Goal: Transaction & Acquisition: Purchase product/service

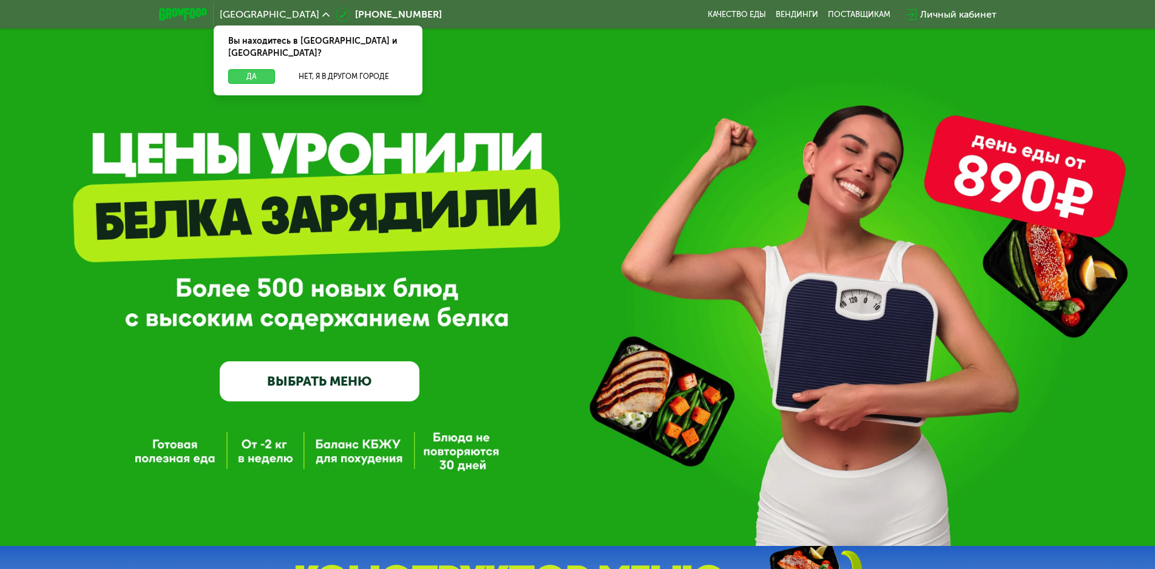
click at [255, 69] on button "Да" at bounding box center [251, 76] width 47 height 15
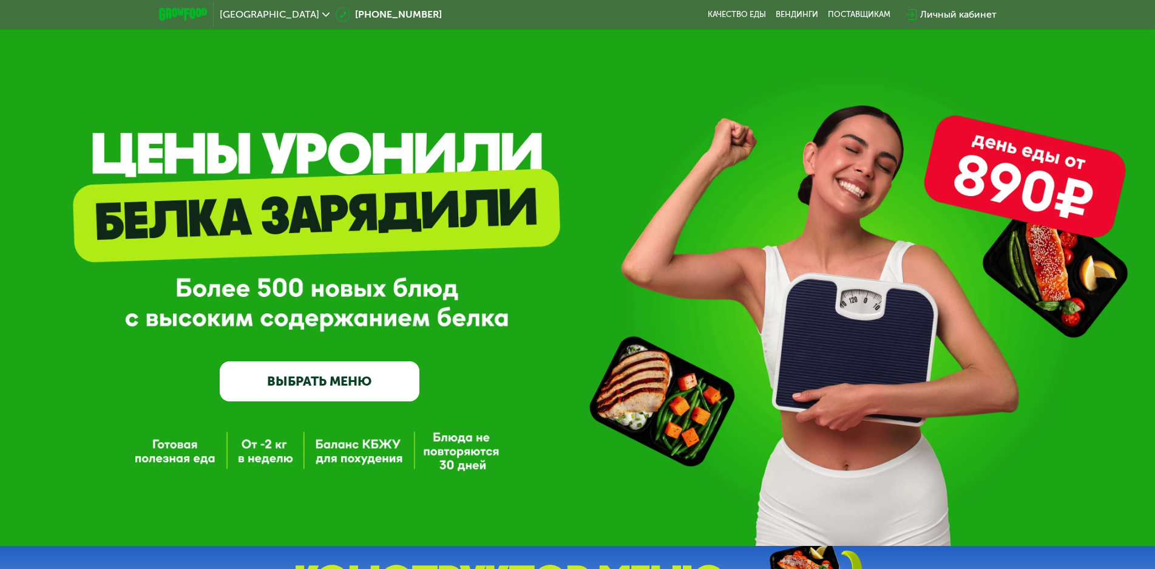
click at [242, 9] on div "[GEOGRAPHIC_DATA]" at bounding box center [275, 15] width 122 height 22
click at [240, 10] on span "[GEOGRAPHIC_DATA]" at bounding box center [270, 15] width 100 height 10
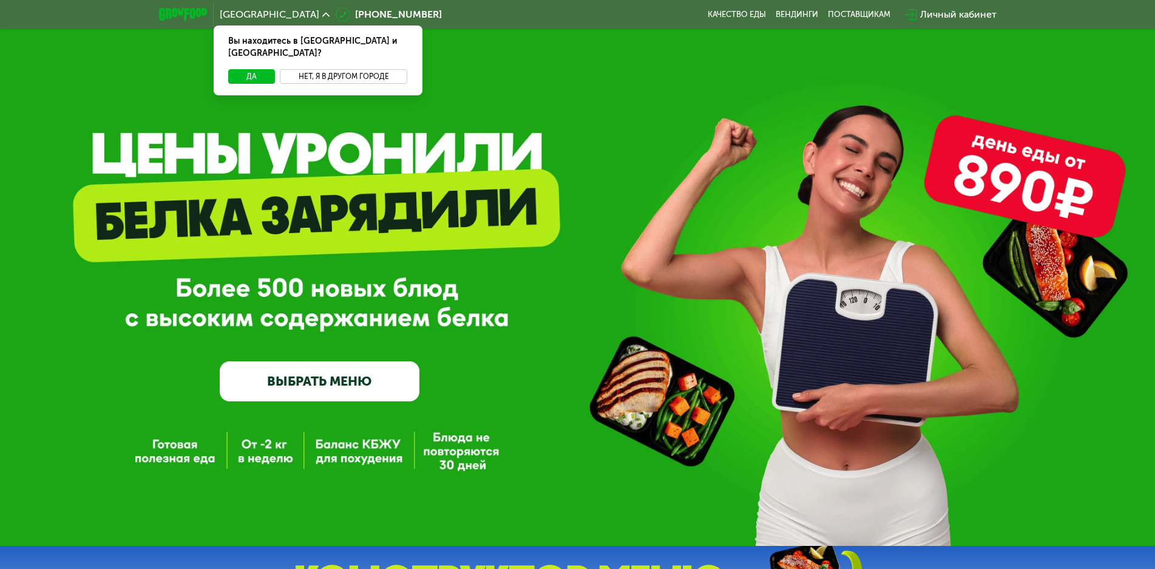
click at [337, 69] on button "Нет, я в другом городе" at bounding box center [344, 76] width 128 height 15
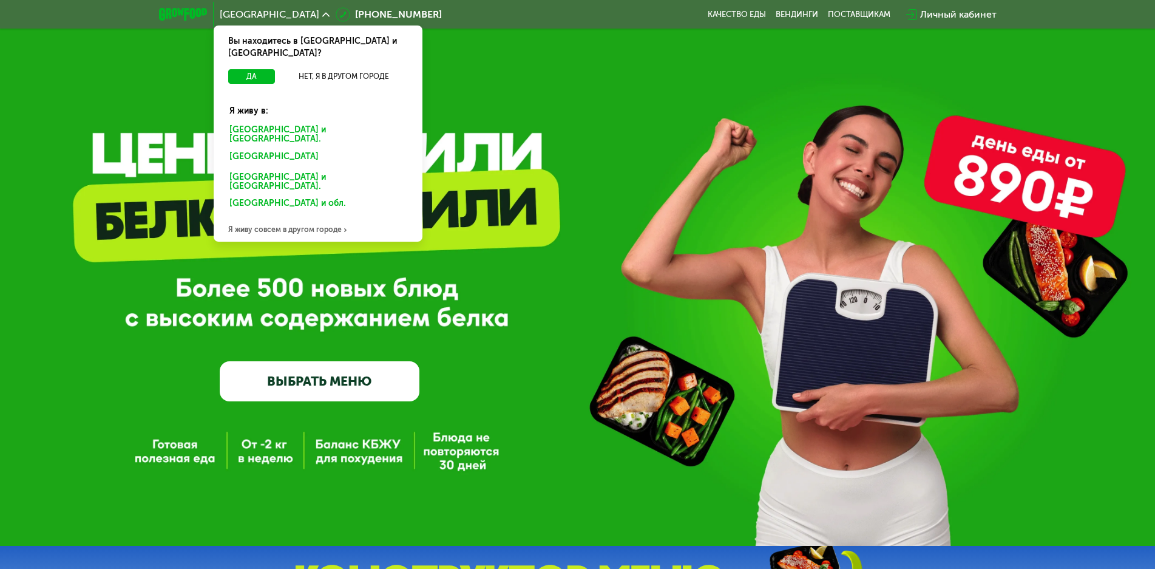
click at [295, 217] on div "Я живу совсем в другом городе" at bounding box center [318, 229] width 209 height 24
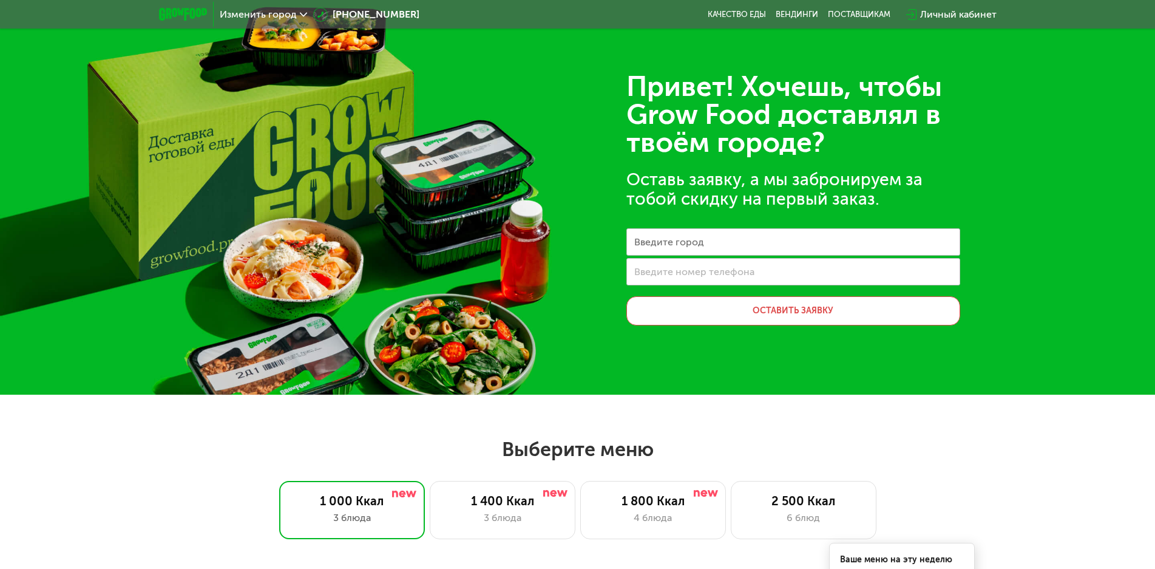
click at [268, 13] on span "Изменить город" at bounding box center [258, 15] width 77 height 10
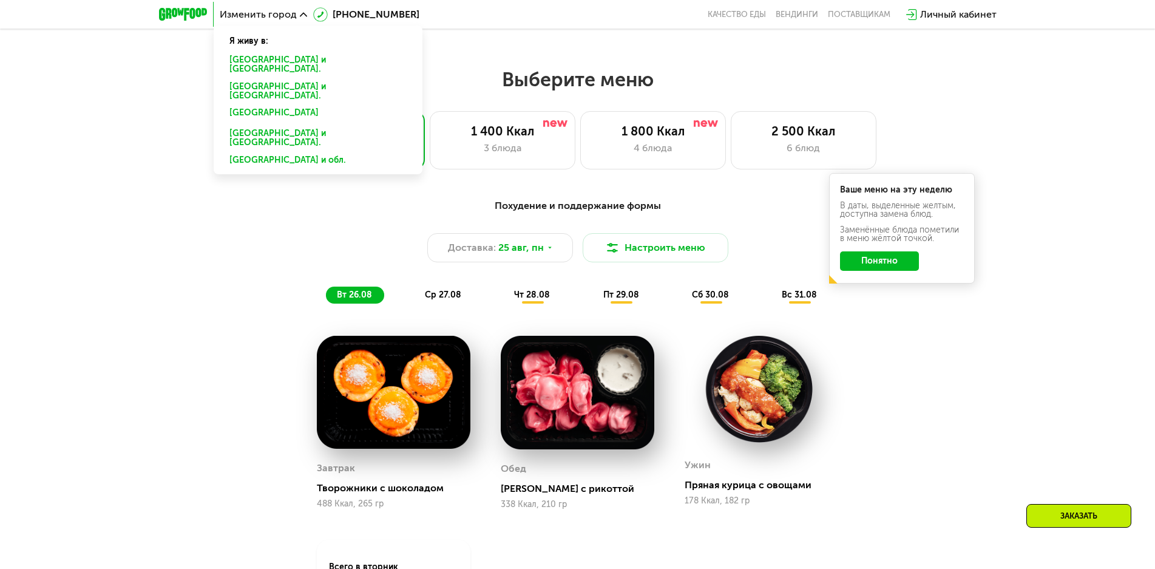
scroll to position [364, 0]
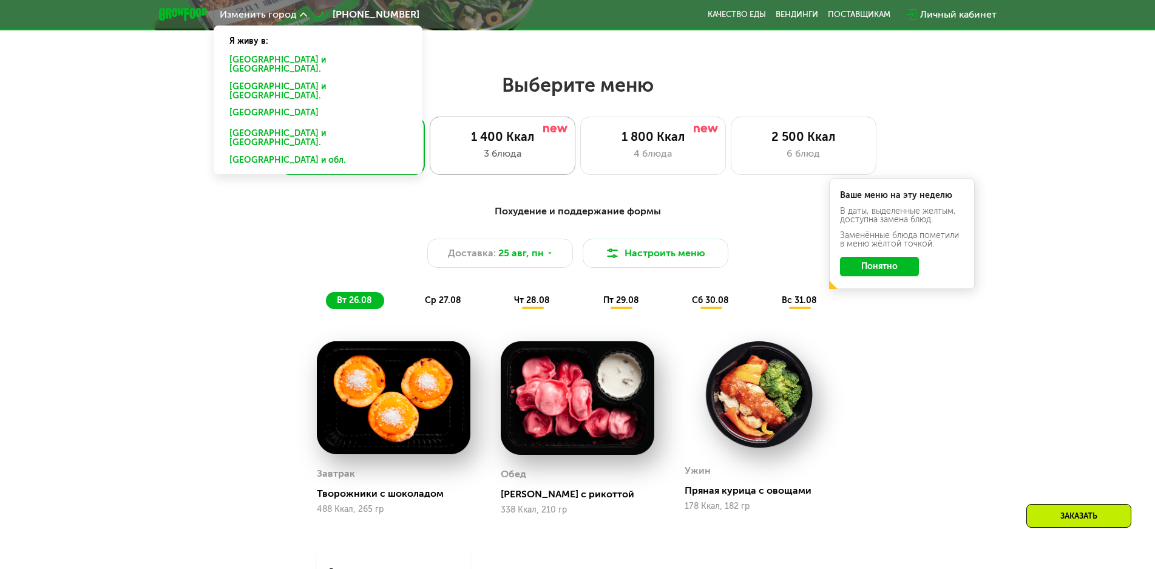
click at [505, 152] on div "3 блюда" at bounding box center [502, 153] width 120 height 15
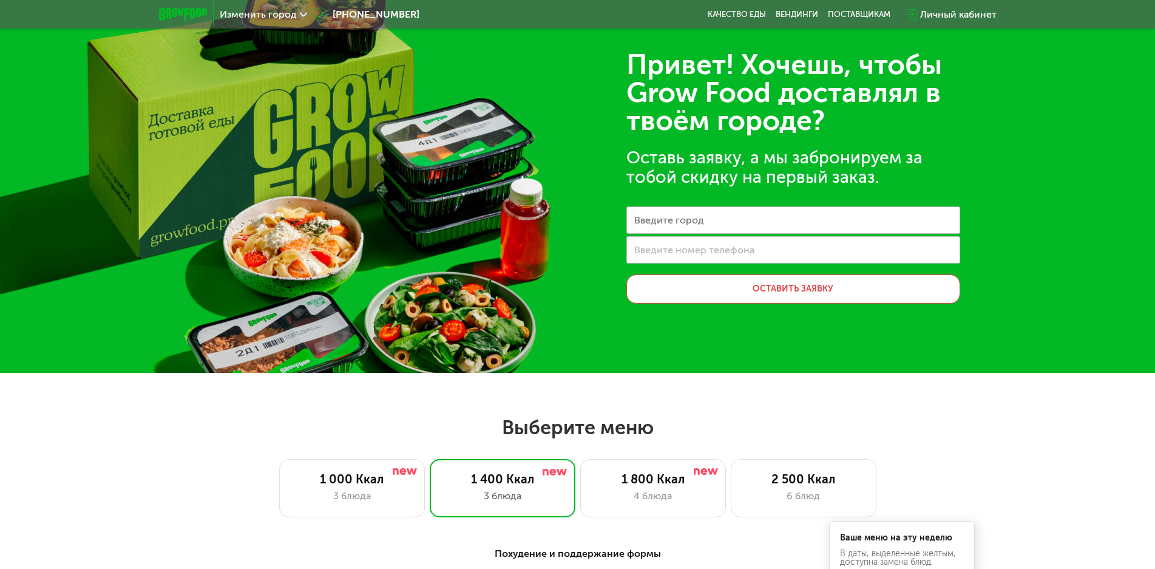
scroll to position [0, 0]
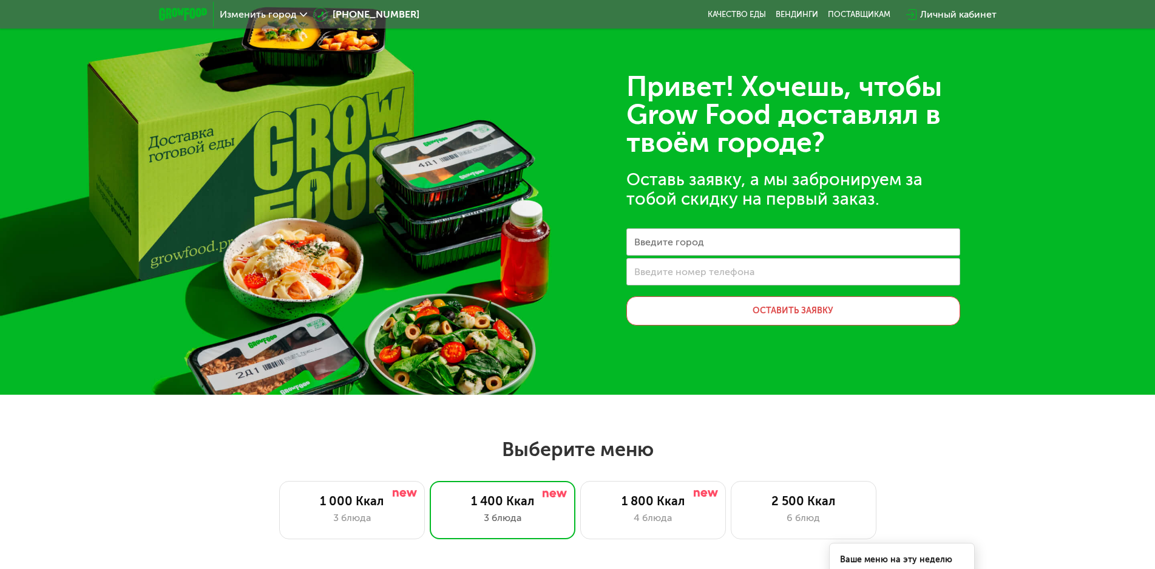
click at [254, 7] on div "Изменить город" at bounding box center [264, 15] width 100 height 22
click at [254, 14] on span "Изменить город" at bounding box center [258, 15] width 77 height 10
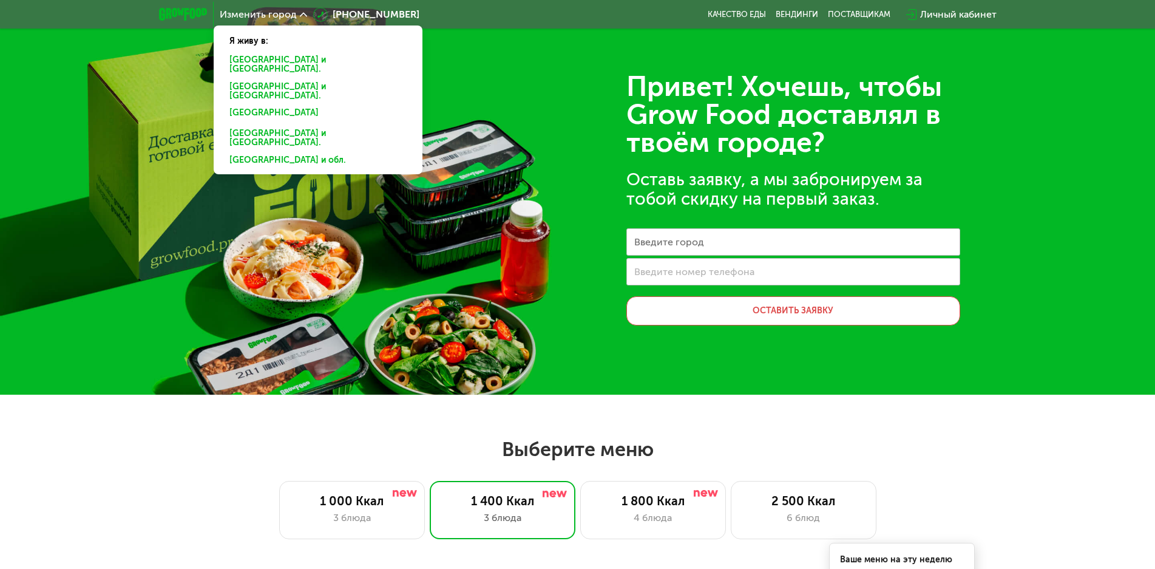
click at [267, 105] on div "[GEOGRAPHIC_DATA] и [GEOGRAPHIC_DATA]." at bounding box center [318, 114] width 194 height 19
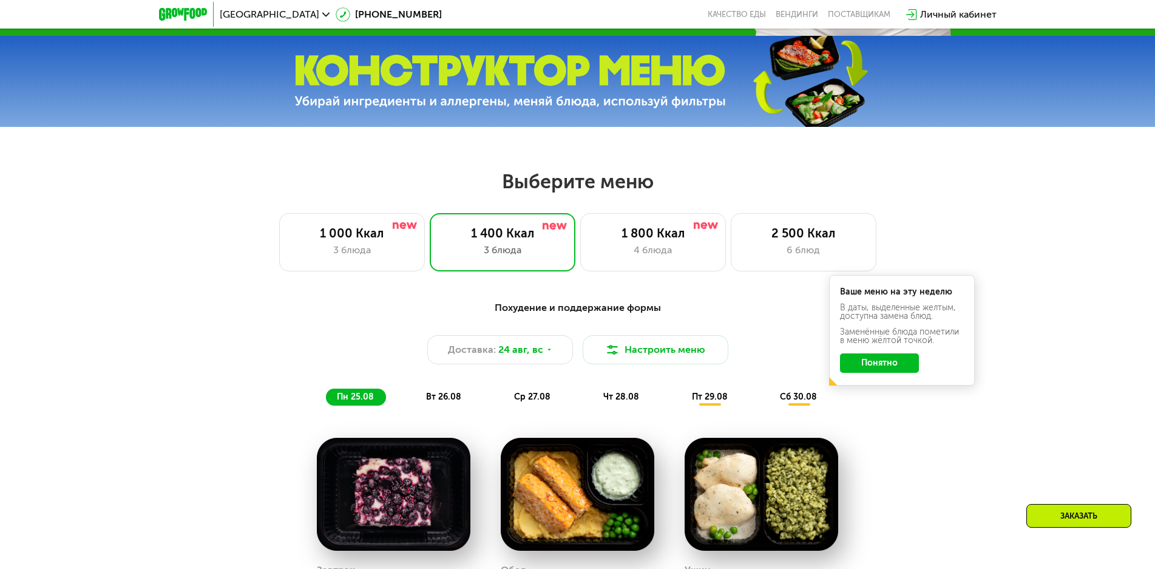
scroll to position [667, 0]
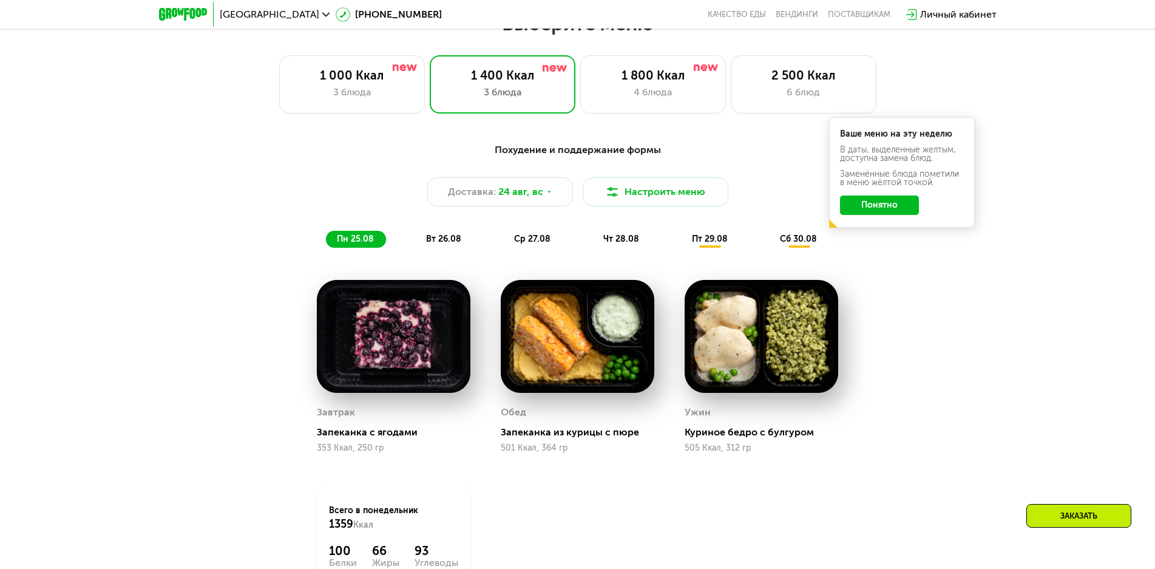
click at [544, 354] on img at bounding box center [578, 336] width 154 height 113
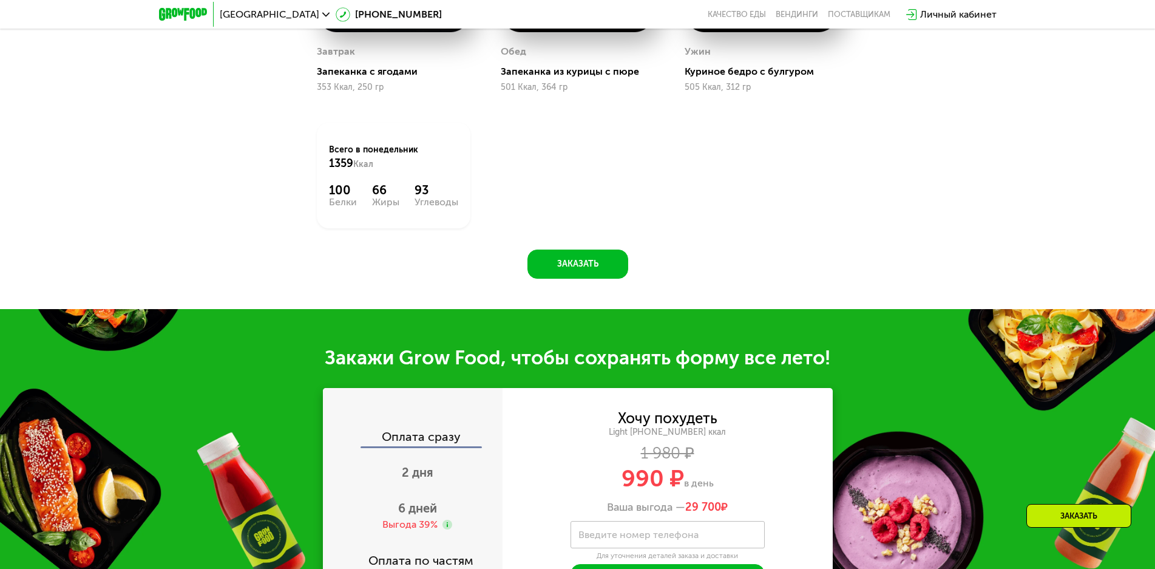
scroll to position [1032, 0]
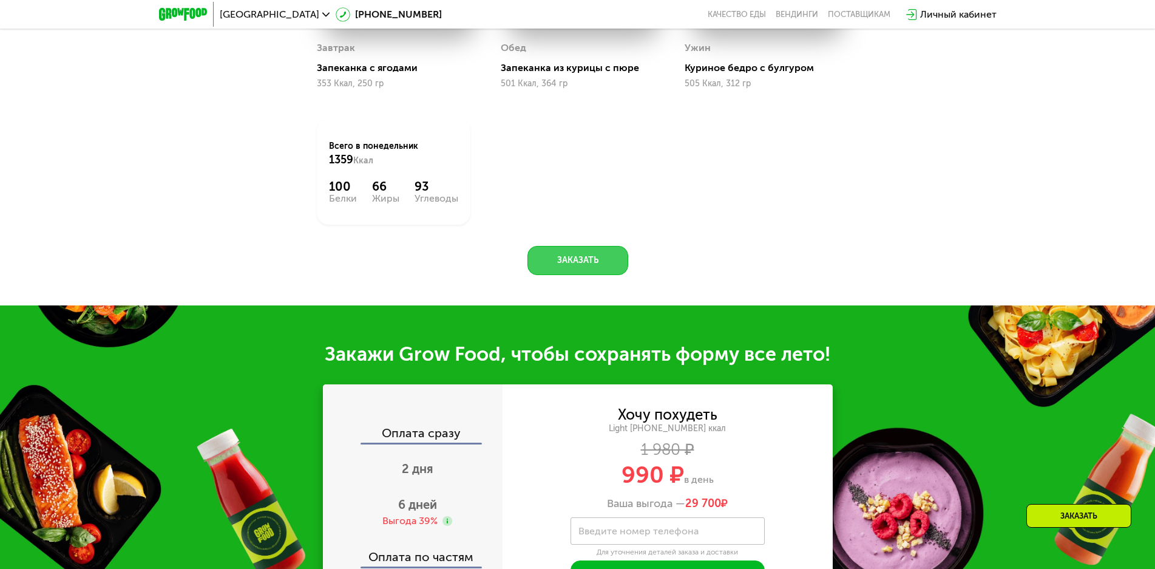
click at [579, 267] on button "Заказать" at bounding box center [577, 260] width 101 height 29
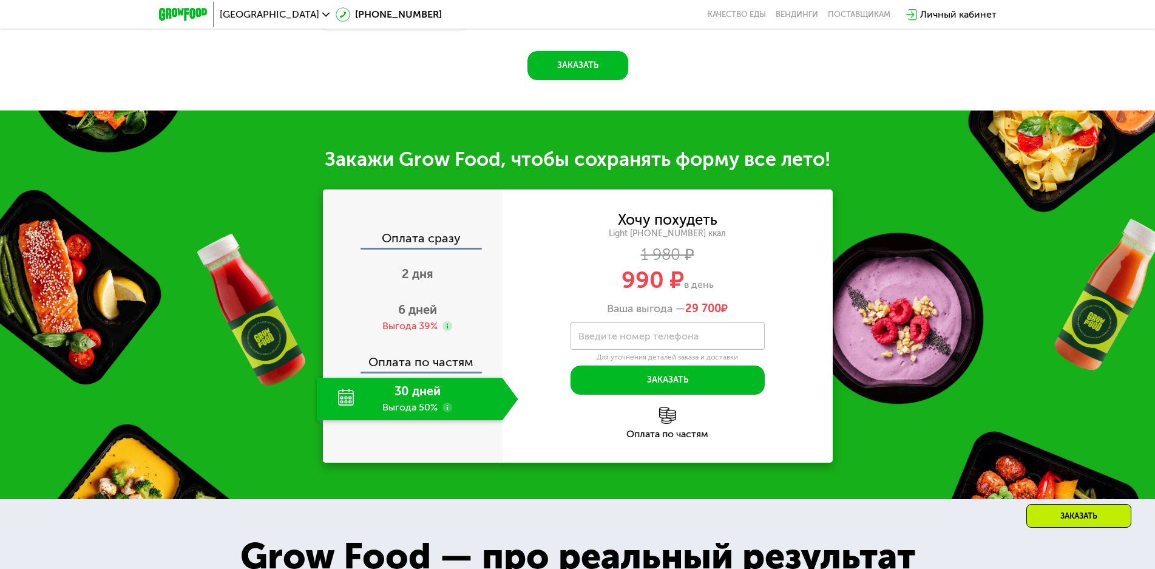
scroll to position [1342, 0]
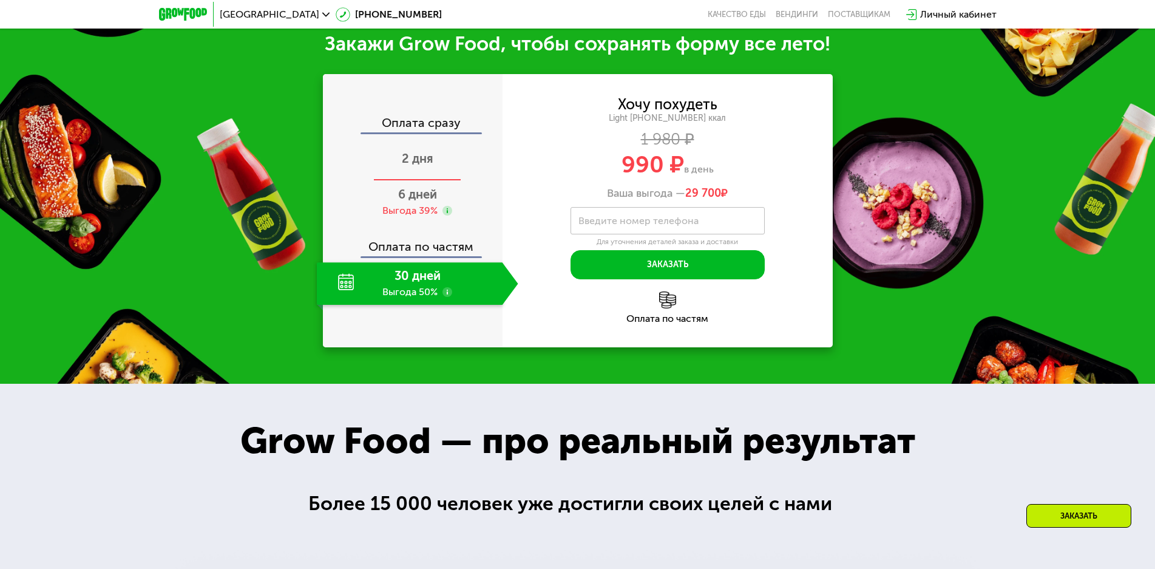
click at [425, 166] on span "2 дня" at bounding box center [418, 158] width 32 height 15
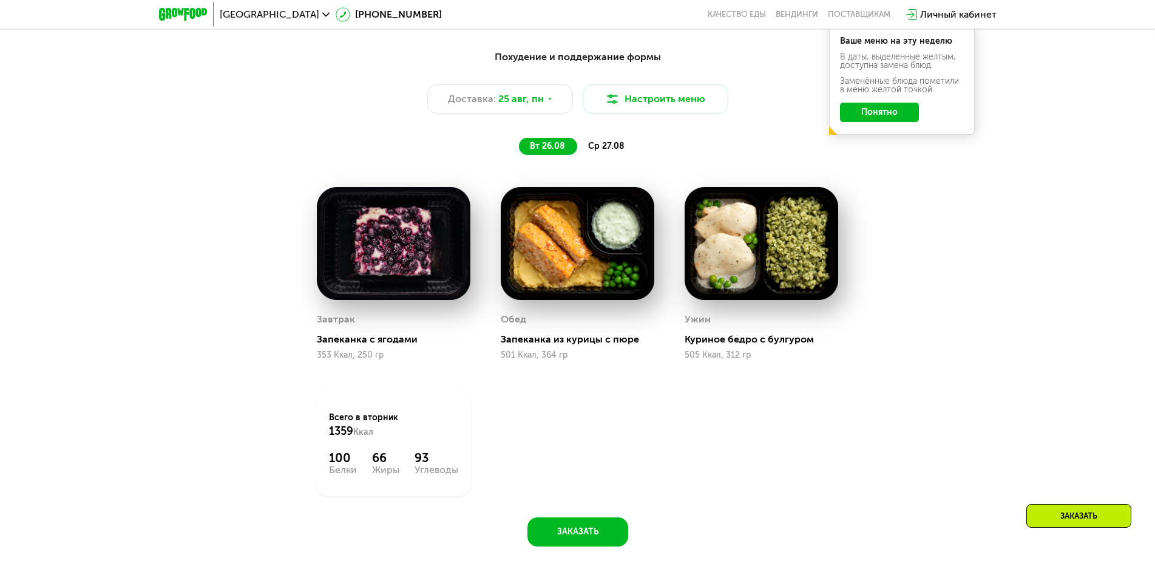
scroll to position [553, 0]
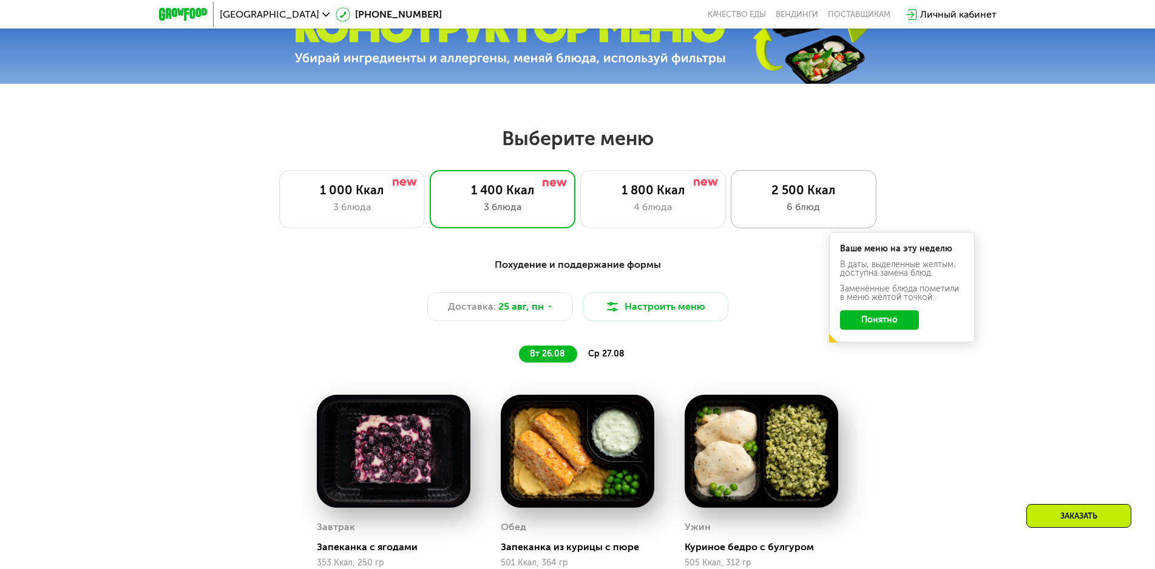
click at [762, 202] on div "2 500 Ккал 6 блюд" at bounding box center [804, 199] width 146 height 58
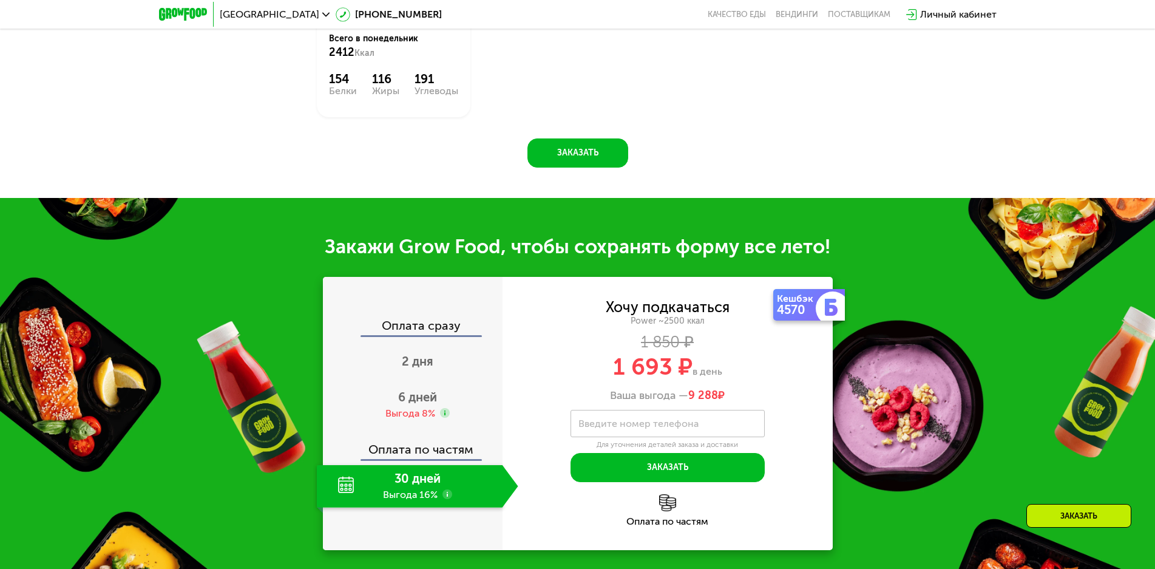
scroll to position [1402, 0]
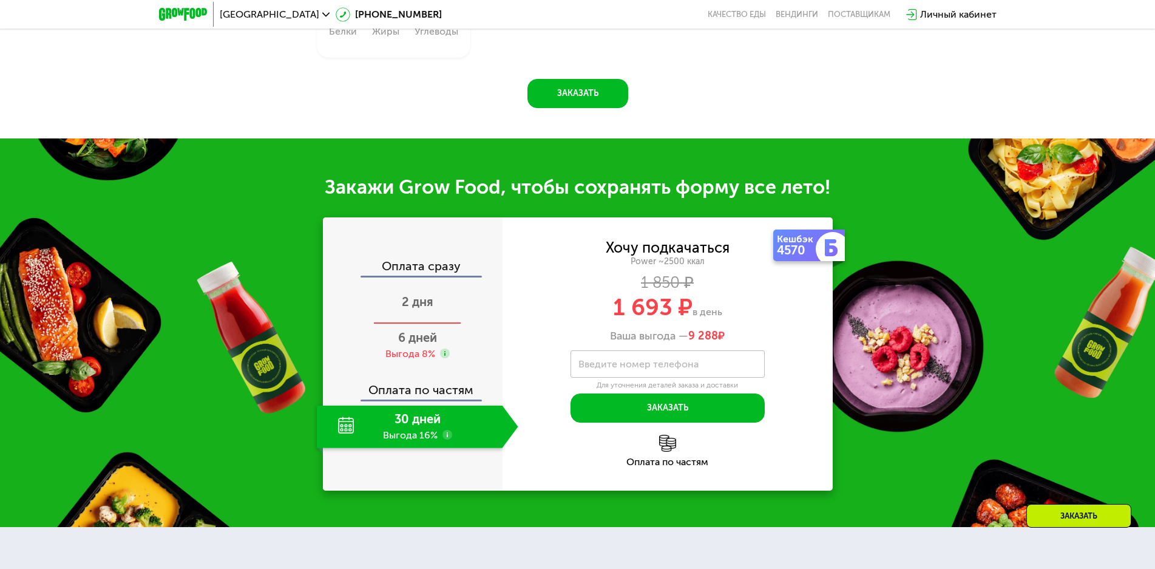
click at [419, 309] on span "2 дня" at bounding box center [418, 301] width 32 height 15
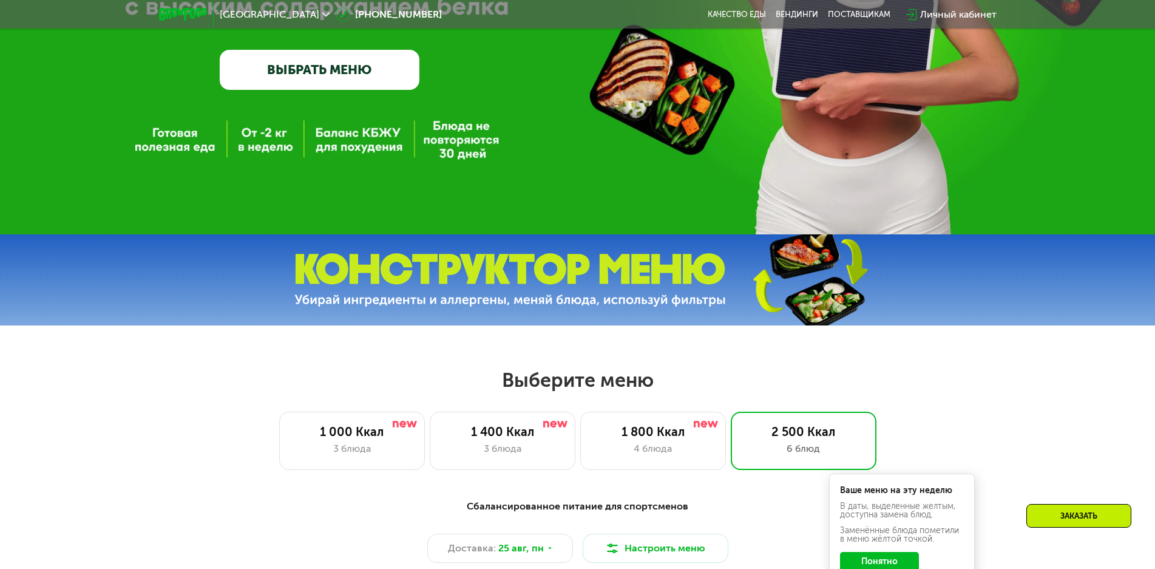
scroll to position [310, 0]
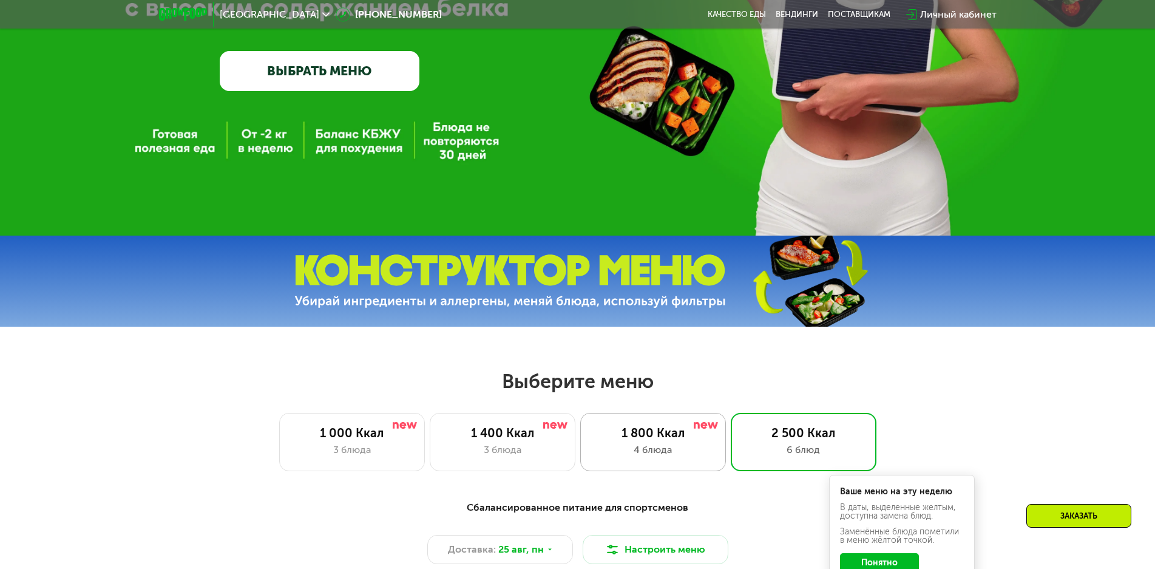
click at [652, 436] on div "1 800 Ккал" at bounding box center [653, 432] width 120 height 15
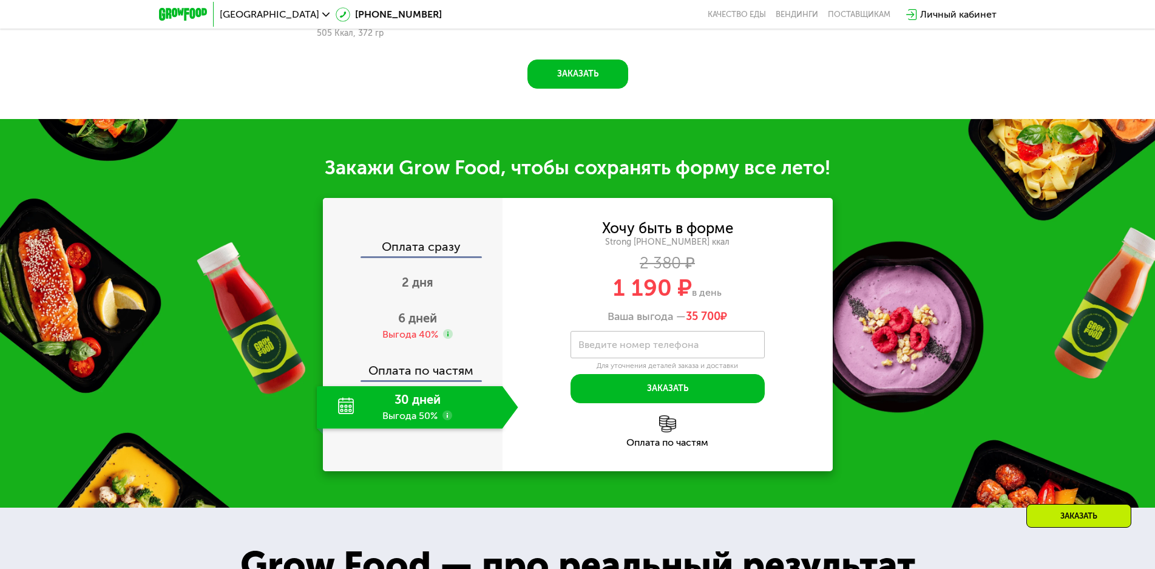
scroll to position [1402, 0]
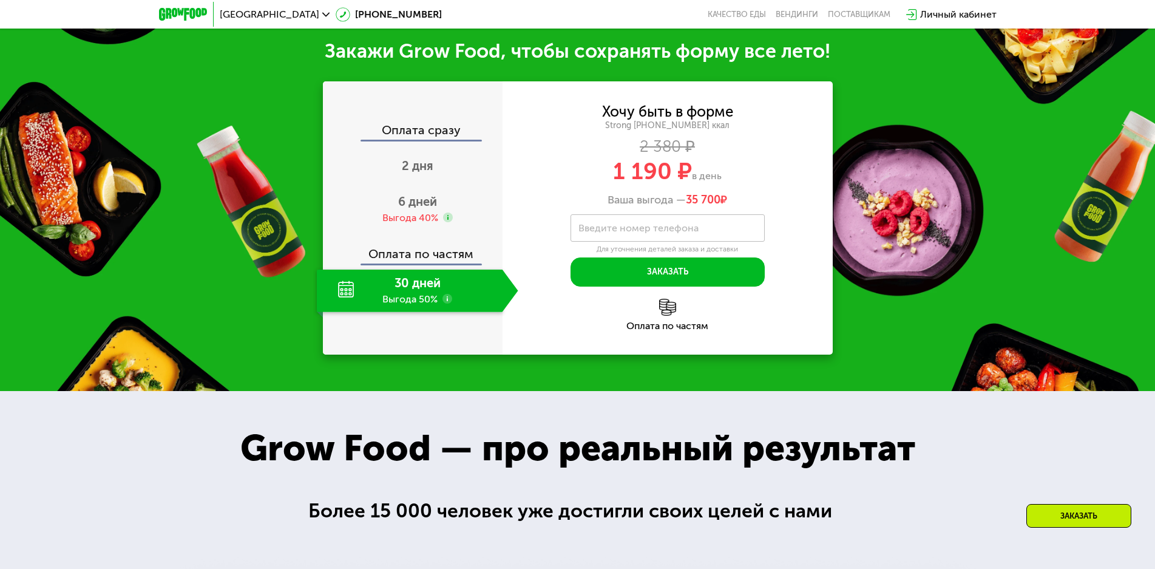
click at [417, 172] on span "2 дня" at bounding box center [418, 165] width 32 height 15
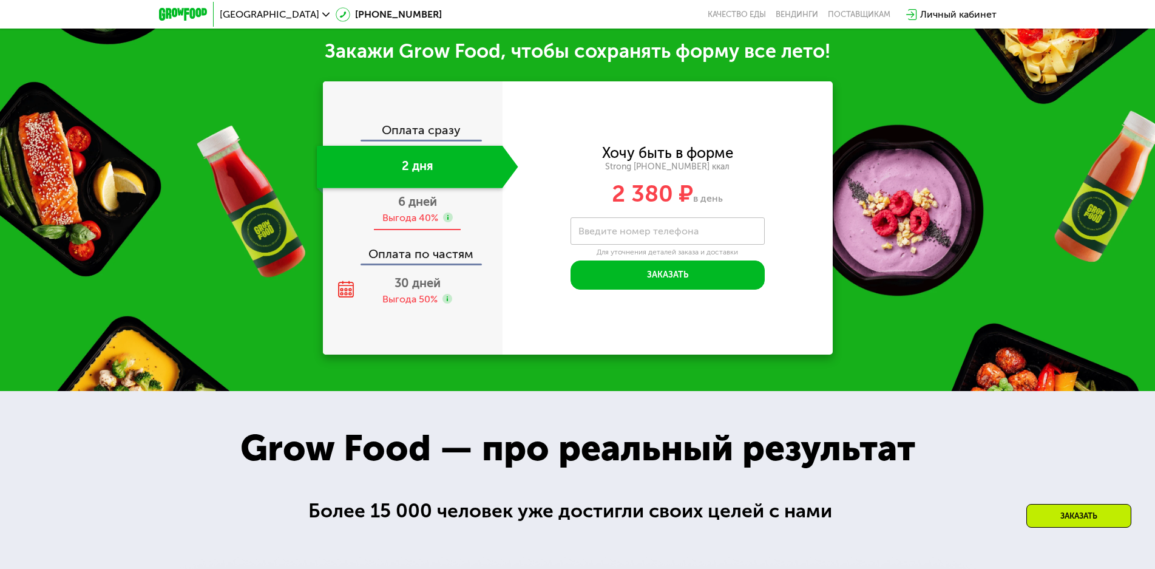
drag, startPoint x: 438, startPoint y: 288, endPoint x: 445, endPoint y: 288, distance: 7.3
click at [438, 288] on span "30 дней" at bounding box center [417, 282] width 46 height 15
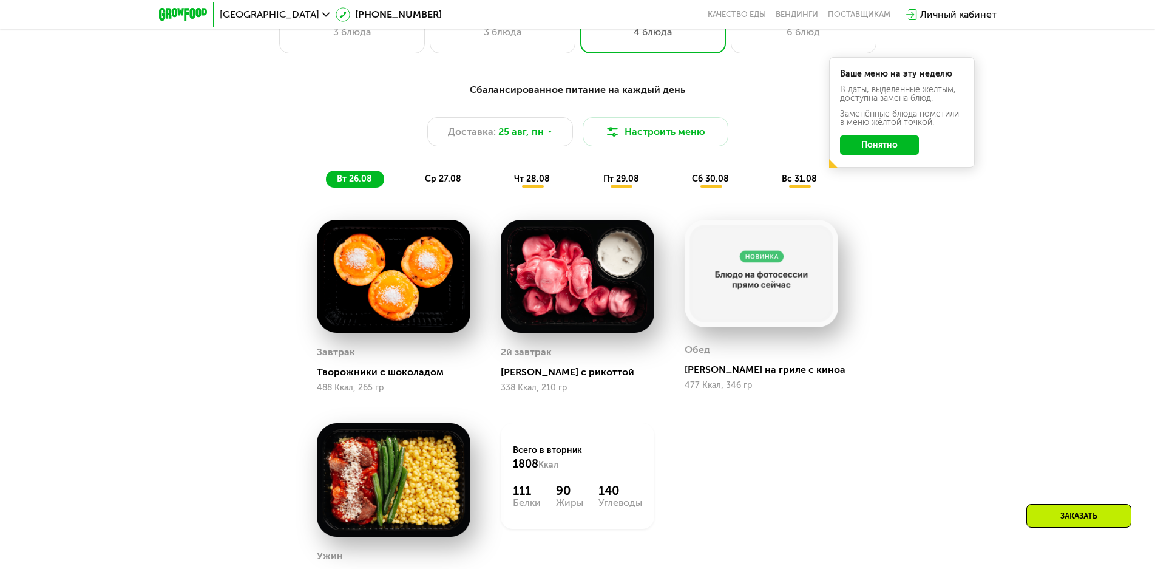
scroll to position [553, 0]
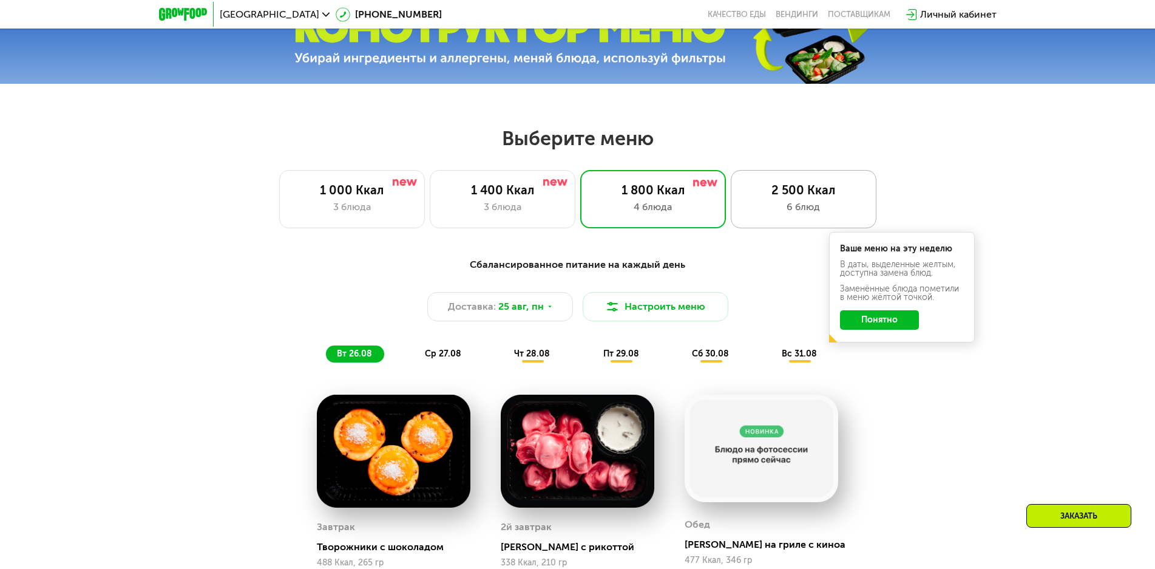
click at [776, 208] on div "6 блюд" at bounding box center [803, 207] width 120 height 15
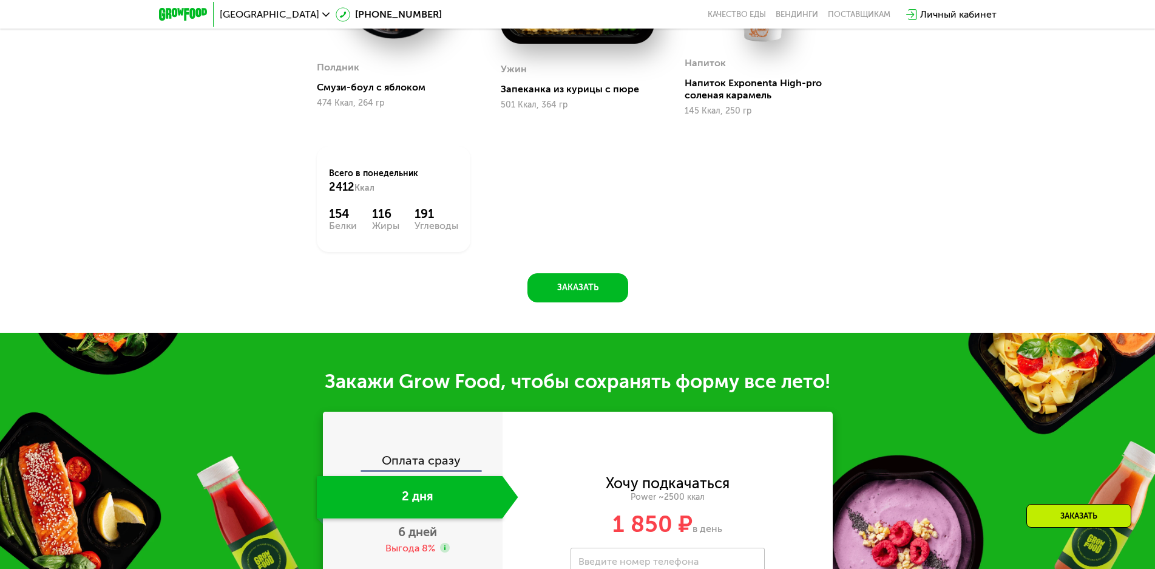
scroll to position [1524, 0]
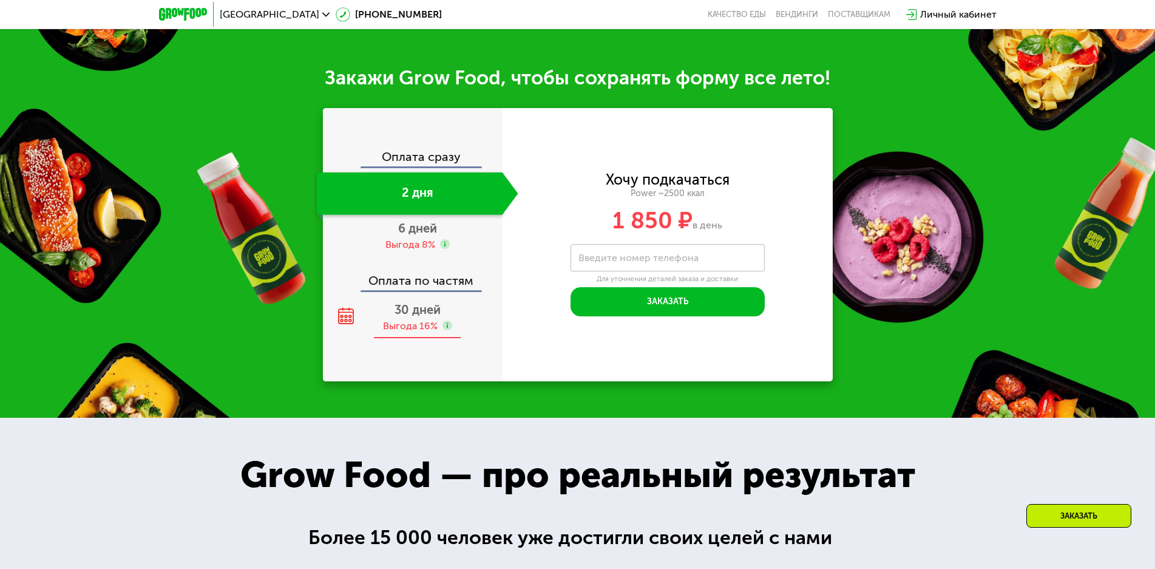
click at [428, 314] on span "30 дней" at bounding box center [417, 309] width 46 height 15
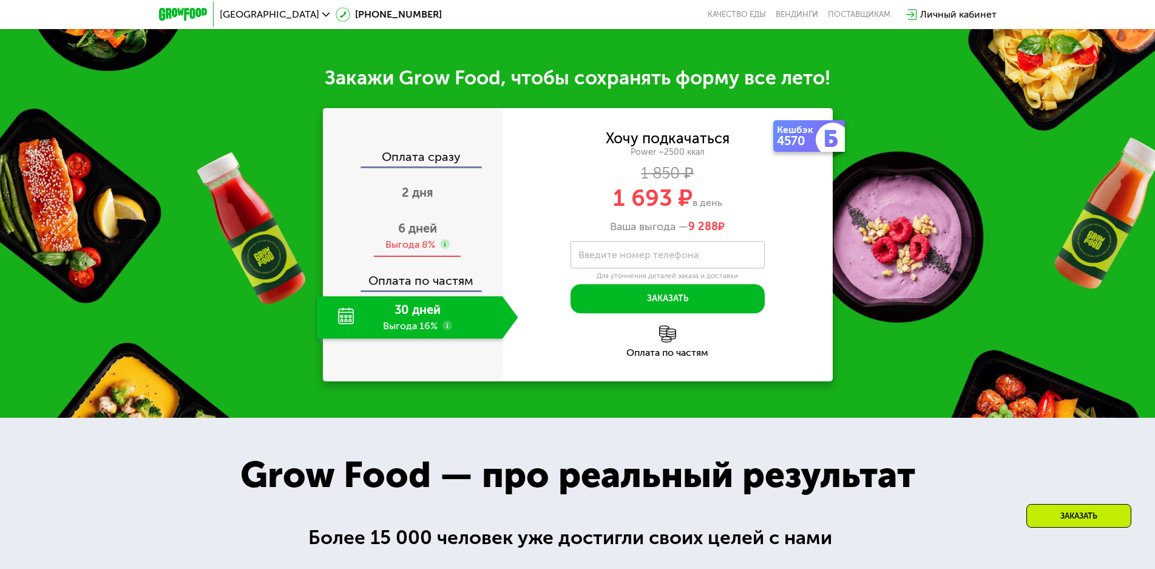
click at [425, 243] on div "Выгода 8%" at bounding box center [410, 244] width 50 height 13
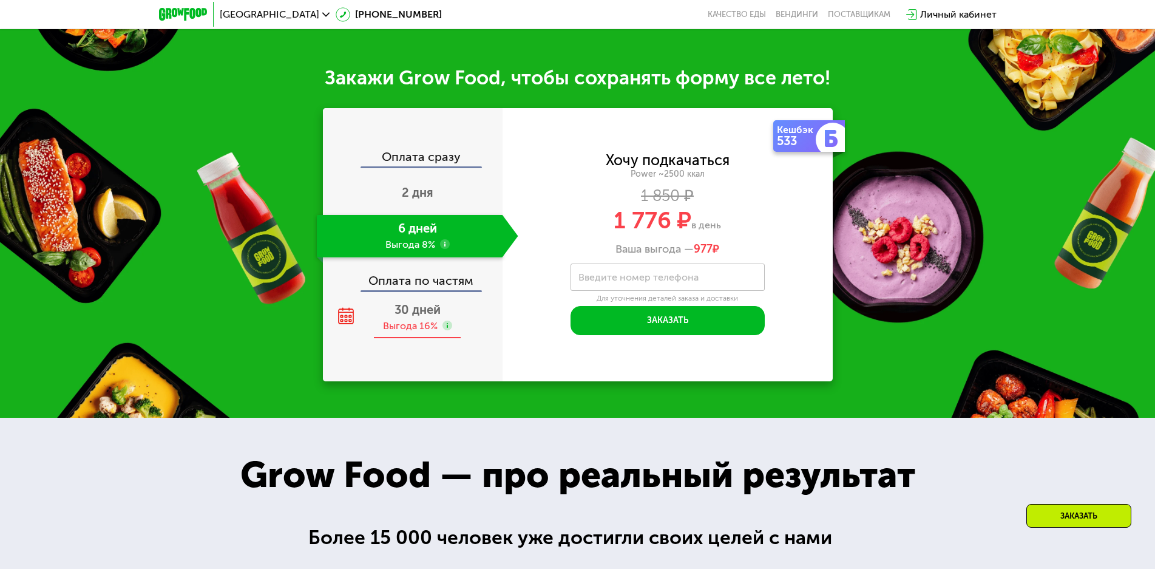
click at [416, 317] on span "30 дней" at bounding box center [417, 309] width 46 height 15
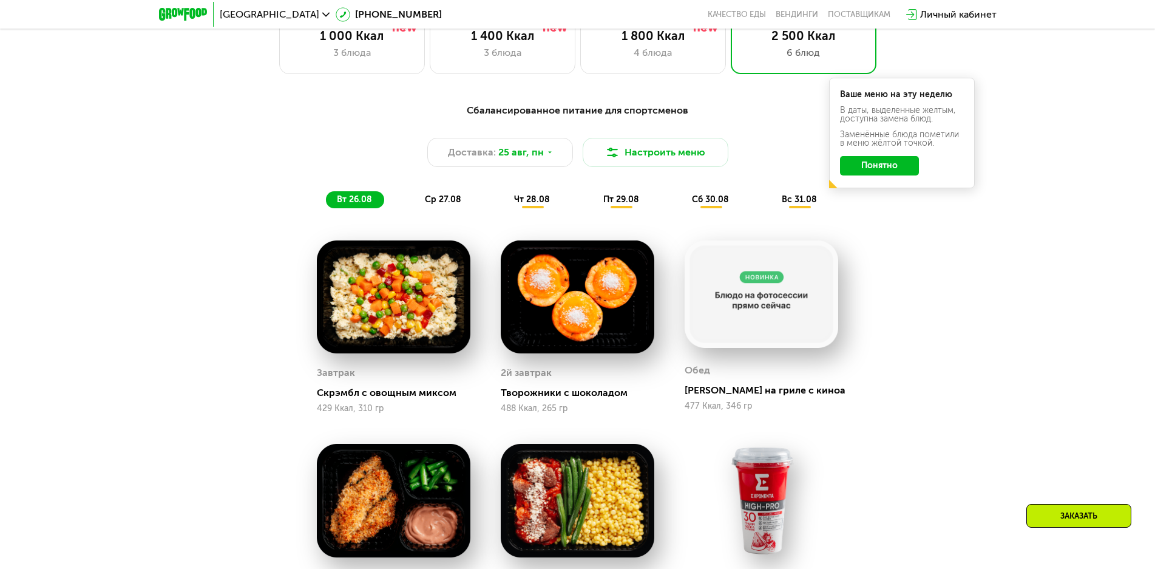
scroll to position [674, 0]
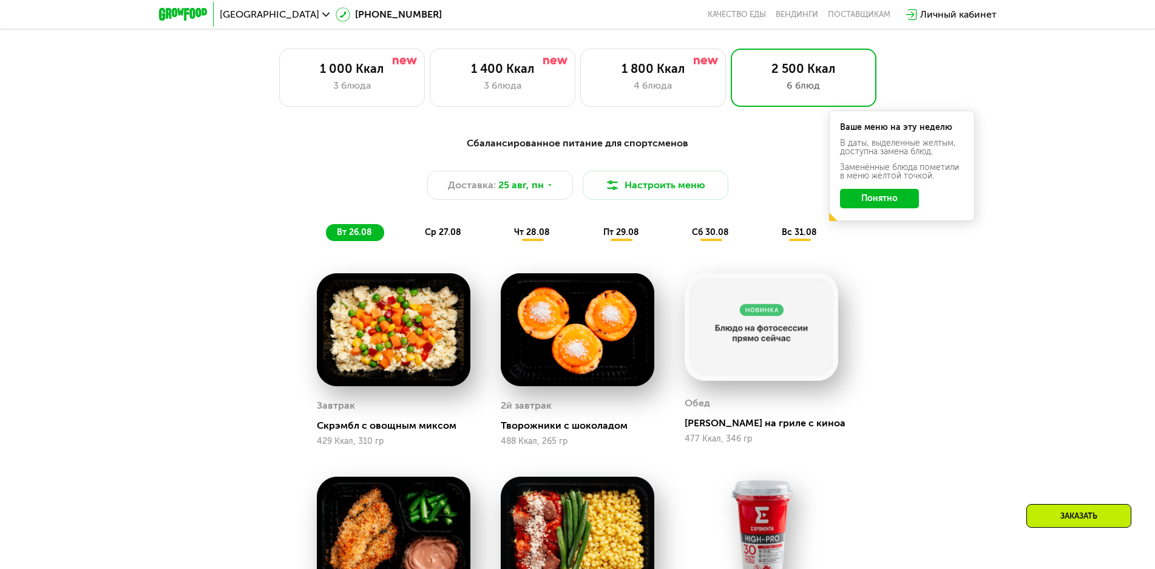
click at [503, 241] on div "ср 27.08" at bounding box center [532, 232] width 59 height 17
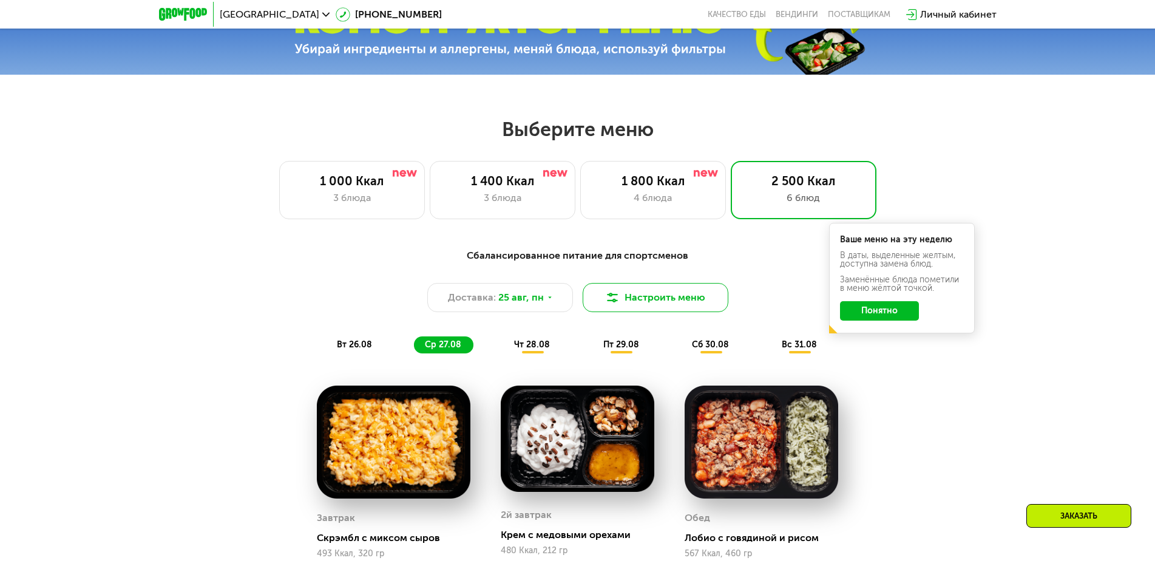
scroll to position [553, 0]
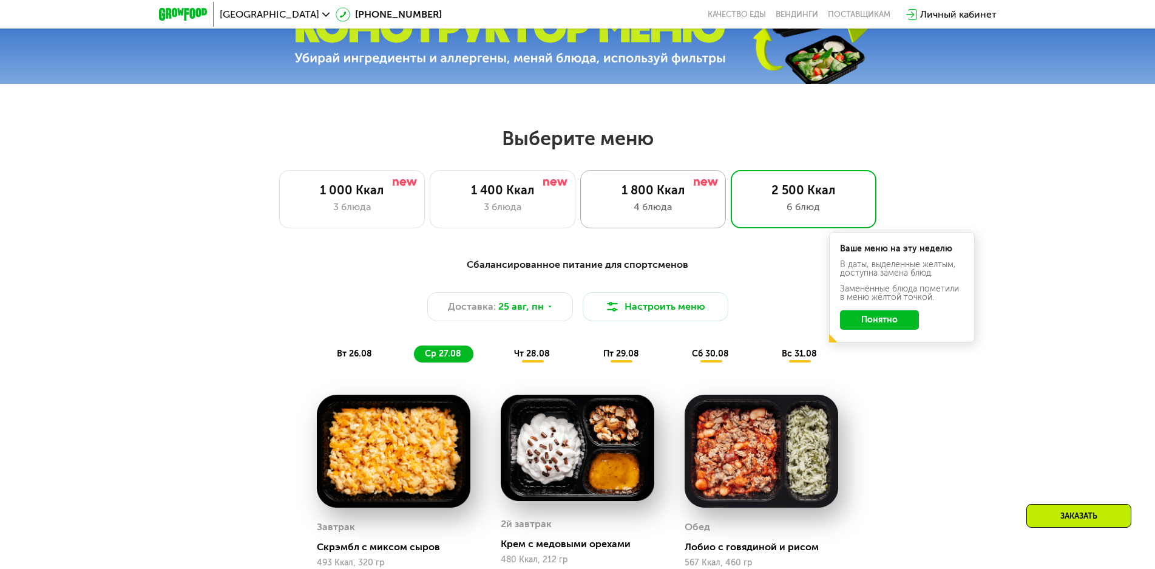
click at [681, 197] on div "1 800 Ккал" at bounding box center [653, 190] width 120 height 15
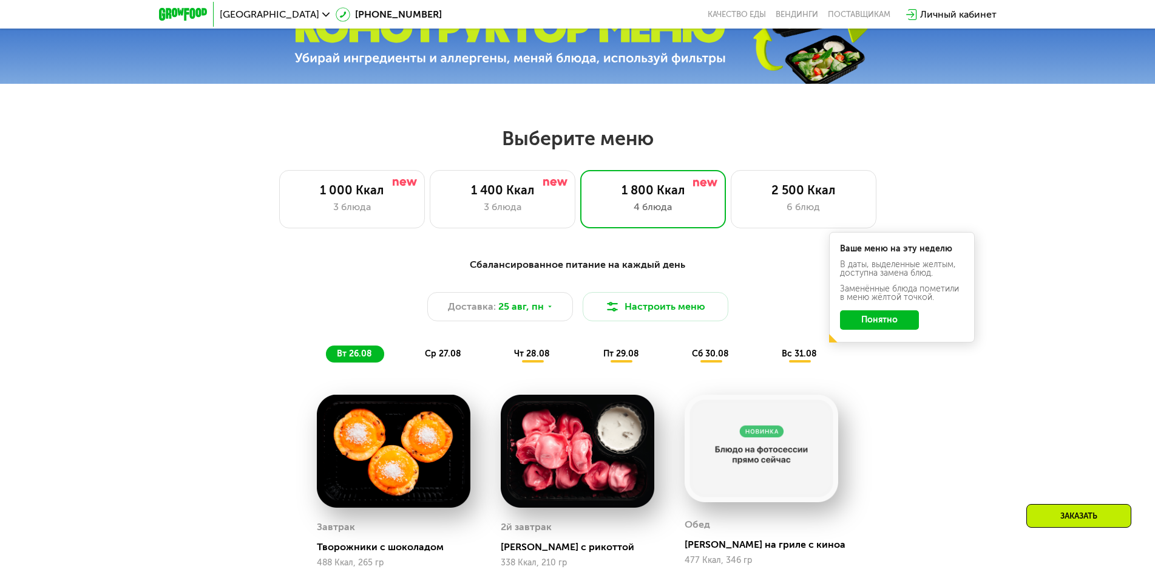
click at [439, 359] on span "ср 27.08" at bounding box center [443, 353] width 36 height 10
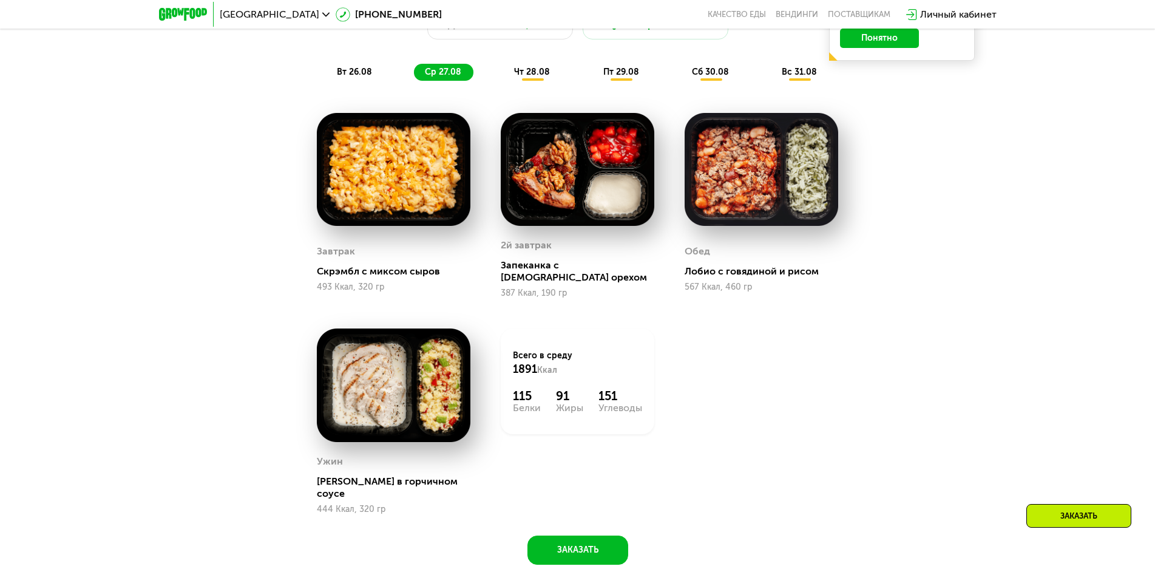
scroll to position [796, 0]
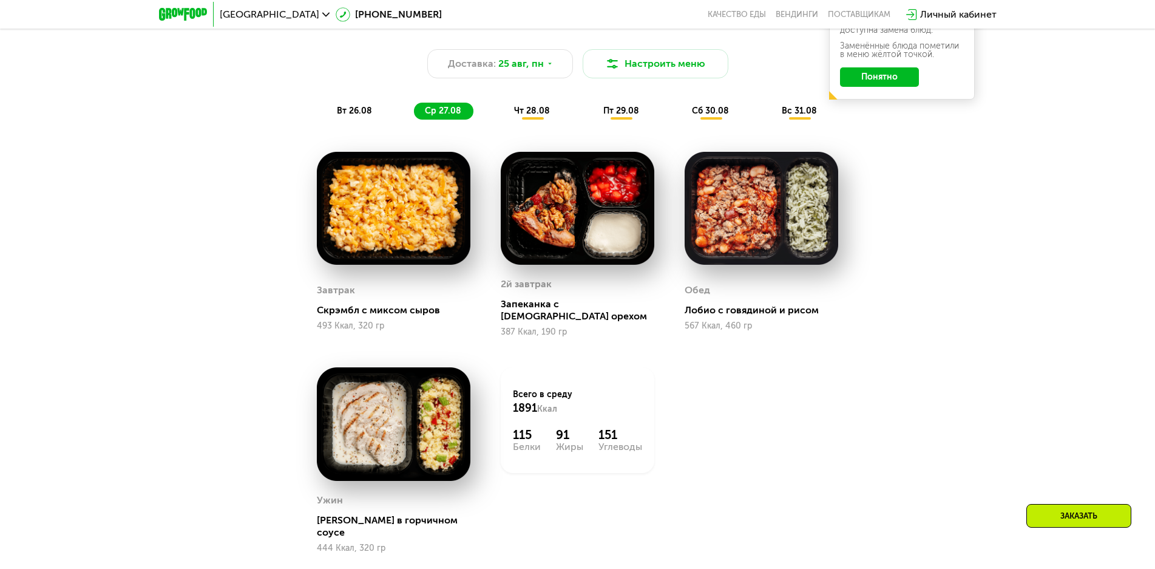
click at [533, 113] on span "чт 28.08" at bounding box center [532, 111] width 36 height 10
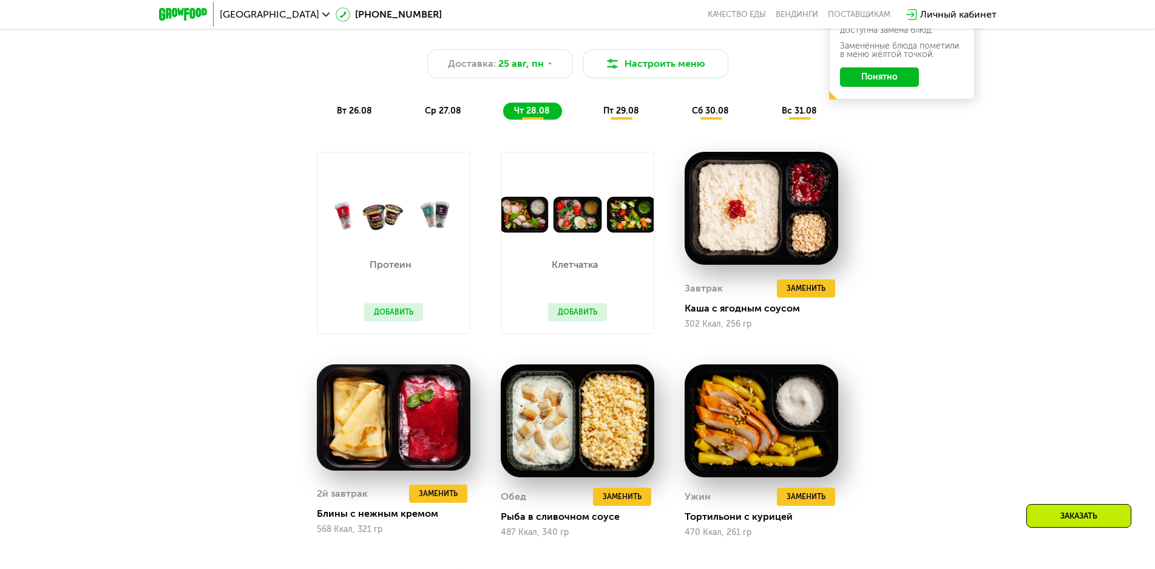
click at [580, 316] on button "Добавить" at bounding box center [577, 312] width 59 height 18
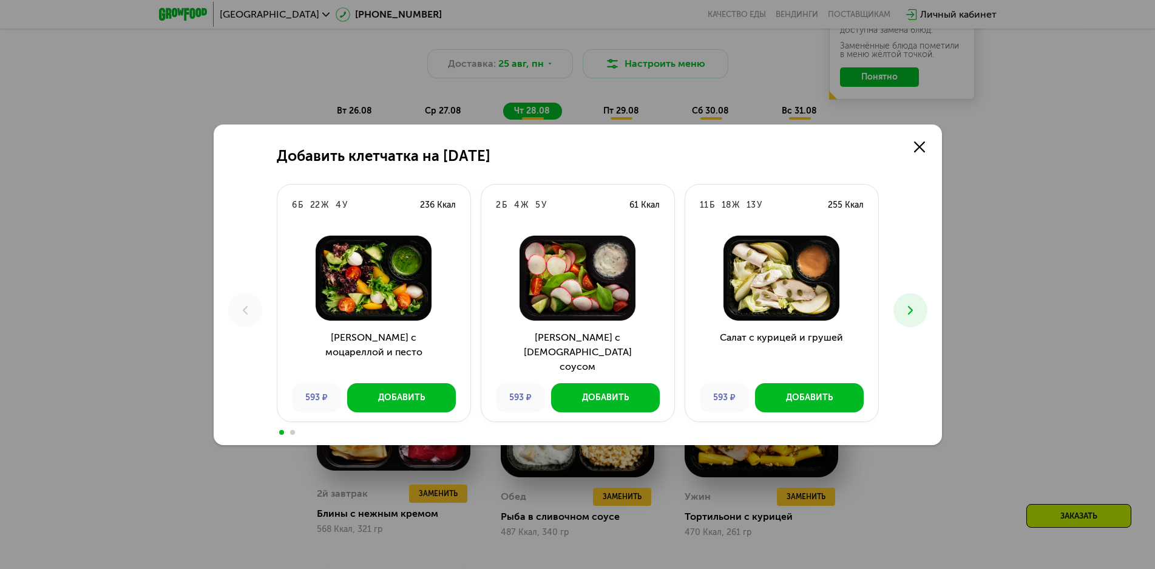
click at [586, 316] on img at bounding box center [578, 277] width 174 height 85
click at [622, 399] on div "Добавить" at bounding box center [605, 397] width 47 height 12
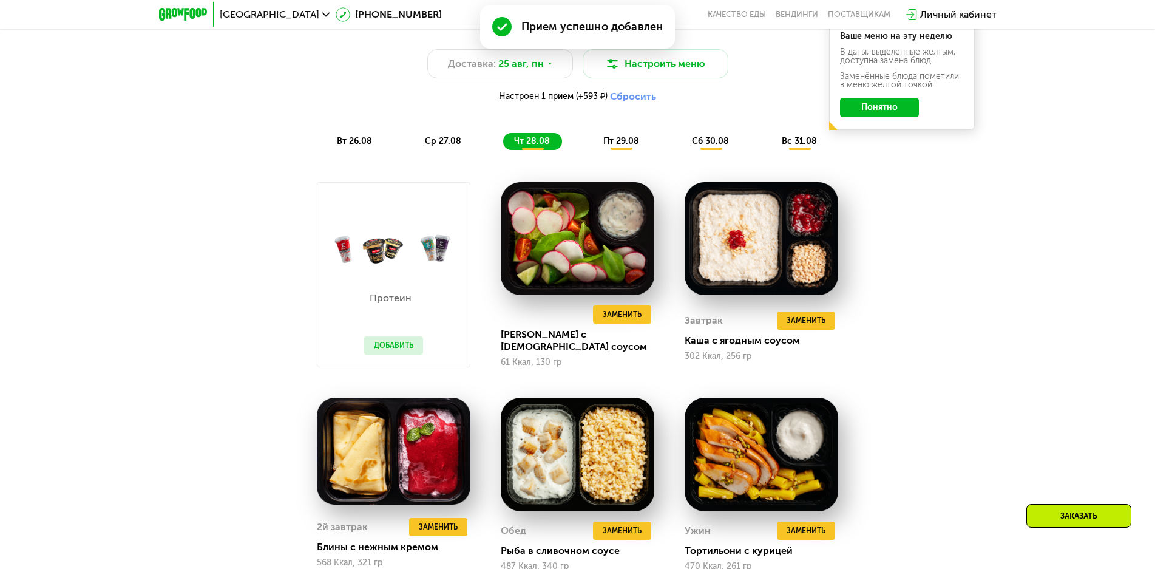
click at [412, 351] on button "Добавить" at bounding box center [393, 345] width 59 height 18
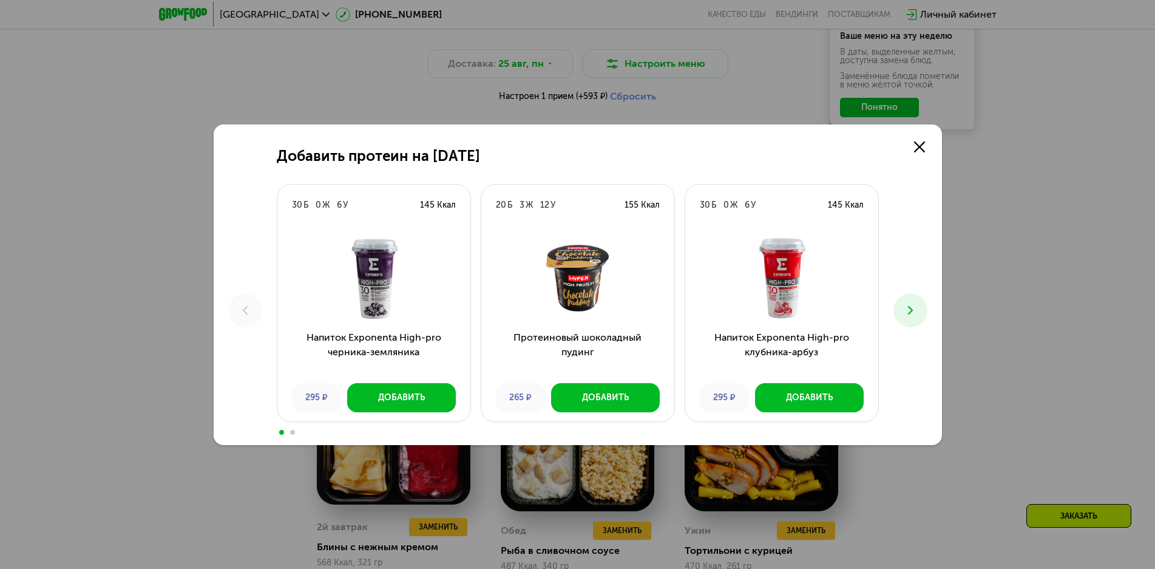
click at [381, 288] on img at bounding box center [374, 277] width 174 height 85
click at [408, 393] on div "Добавить" at bounding box center [401, 397] width 47 height 12
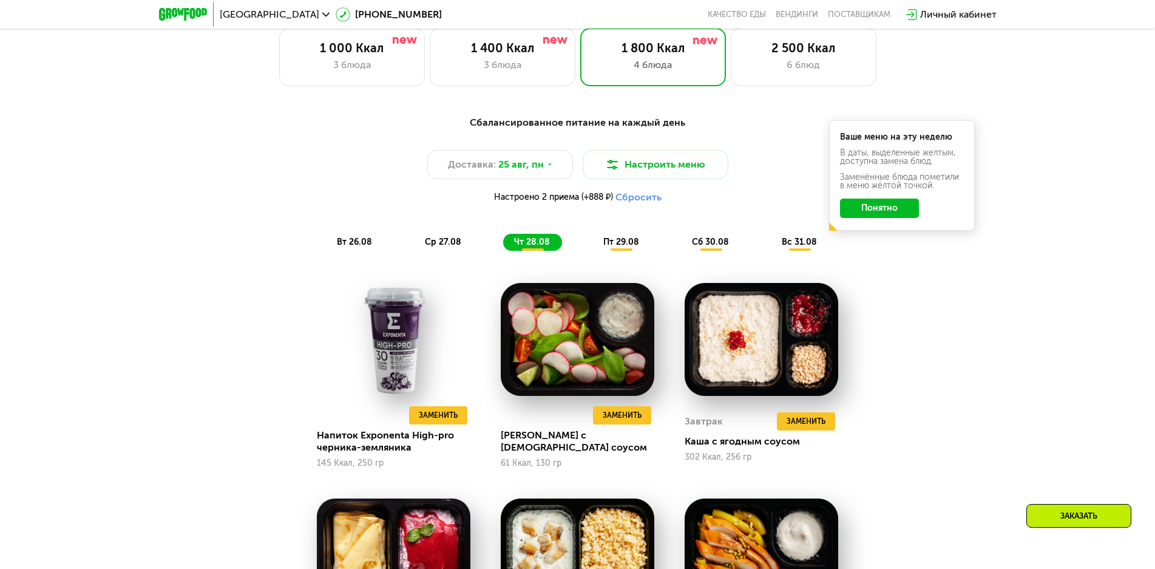
scroll to position [674, 0]
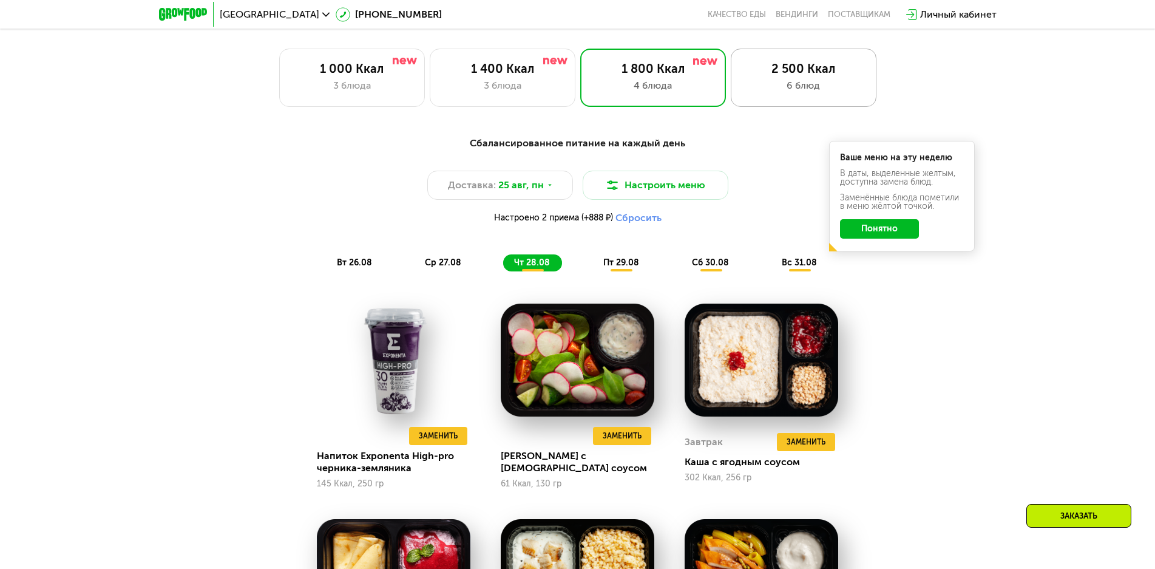
click at [775, 88] on div "6 блюд" at bounding box center [803, 85] width 120 height 15
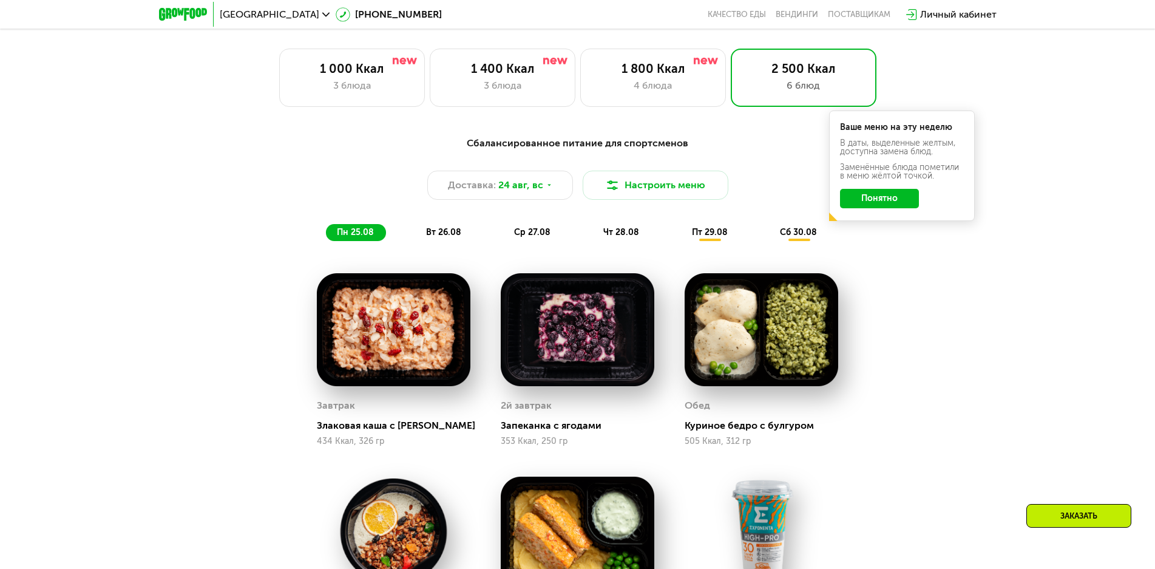
click at [503, 236] on div "вт 26.08" at bounding box center [532, 232] width 59 height 17
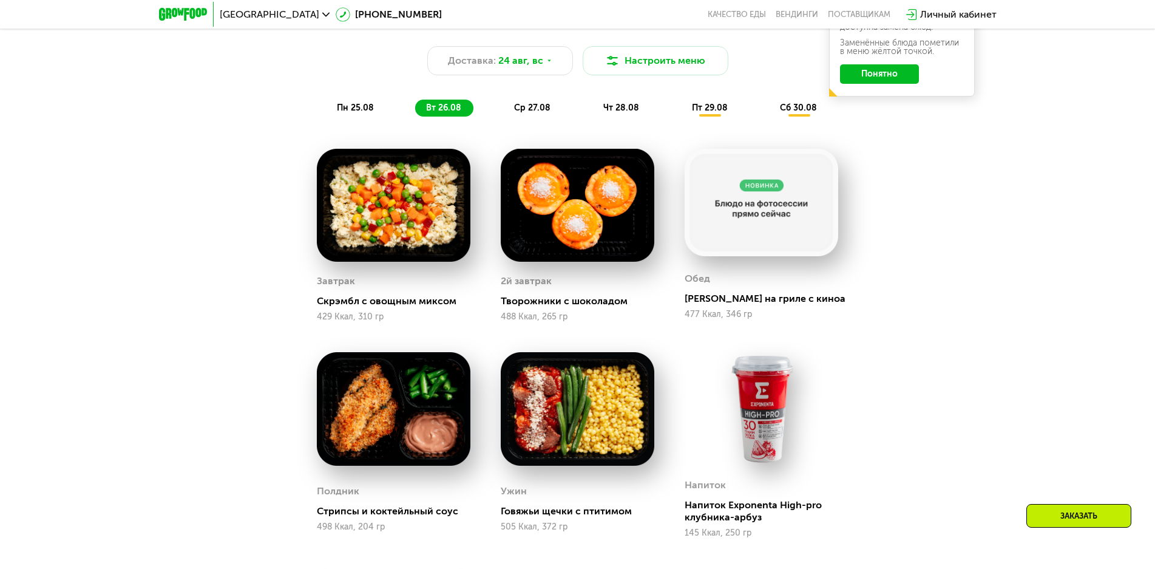
scroll to position [796, 0]
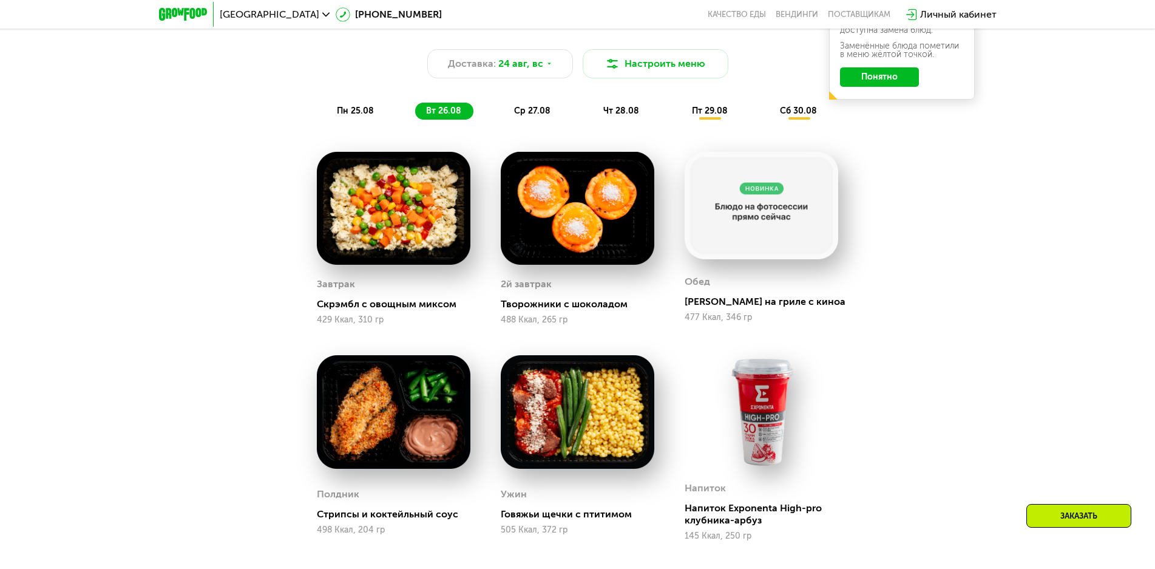
click at [531, 110] on span "ср 27.08" at bounding box center [532, 111] width 36 height 10
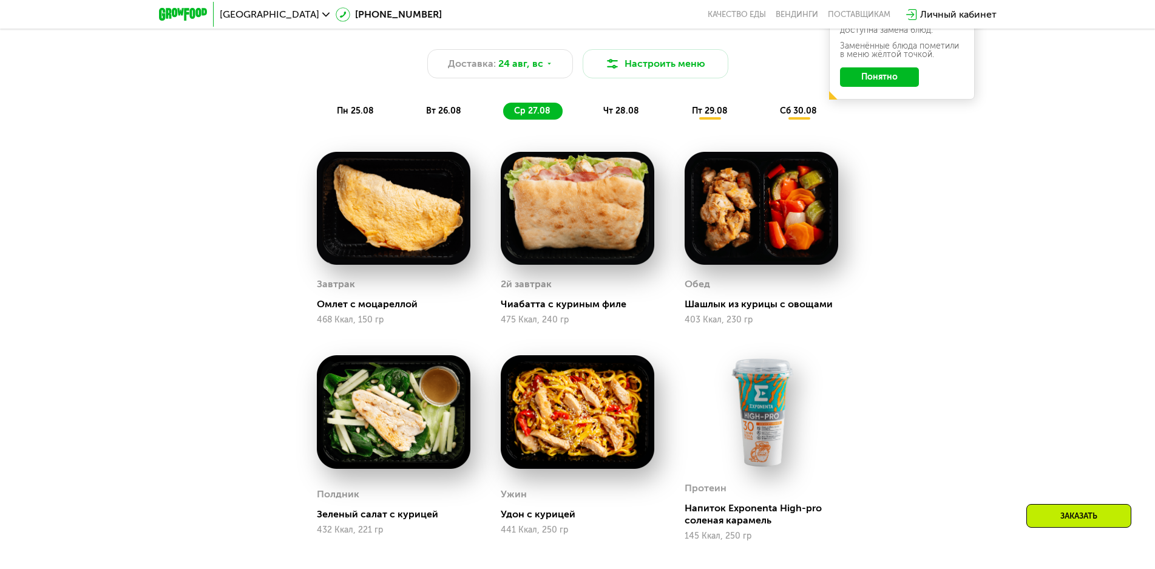
click at [620, 115] on span "чт 28.08" at bounding box center [621, 111] width 36 height 10
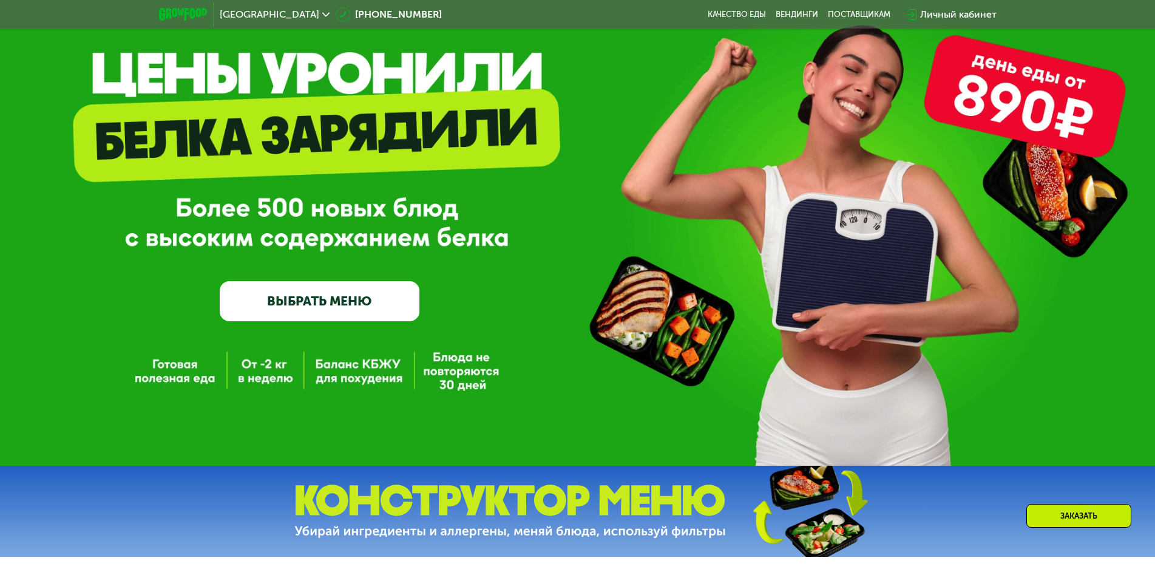
scroll to position [67, 0]
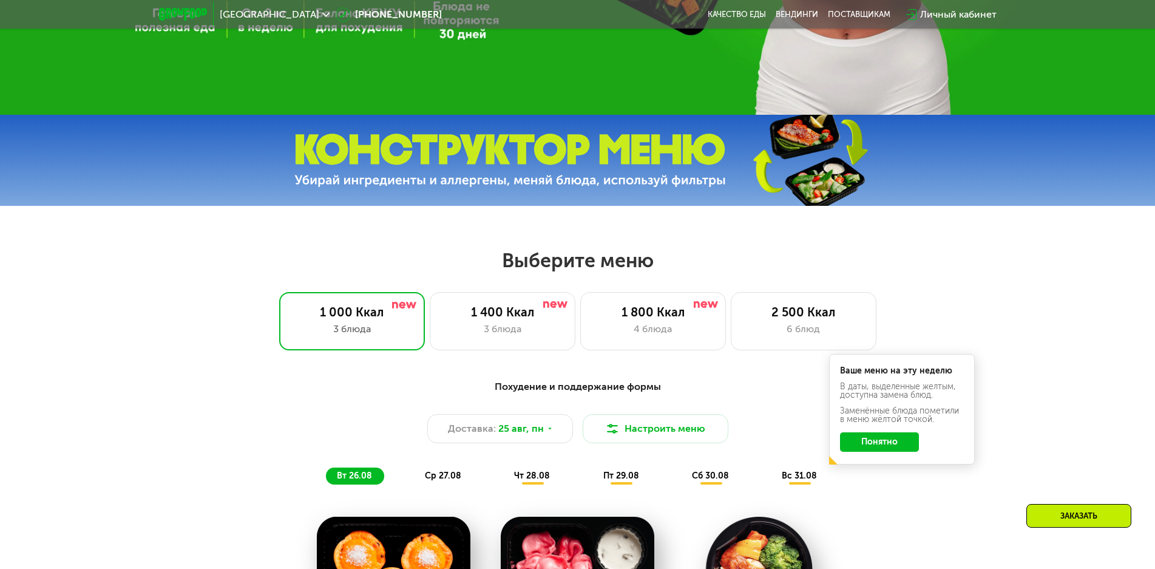
scroll to position [674, 0]
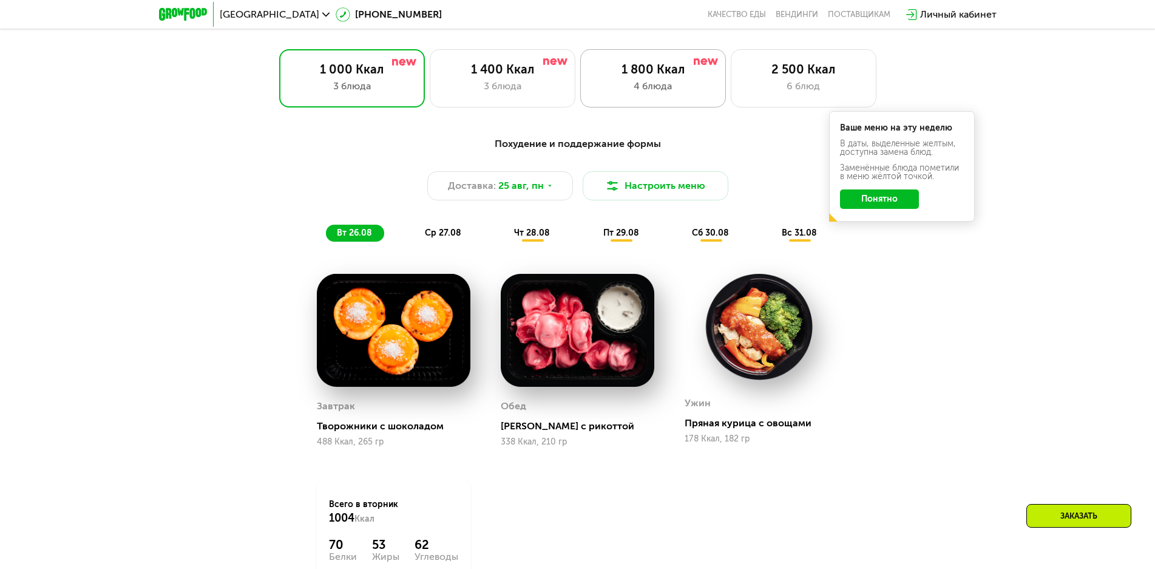
click at [641, 90] on div "4 блюда" at bounding box center [653, 86] width 120 height 15
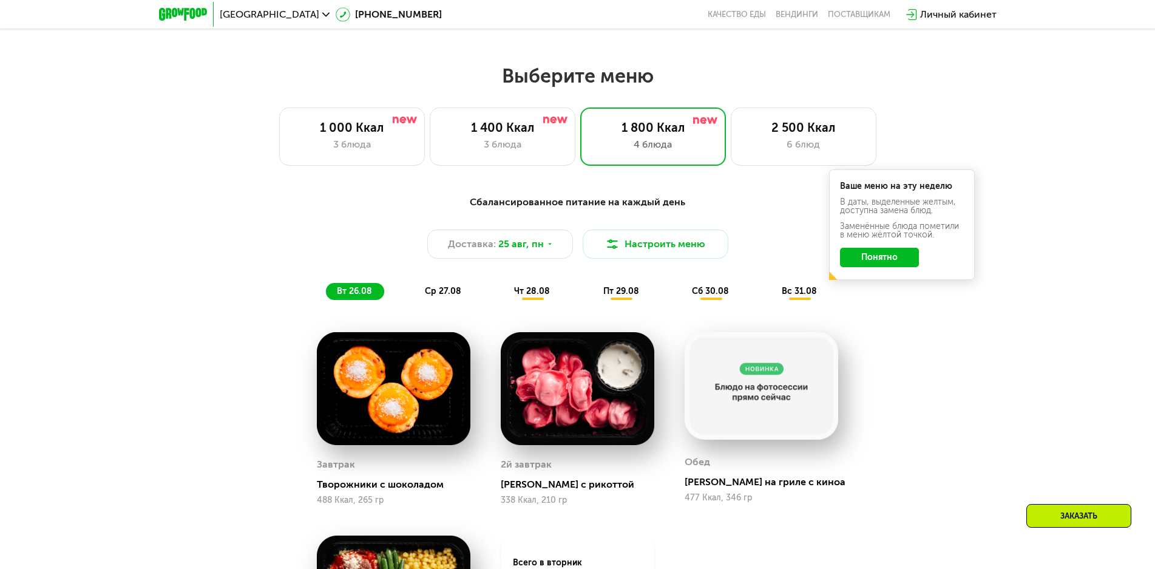
scroll to position [613, 0]
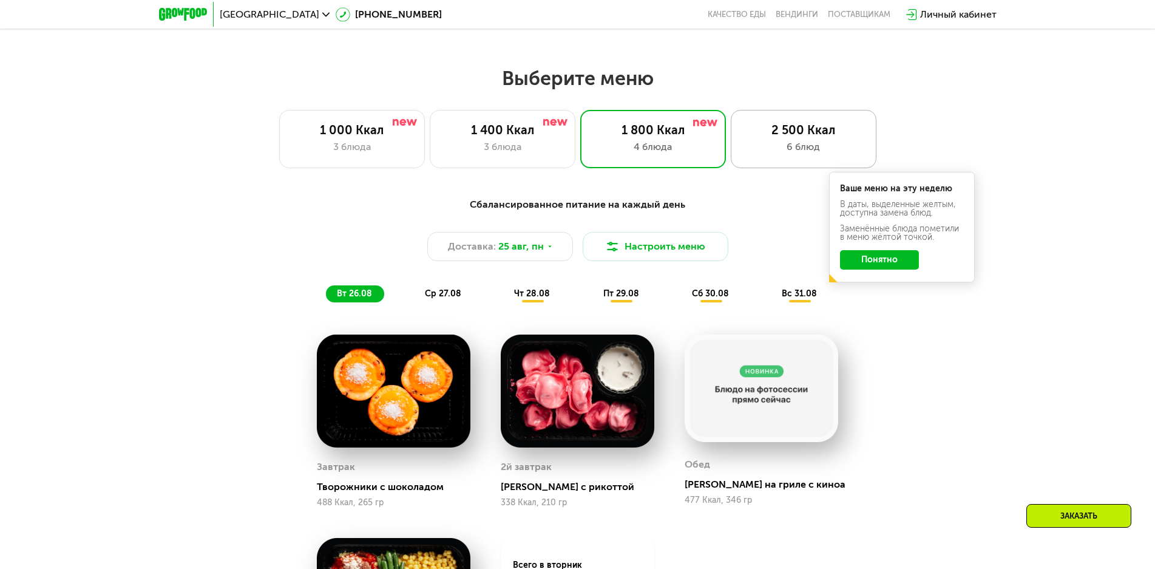
click at [767, 152] on div "6 блюд" at bounding box center [803, 147] width 120 height 15
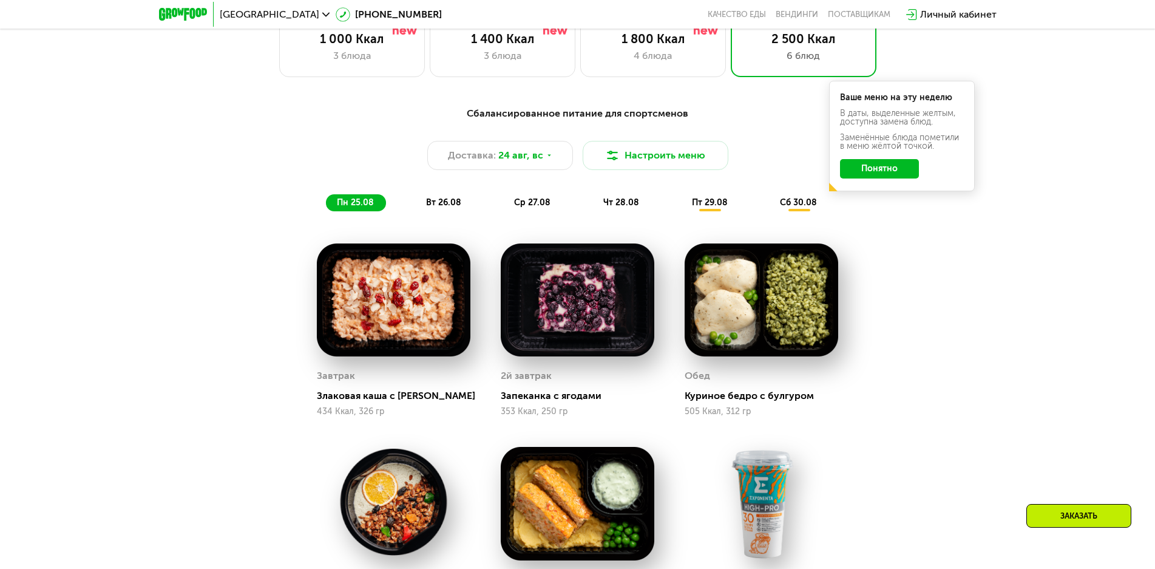
scroll to position [674, 0]
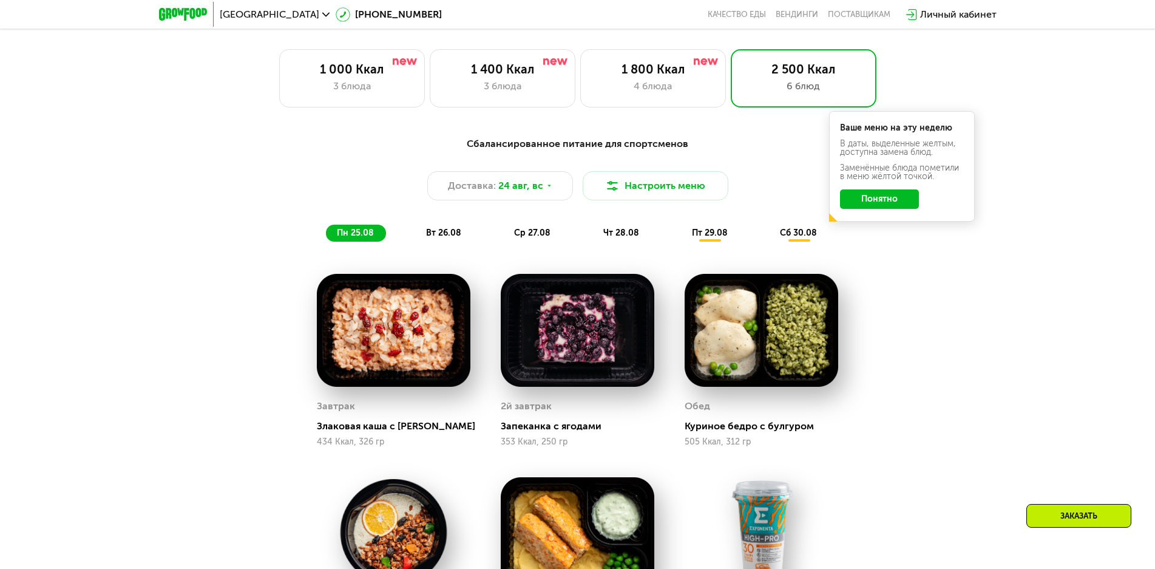
click at [532, 235] on span "ср 27.08" at bounding box center [532, 233] width 36 height 10
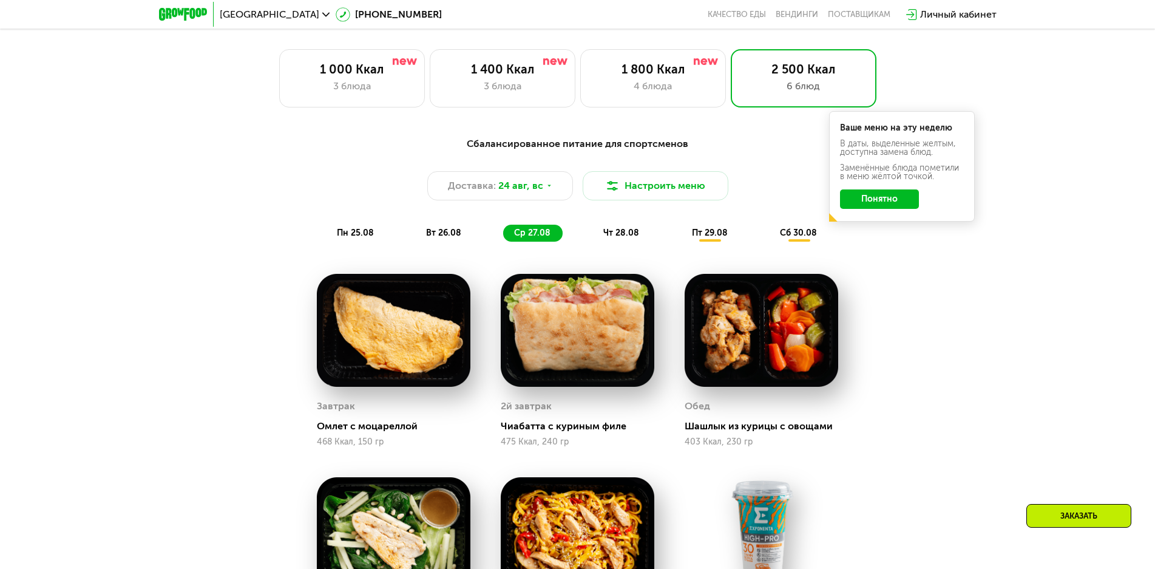
click at [681, 242] on div "чт 28.08" at bounding box center [710, 233] width 59 height 17
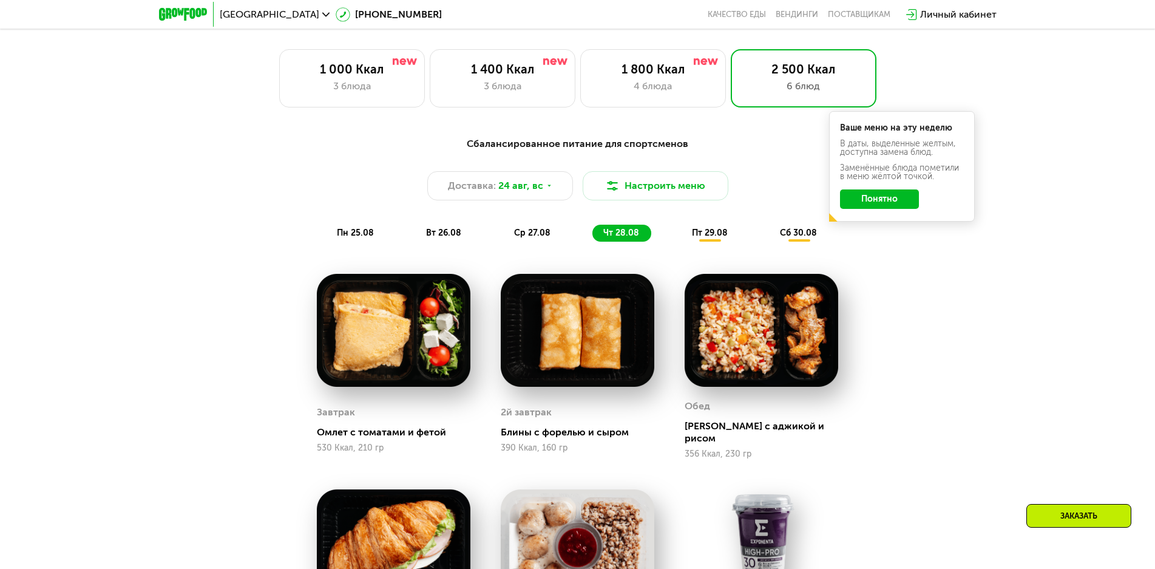
click at [694, 238] on span "пт 29.08" at bounding box center [710, 233] width 36 height 10
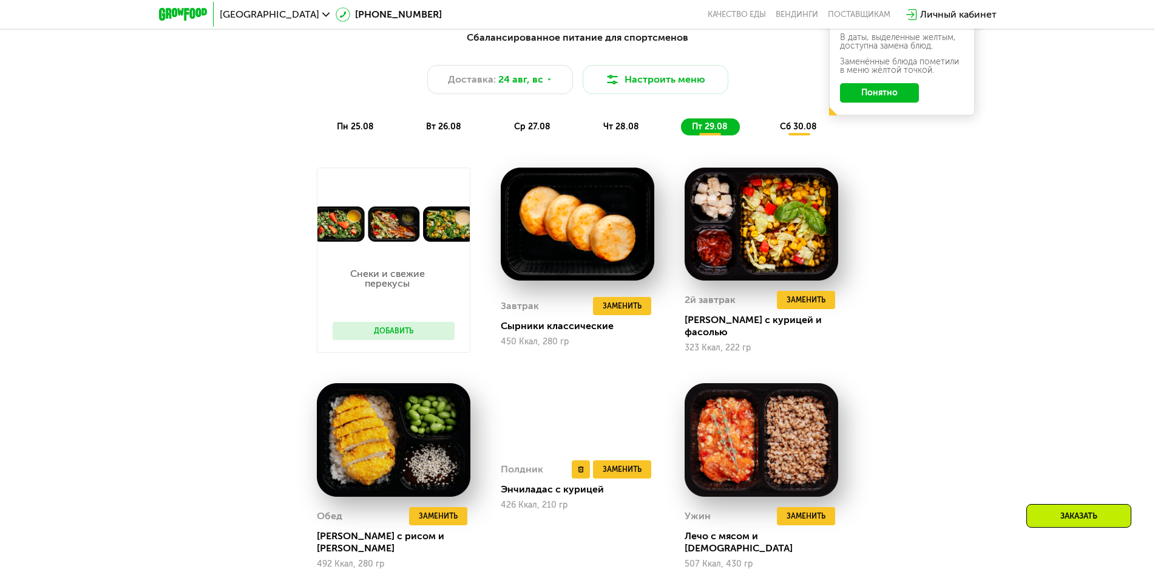
scroll to position [916, 0]
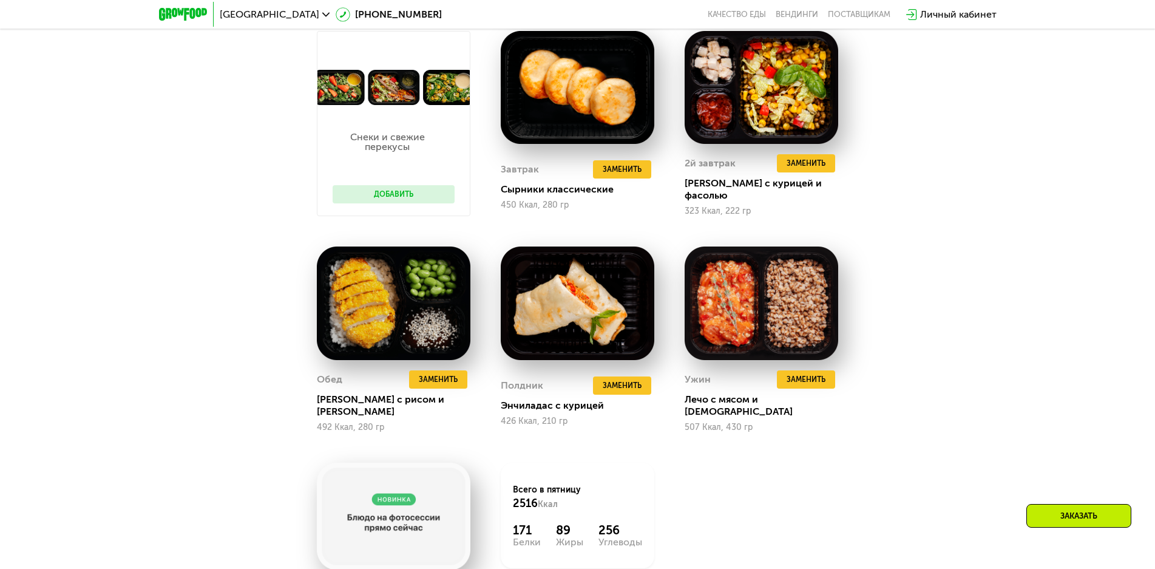
click at [431, 194] on button "Добавить" at bounding box center [394, 194] width 122 height 18
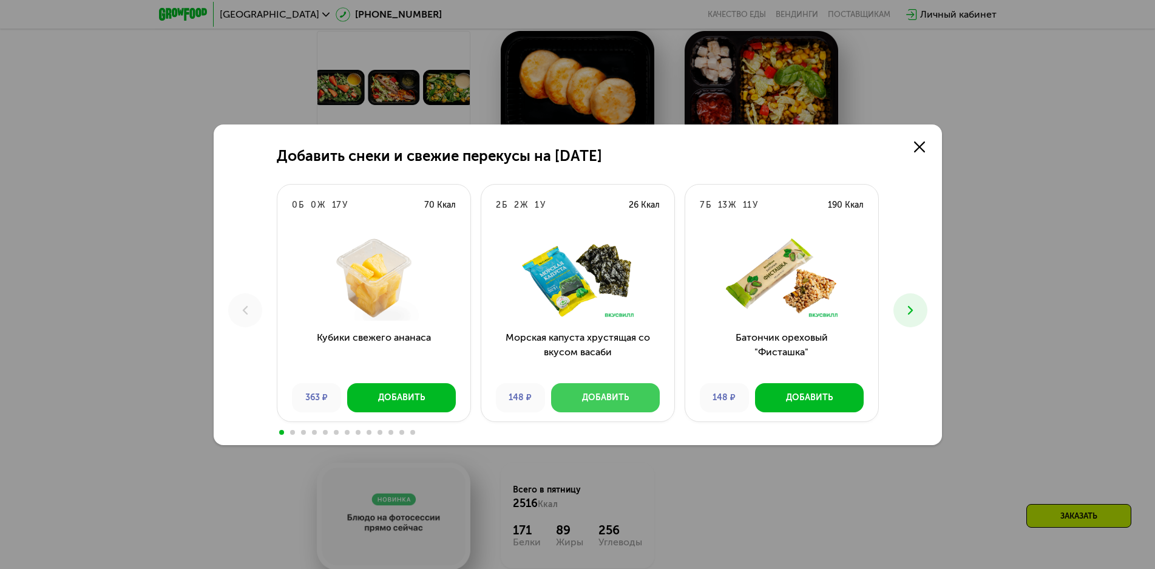
click at [620, 399] on div "Добавить" at bounding box center [605, 397] width 47 height 12
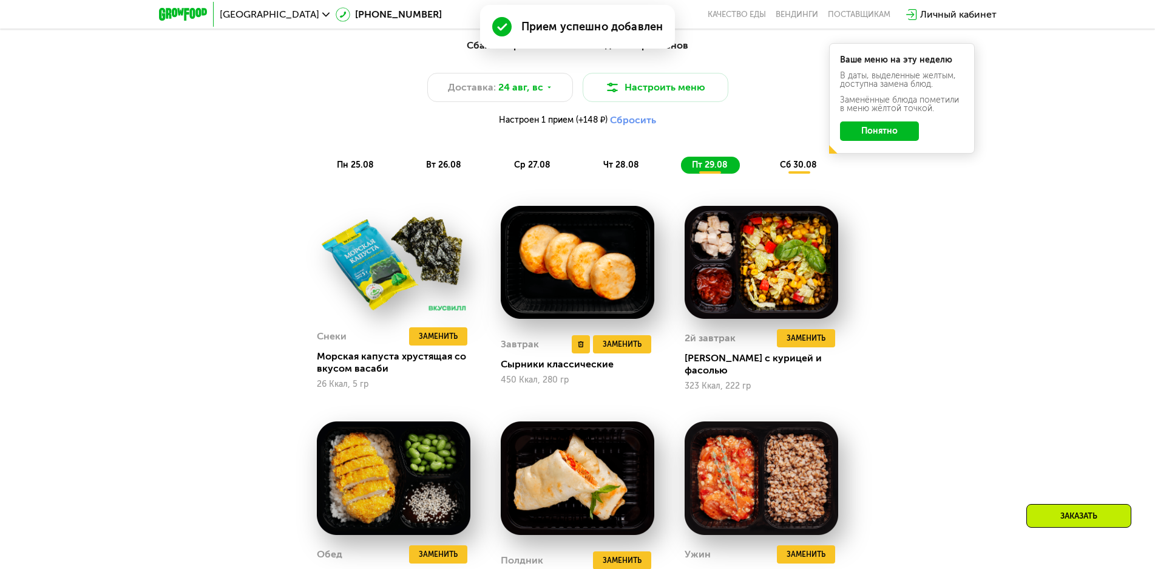
scroll to position [765, 0]
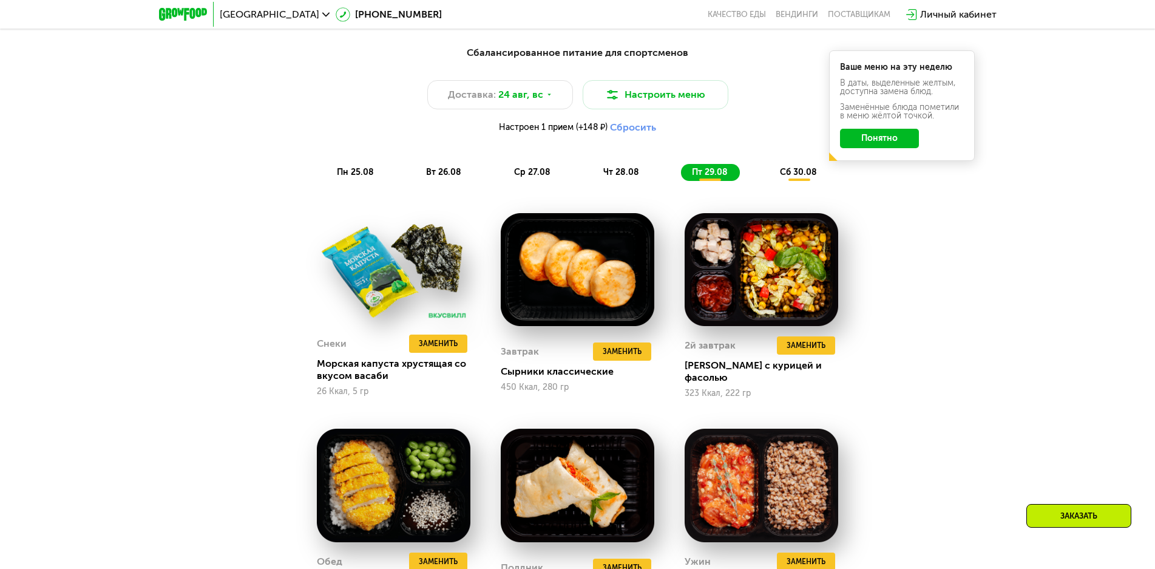
click at [796, 169] on div "сб 30.08" at bounding box center [799, 172] width 60 height 17
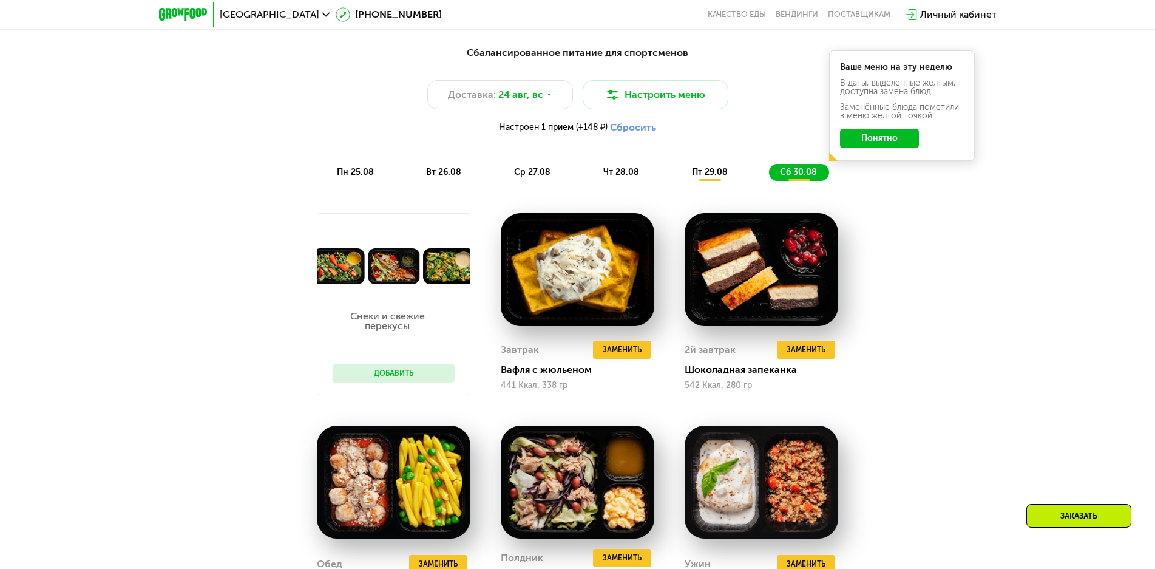
click at [397, 377] on button "Добавить" at bounding box center [394, 373] width 122 height 18
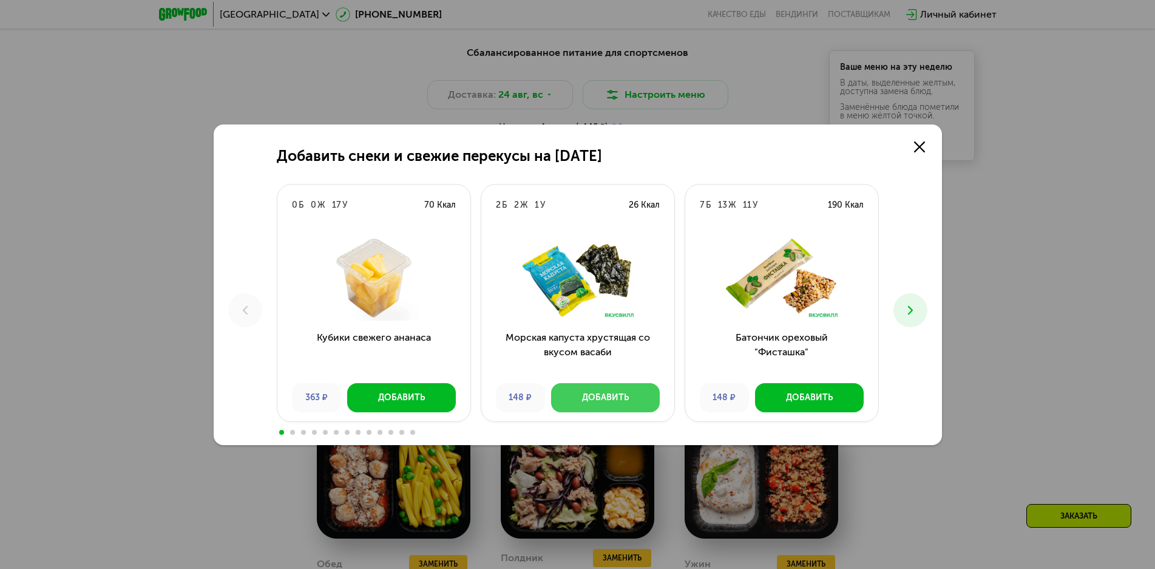
click at [618, 397] on div "Добавить" at bounding box center [605, 397] width 47 height 12
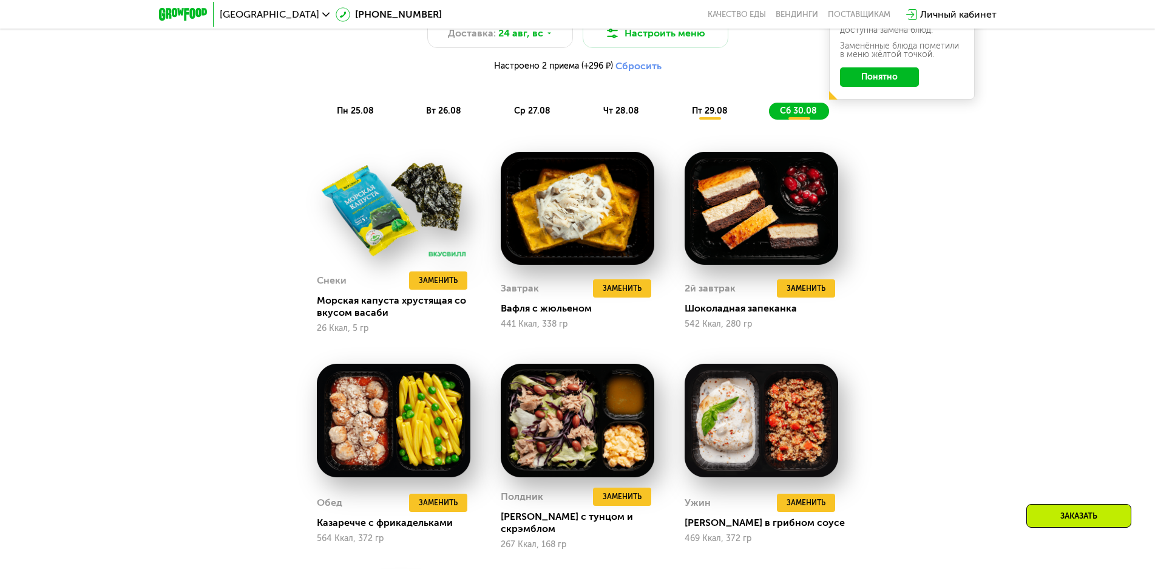
scroll to position [825, 0]
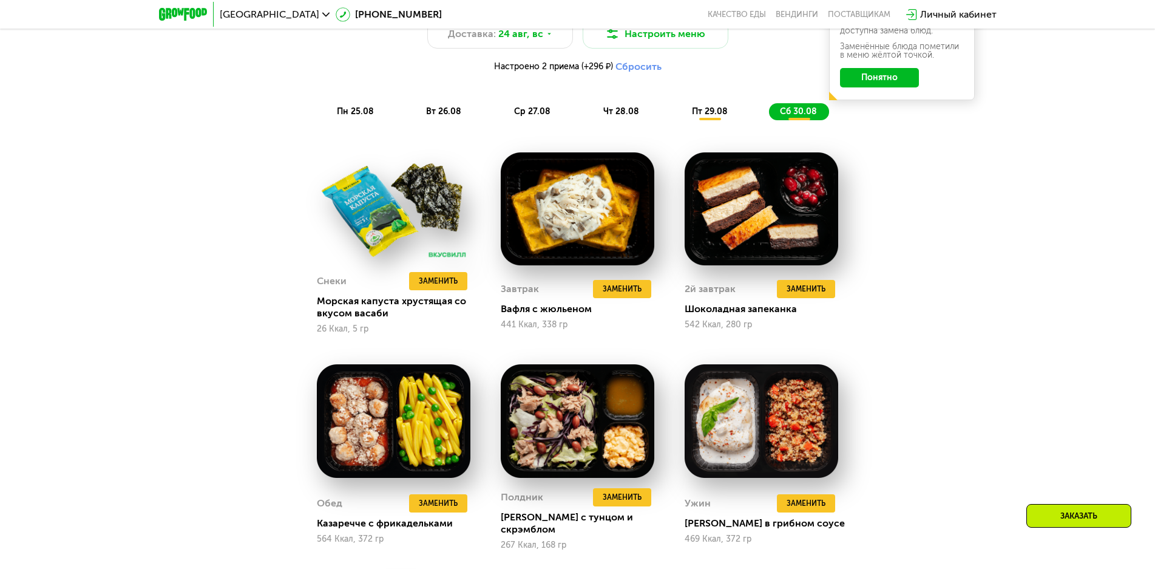
click at [701, 112] on span "пт 29.08" at bounding box center [710, 111] width 36 height 10
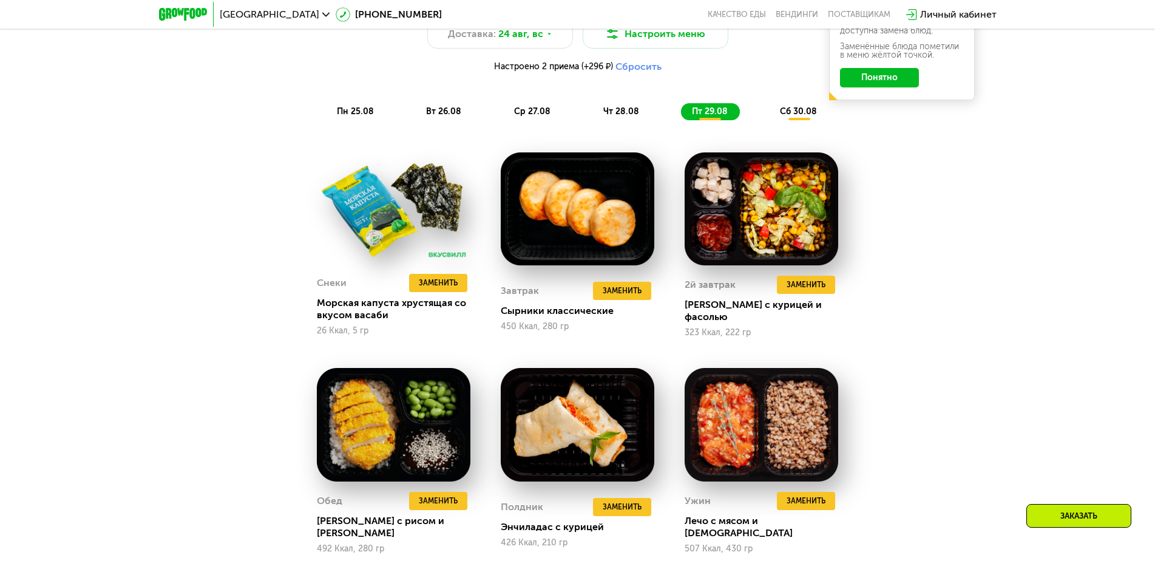
click at [622, 112] on span "чт 28.08" at bounding box center [621, 111] width 36 height 10
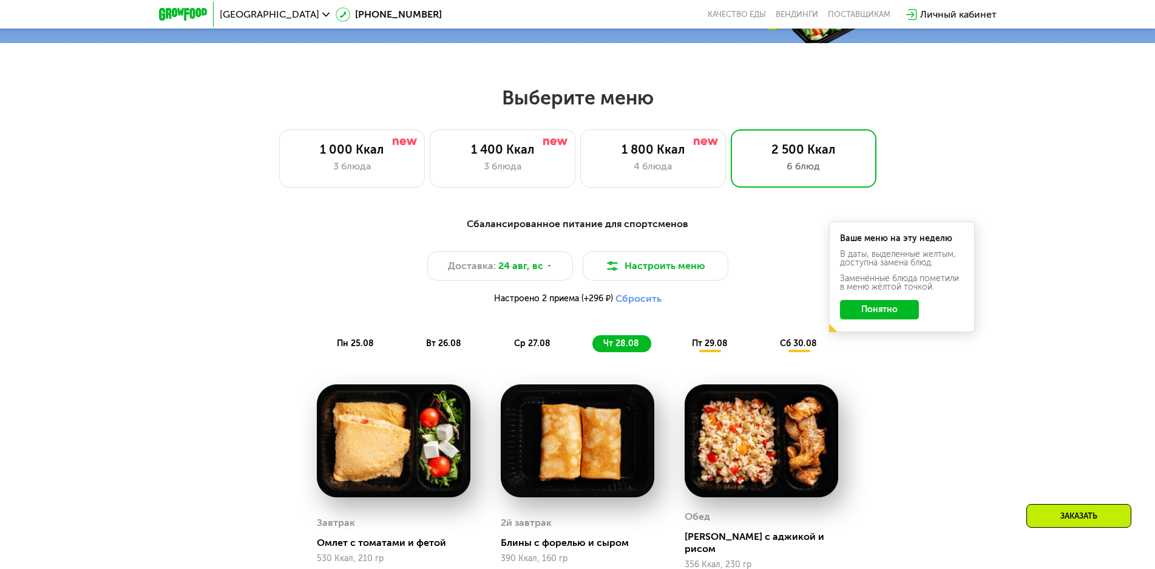
scroll to position [583, 0]
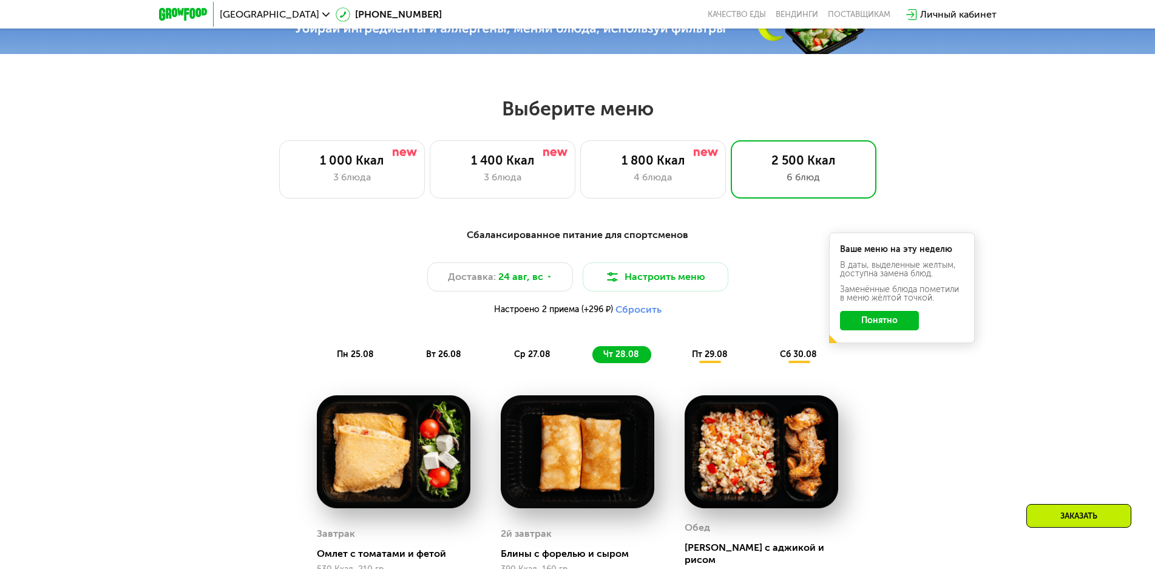
click at [522, 357] on span "ср 27.08" at bounding box center [532, 354] width 36 height 10
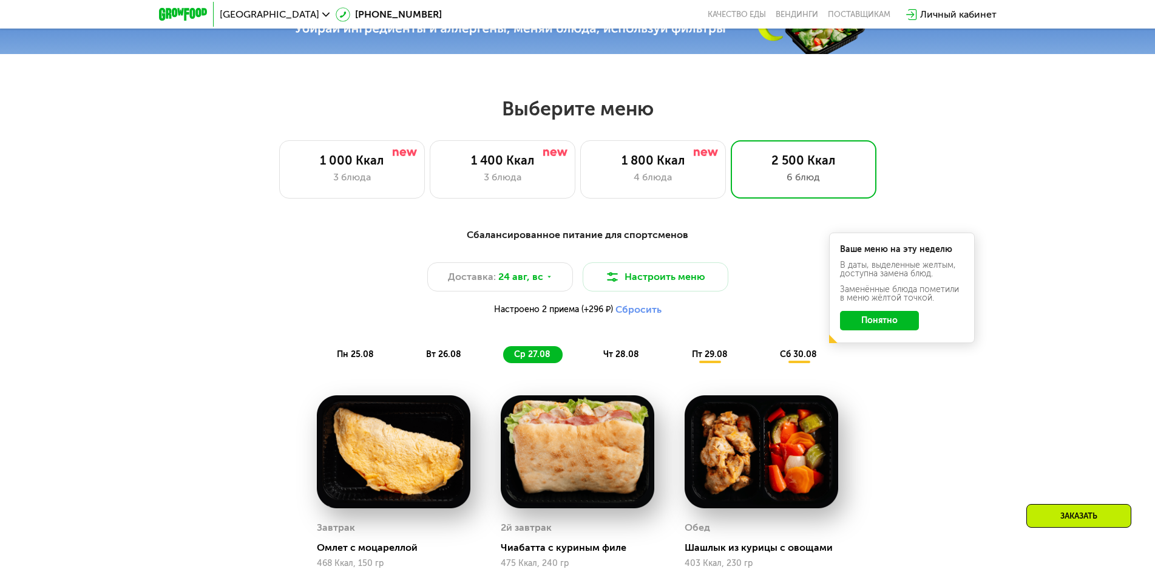
click at [503, 363] on div "вт 26.08" at bounding box center [532, 354] width 59 height 17
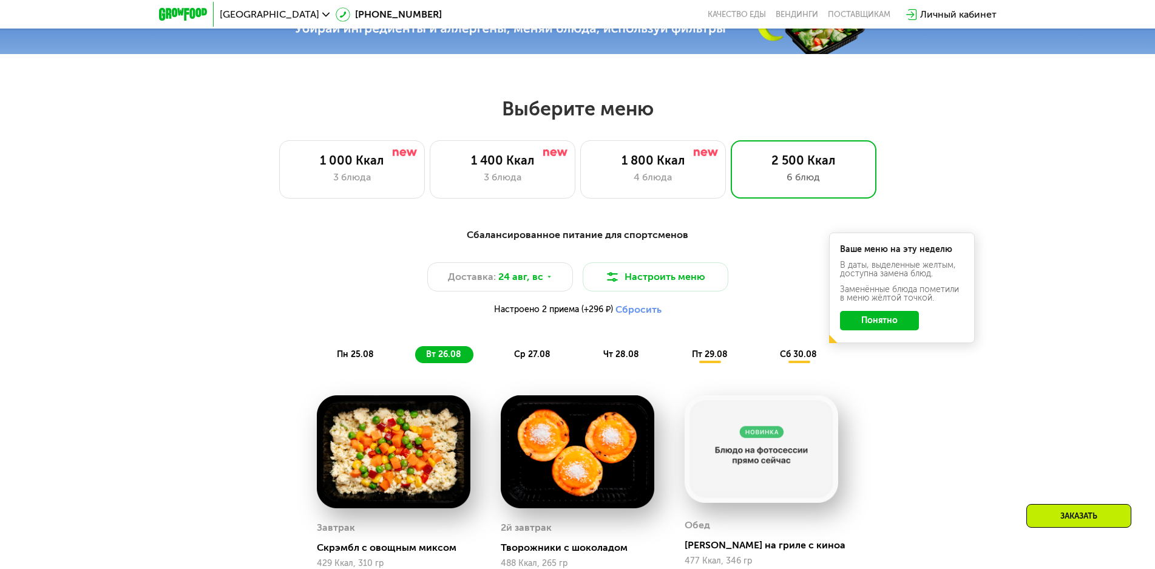
click at [357, 359] on span "пн 25.08" at bounding box center [355, 354] width 37 height 10
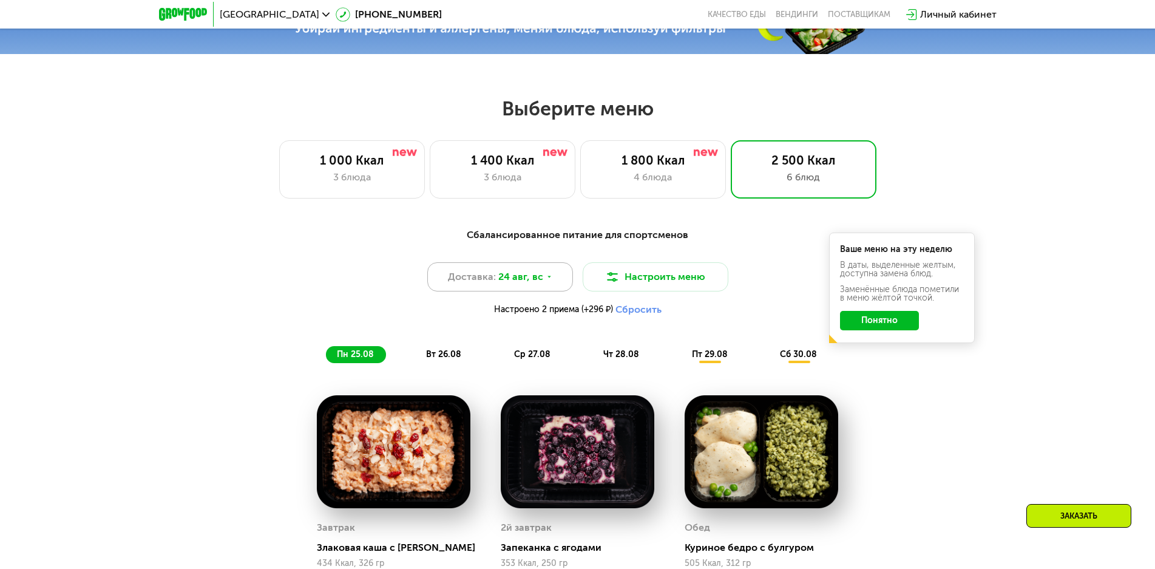
click at [519, 275] on span "24 авг, вс" at bounding box center [520, 276] width 45 height 15
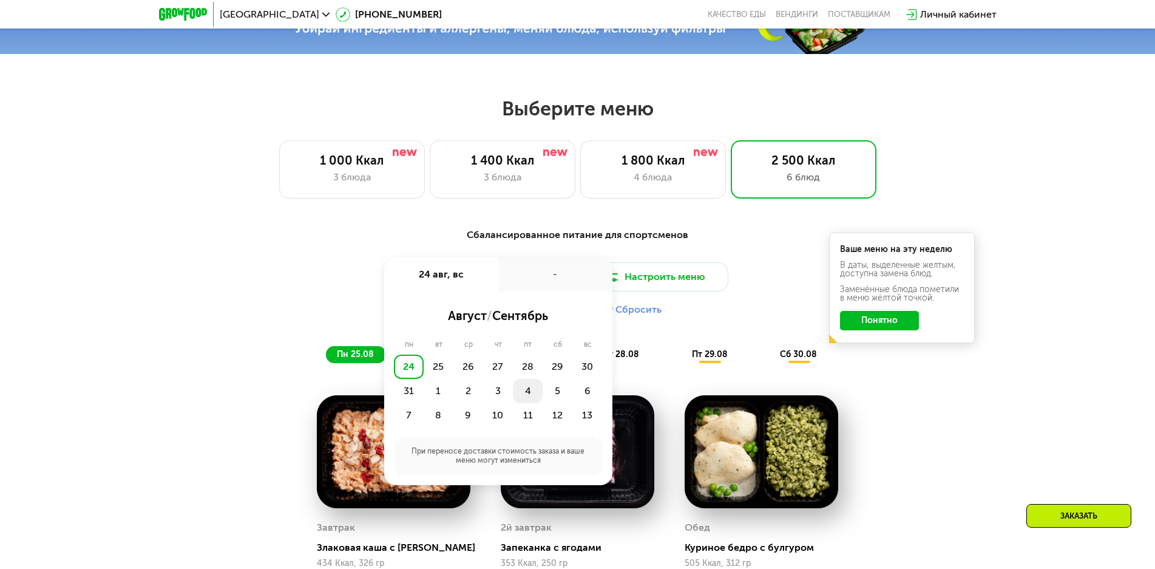
click at [542, 395] on div "4" at bounding box center [557, 391] width 30 height 24
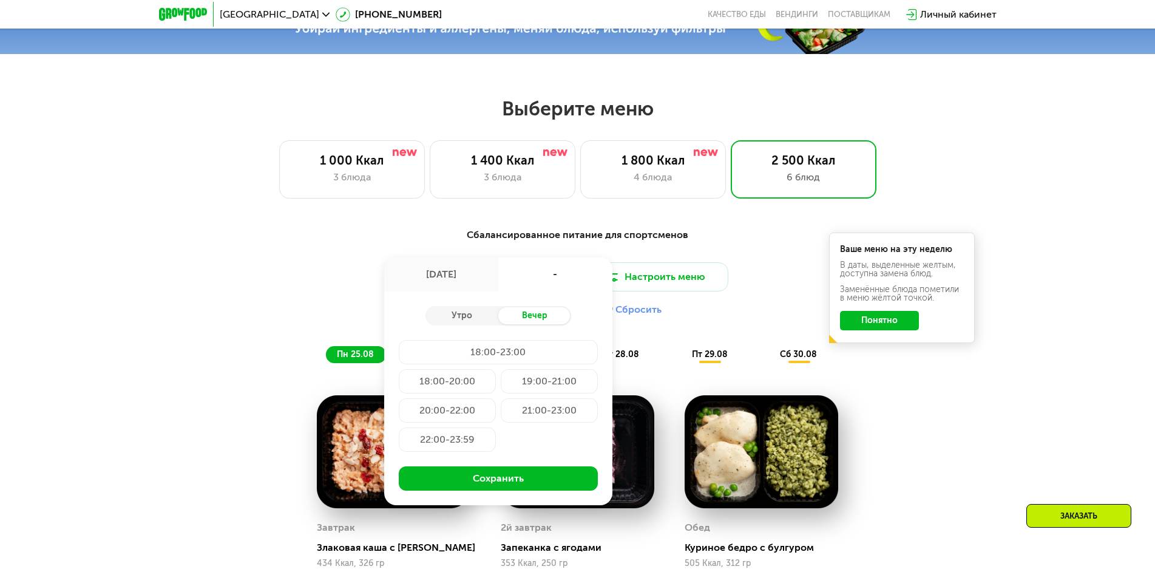
click at [725, 312] on div "Настроено 2 приема (+296 ₽) Сбросить" at bounding box center [577, 309] width 718 height 12
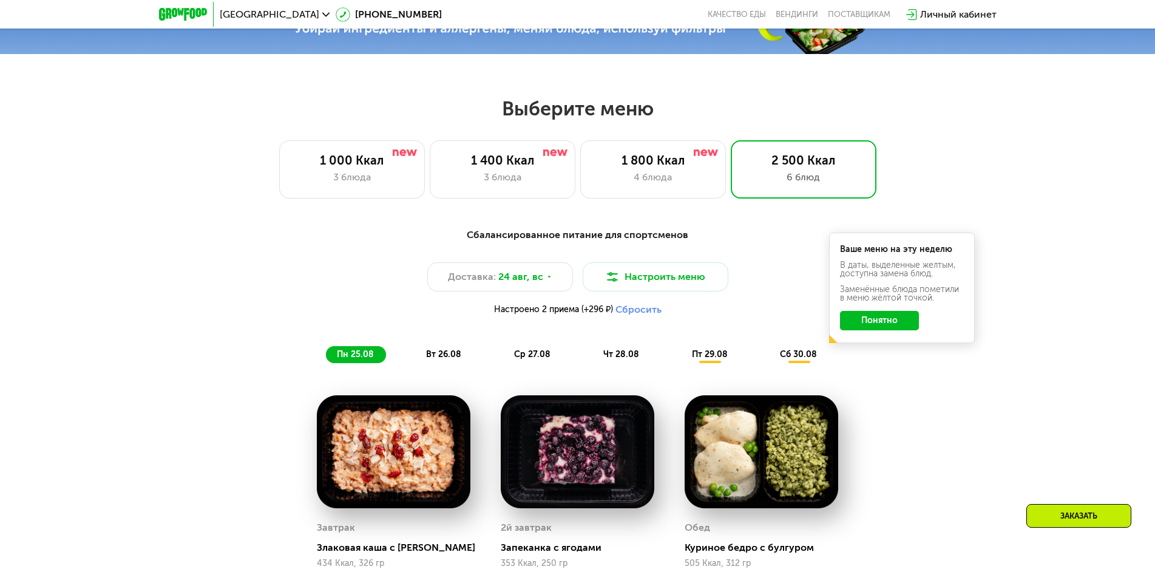
drag, startPoint x: 720, startPoint y: 360, endPoint x: 739, endPoint y: 363, distance: 19.7
click at [719, 359] on span "пт 29.08" at bounding box center [710, 354] width 36 height 10
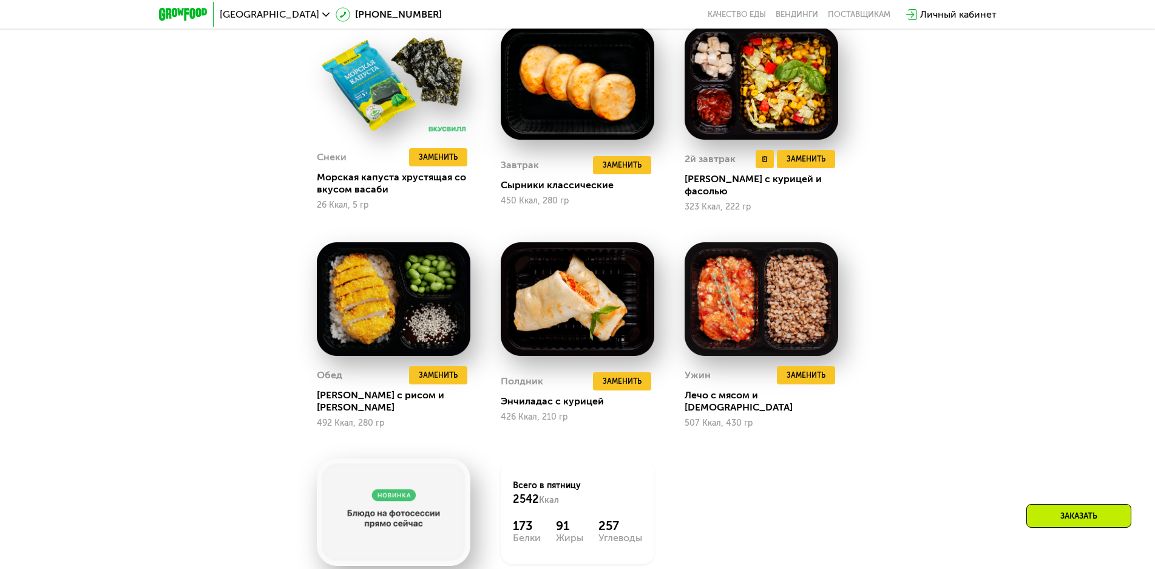
scroll to position [825, 0]
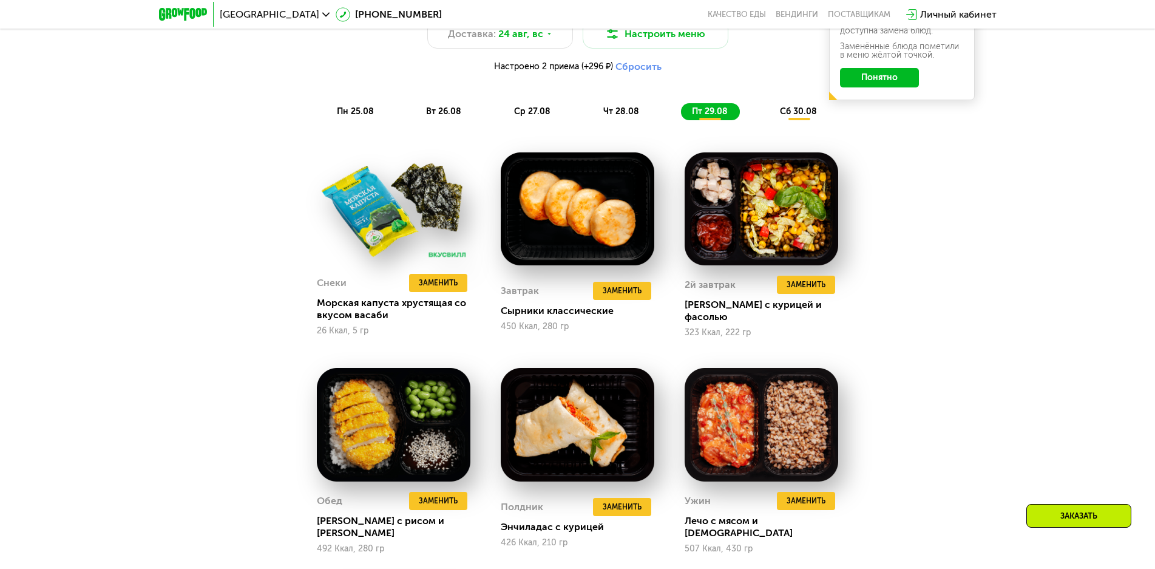
click at [800, 110] on span "сб 30.08" at bounding box center [798, 111] width 37 height 10
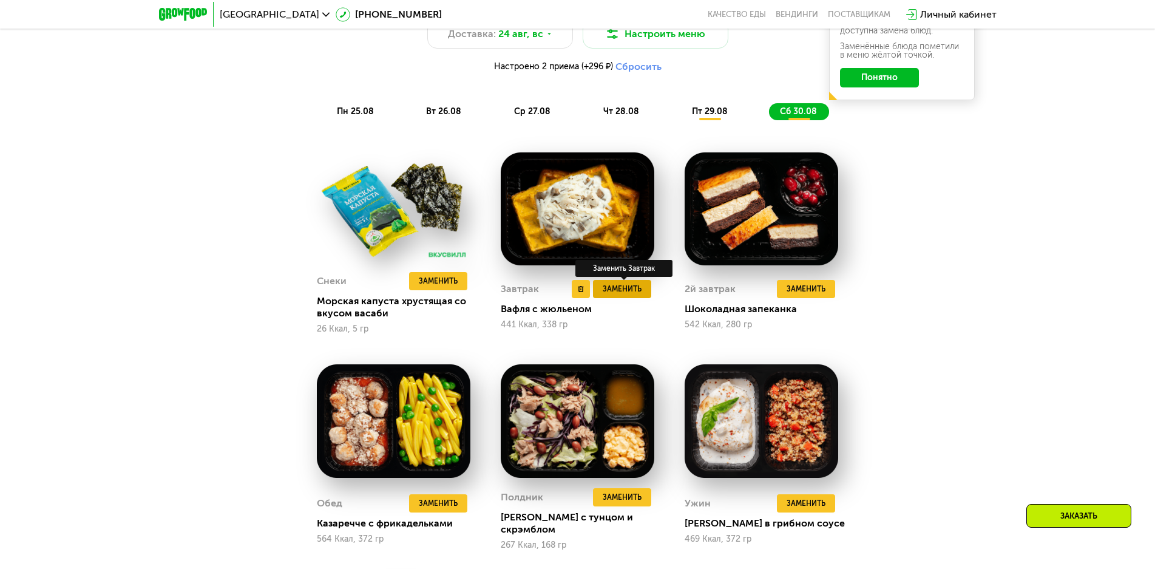
click at [626, 292] on span "Заменить" at bounding box center [622, 289] width 39 height 12
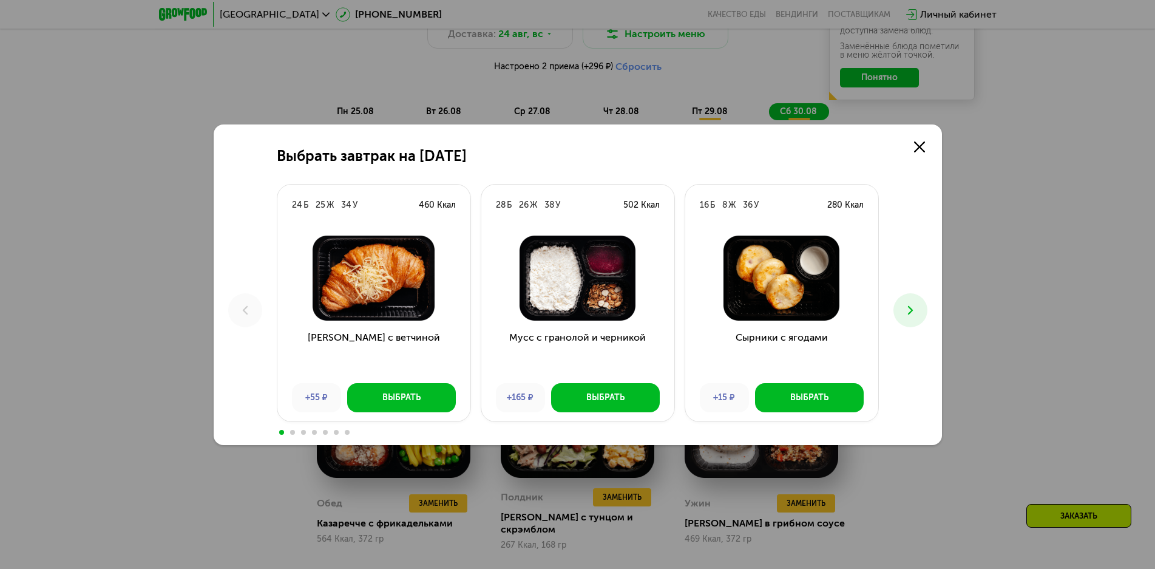
click at [416, 305] on img at bounding box center [374, 277] width 174 height 85
click at [440, 396] on button "Выбрать" at bounding box center [401, 397] width 109 height 29
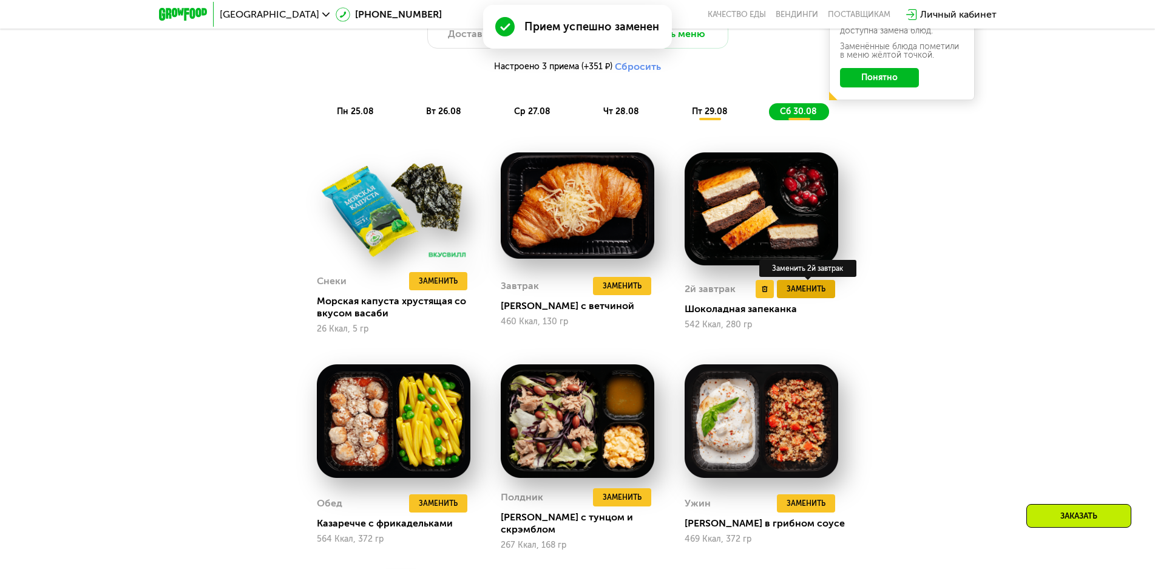
click at [813, 294] on span "Заменить" at bounding box center [805, 289] width 39 height 12
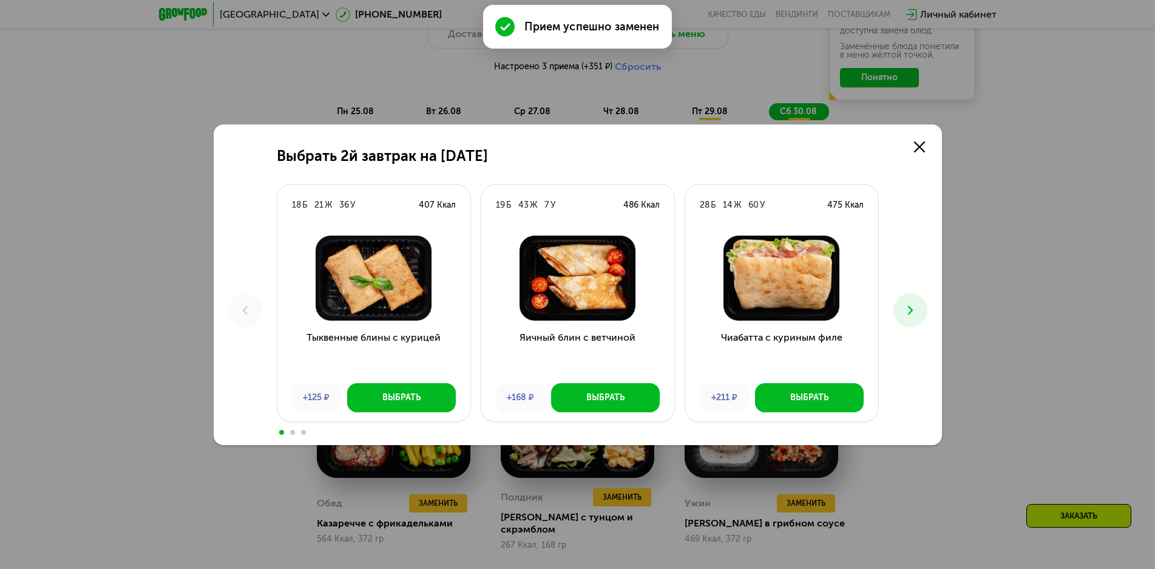
click at [796, 291] on img at bounding box center [782, 277] width 174 height 85
click at [811, 391] on button "Выбрать" at bounding box center [809, 397] width 109 height 29
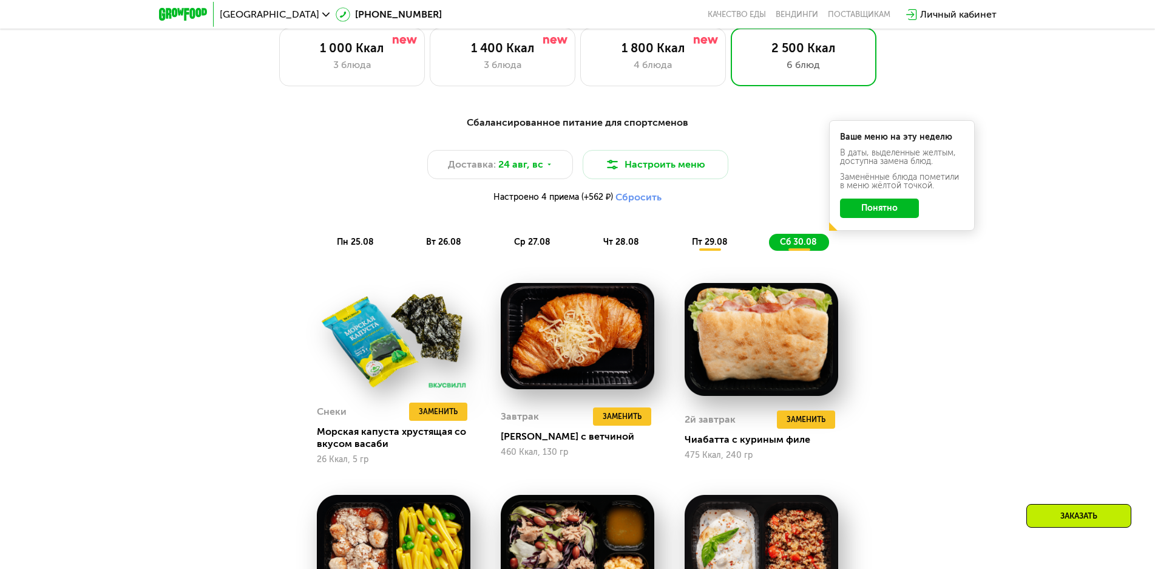
scroll to position [583, 0]
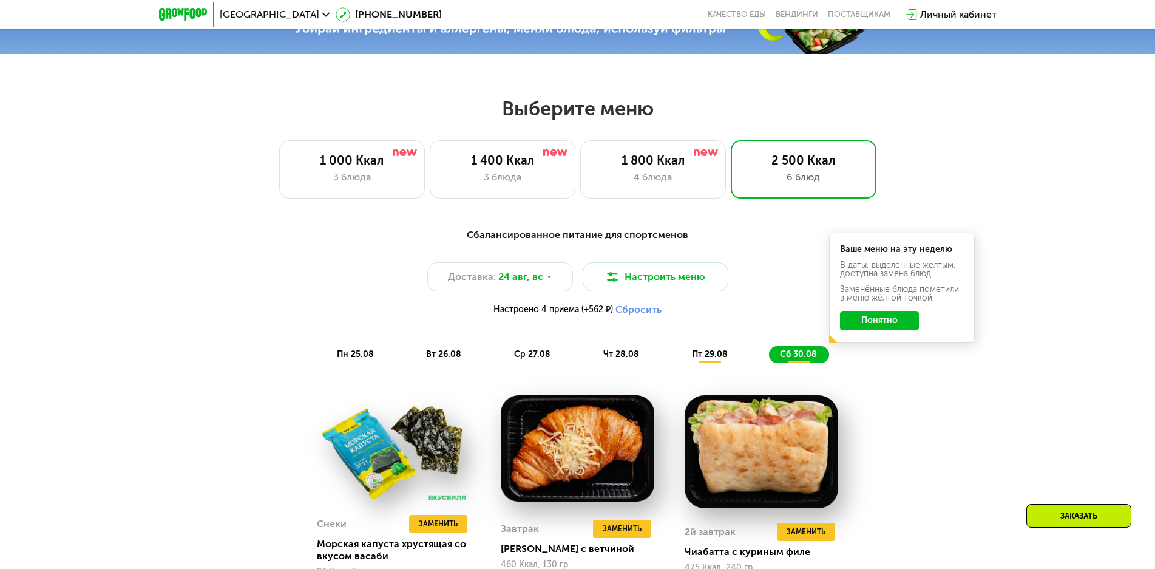
click at [361, 357] on span "пн 25.08" at bounding box center [355, 354] width 37 height 10
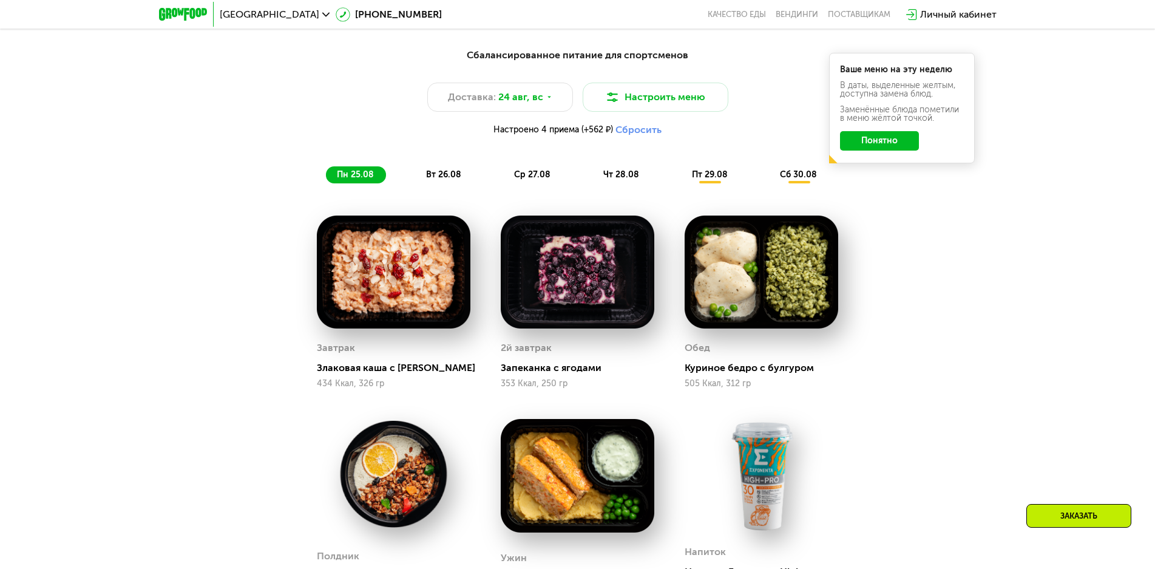
scroll to position [765, 0]
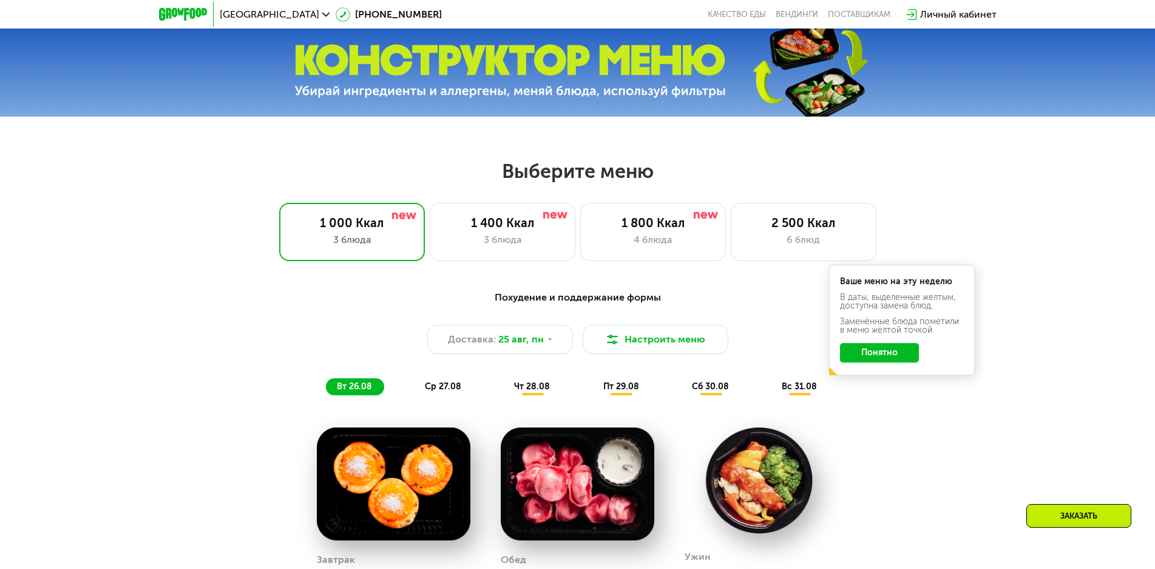
scroll to position [514, 0]
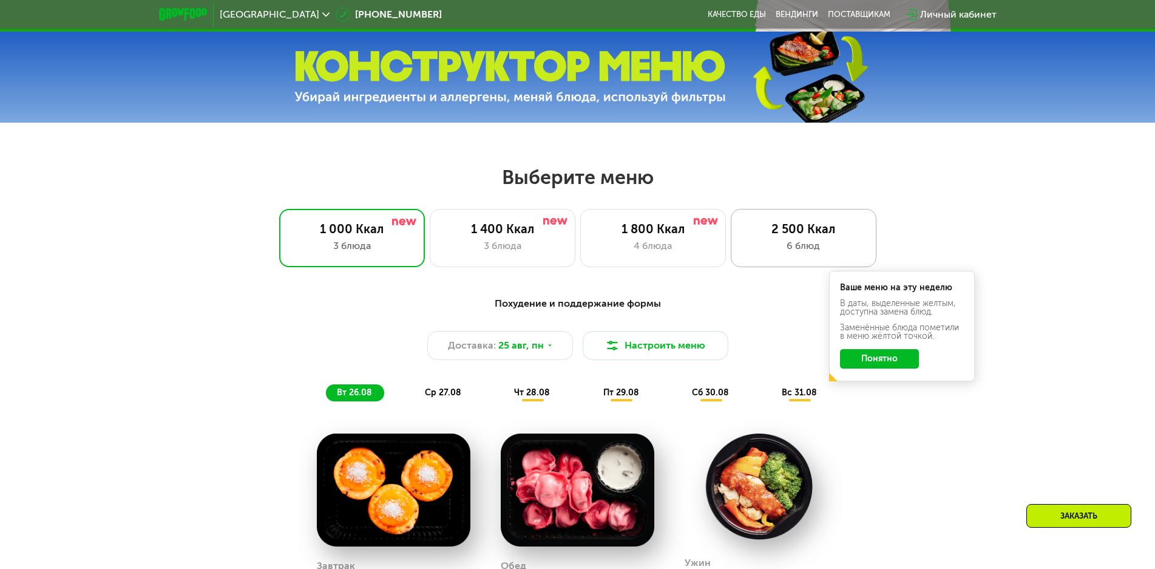
click at [820, 229] on div "2 500 Ккал" at bounding box center [803, 228] width 120 height 15
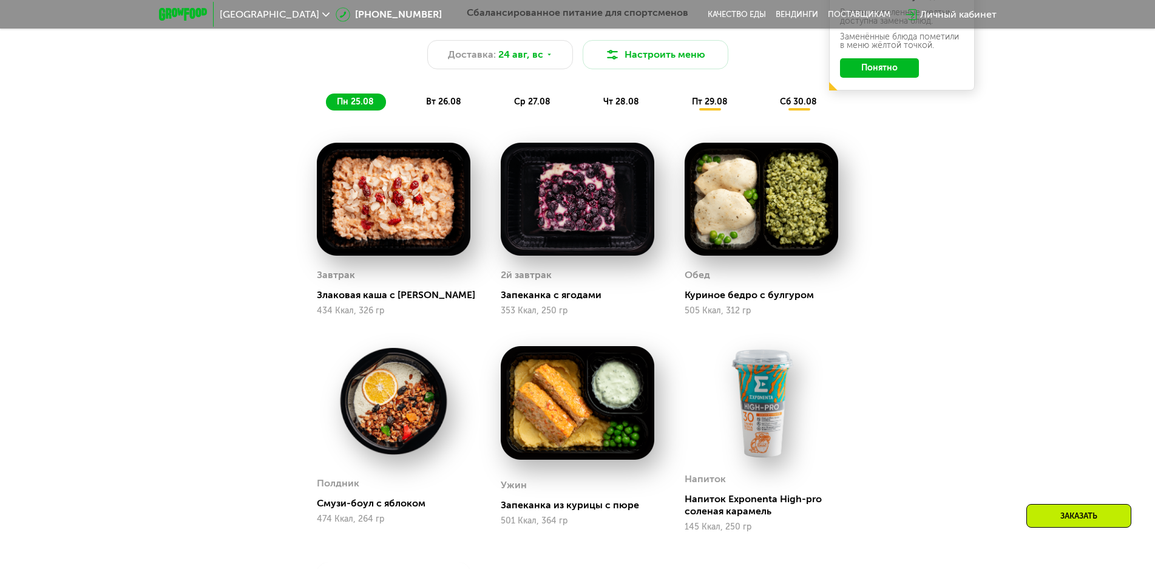
scroll to position [817, 0]
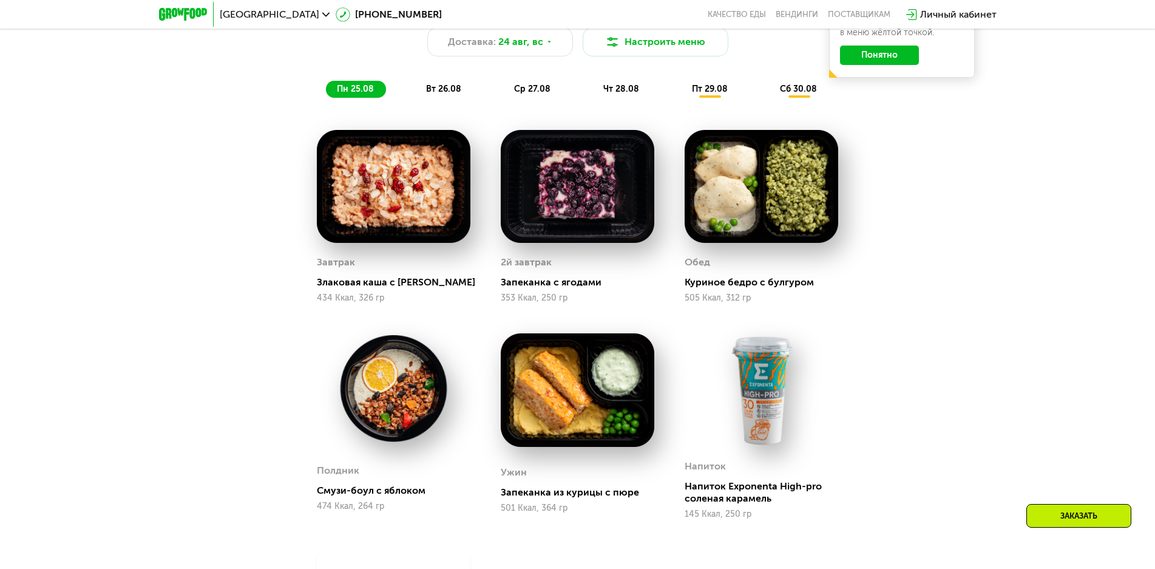
click at [710, 92] on span "пт 29.08" at bounding box center [710, 89] width 36 height 10
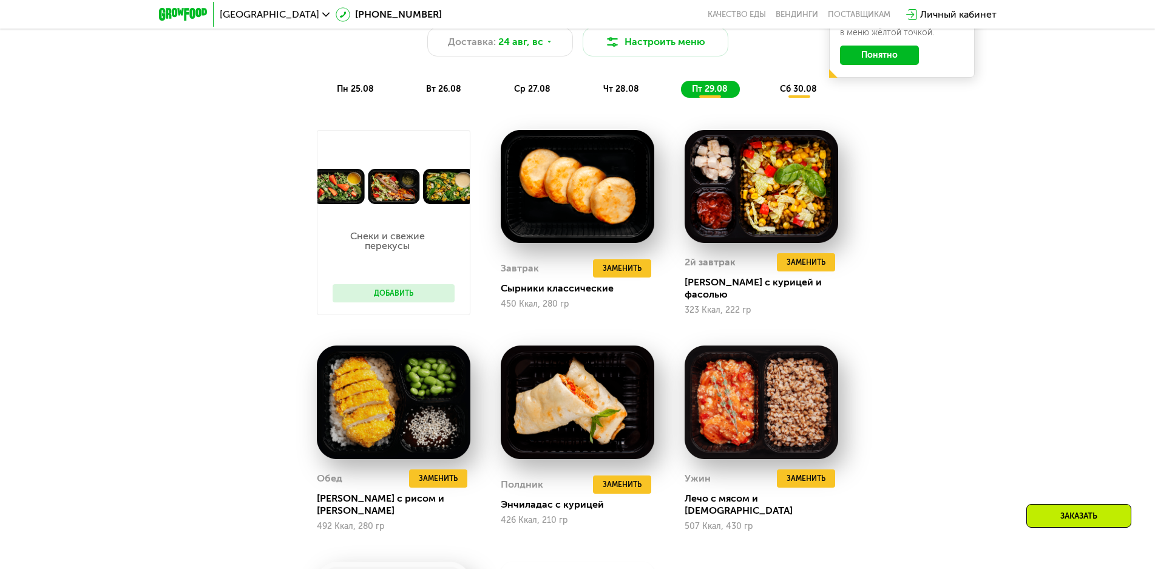
click at [797, 92] on span "сб 30.08" at bounding box center [798, 89] width 37 height 10
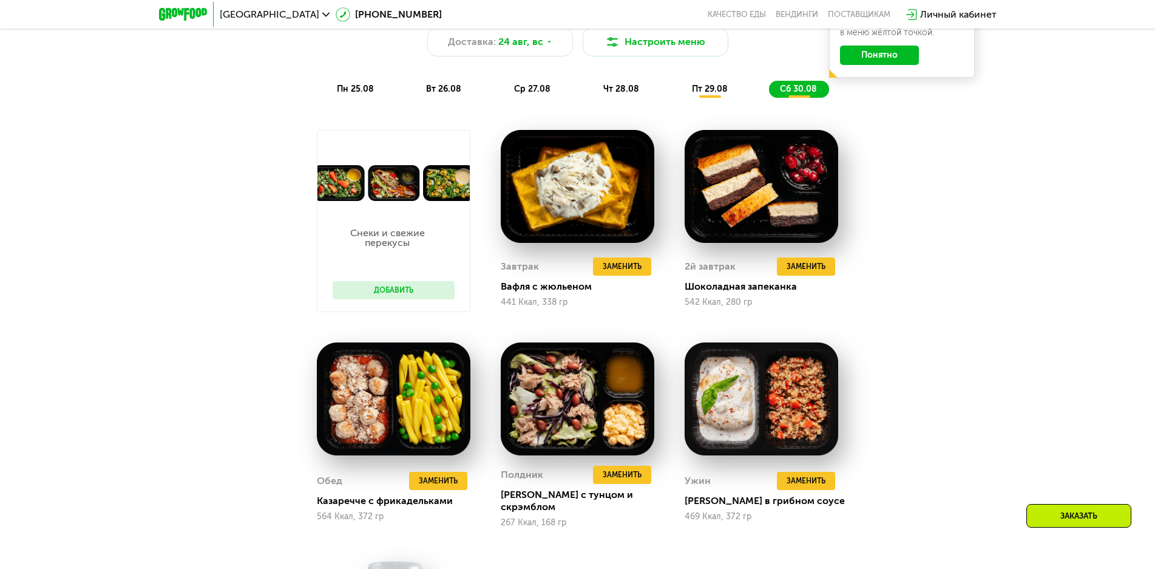
click at [712, 94] on span "пт 29.08" at bounding box center [710, 89] width 36 height 10
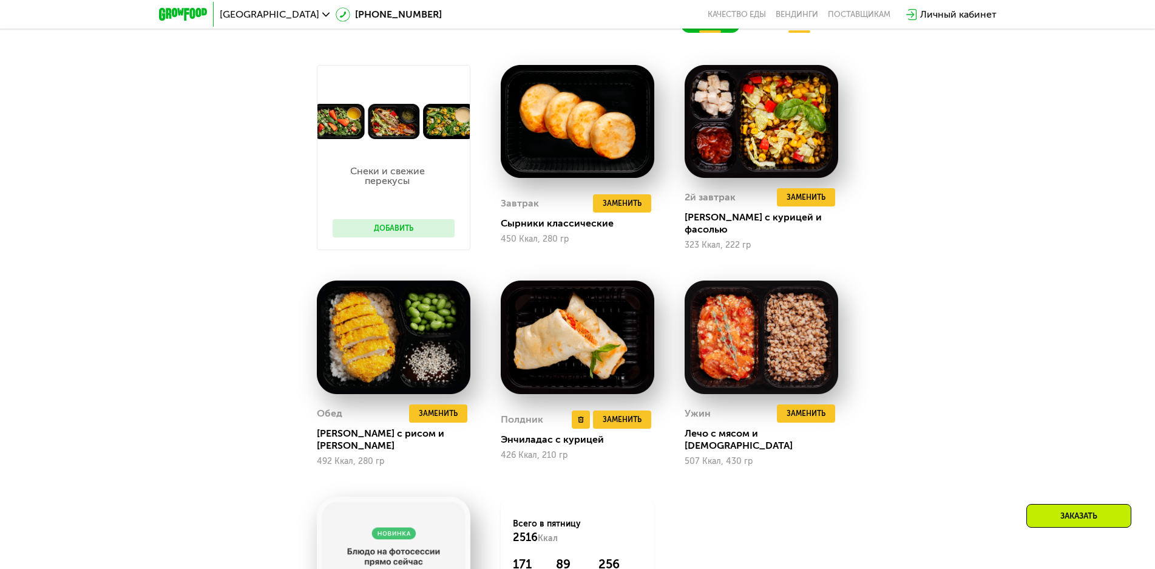
scroll to position [757, 0]
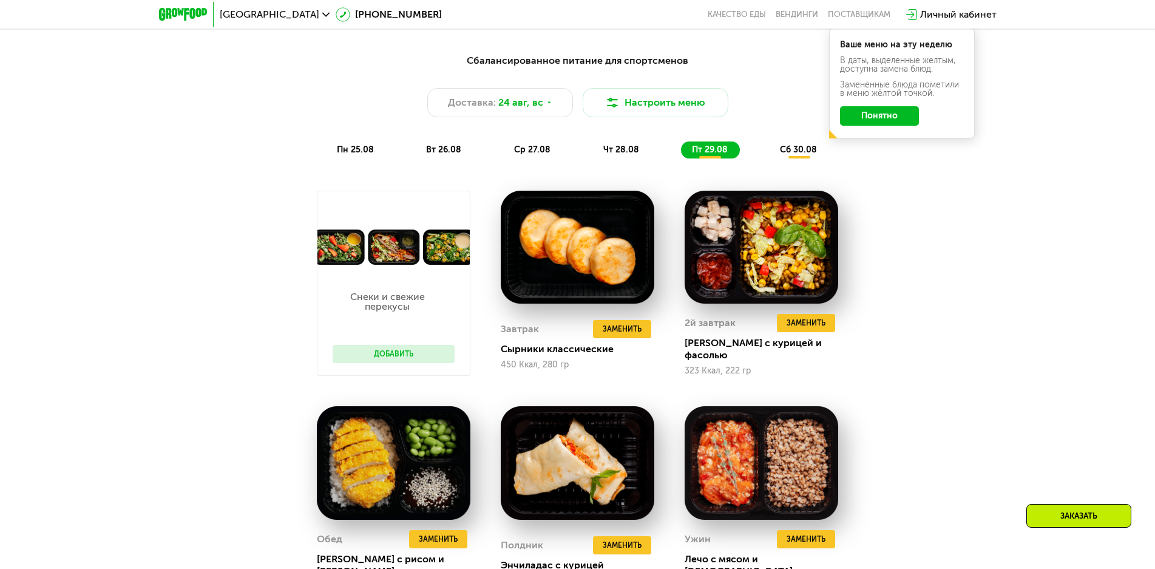
click at [799, 155] on span "сб 30.08" at bounding box center [798, 149] width 37 height 10
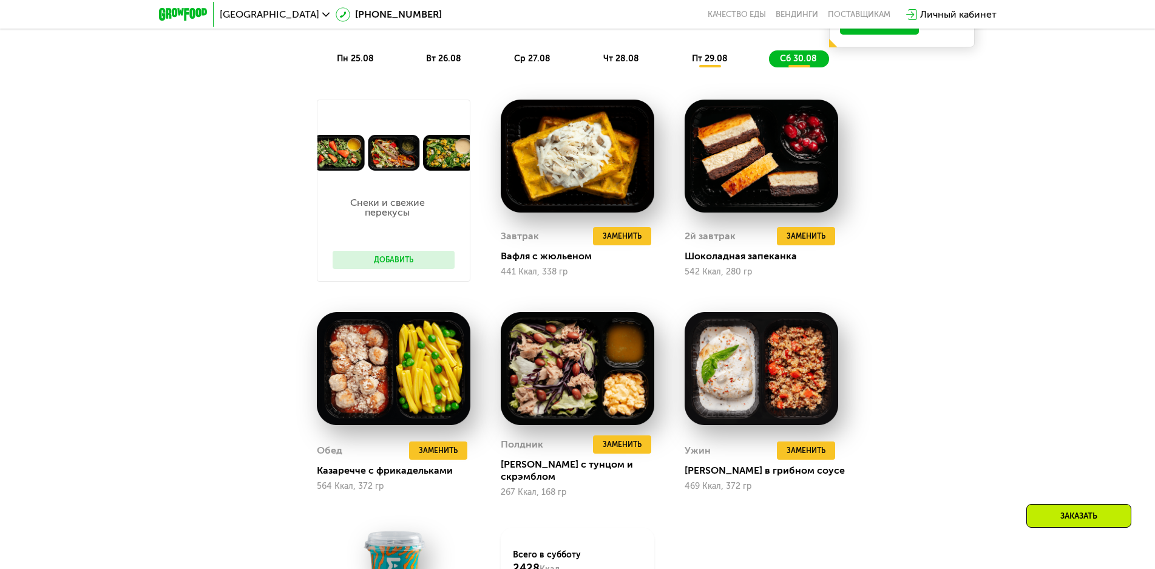
scroll to position [696, 0]
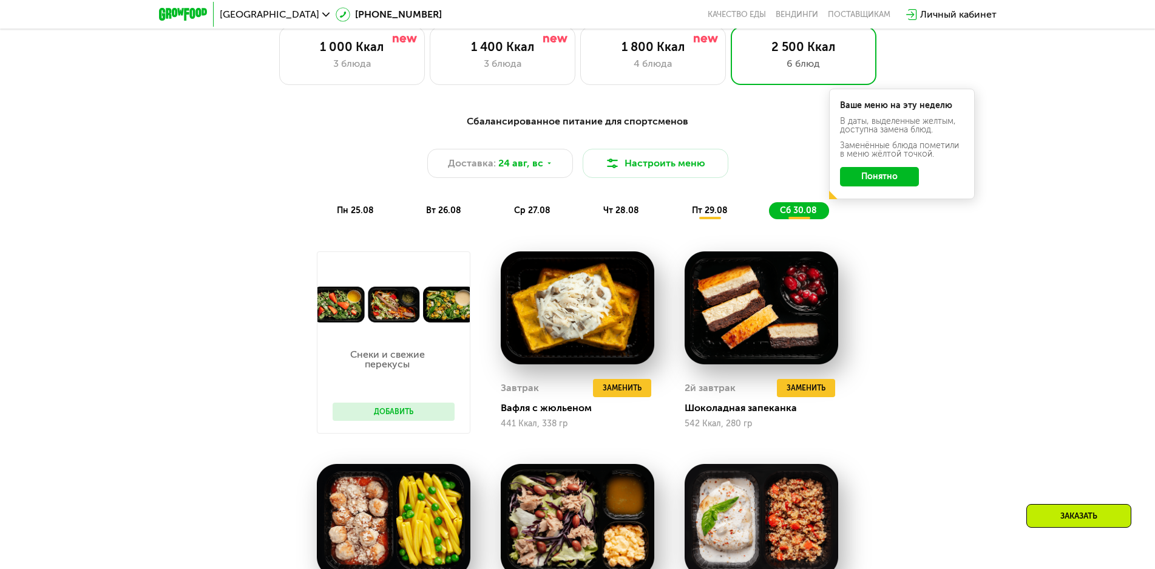
click at [720, 215] on span "пт 29.08" at bounding box center [710, 210] width 36 height 10
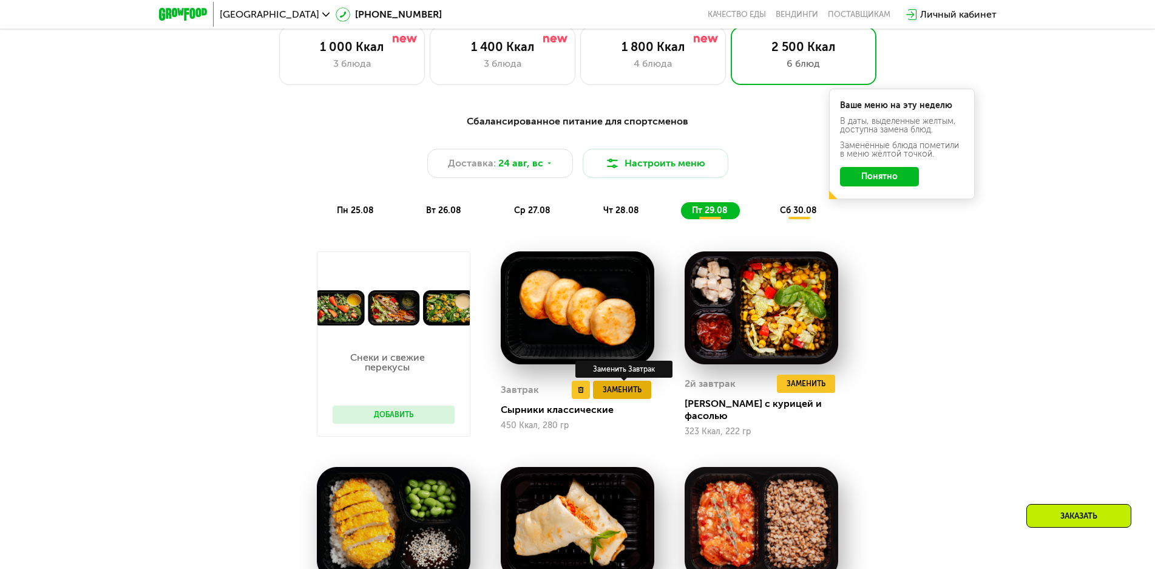
click at [635, 394] on span "Заменить" at bounding box center [622, 390] width 39 height 12
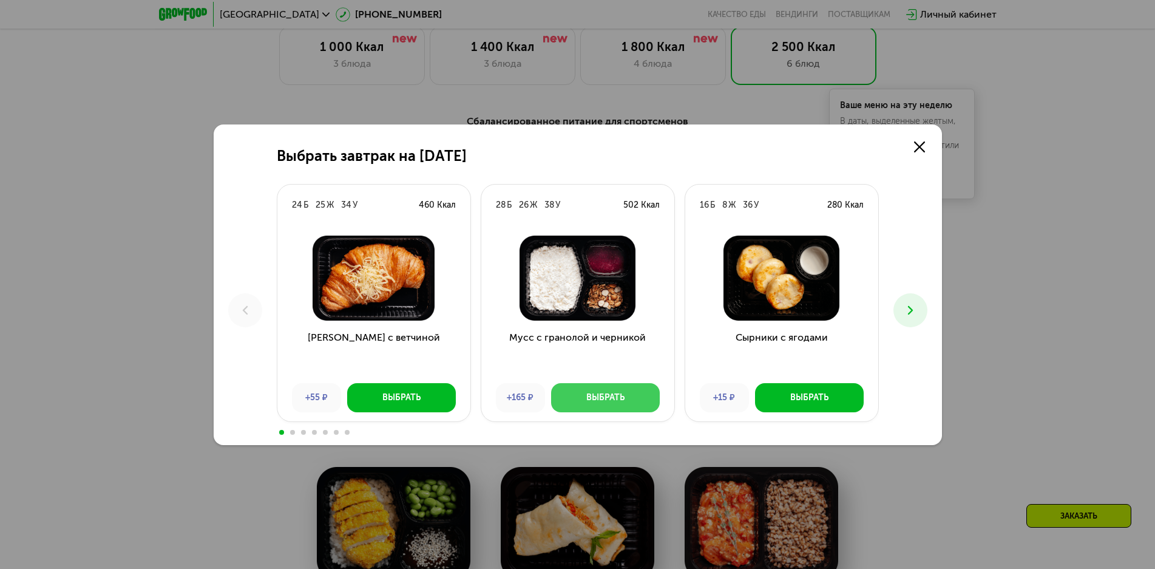
click at [620, 404] on button "Выбрать" at bounding box center [605, 397] width 109 height 29
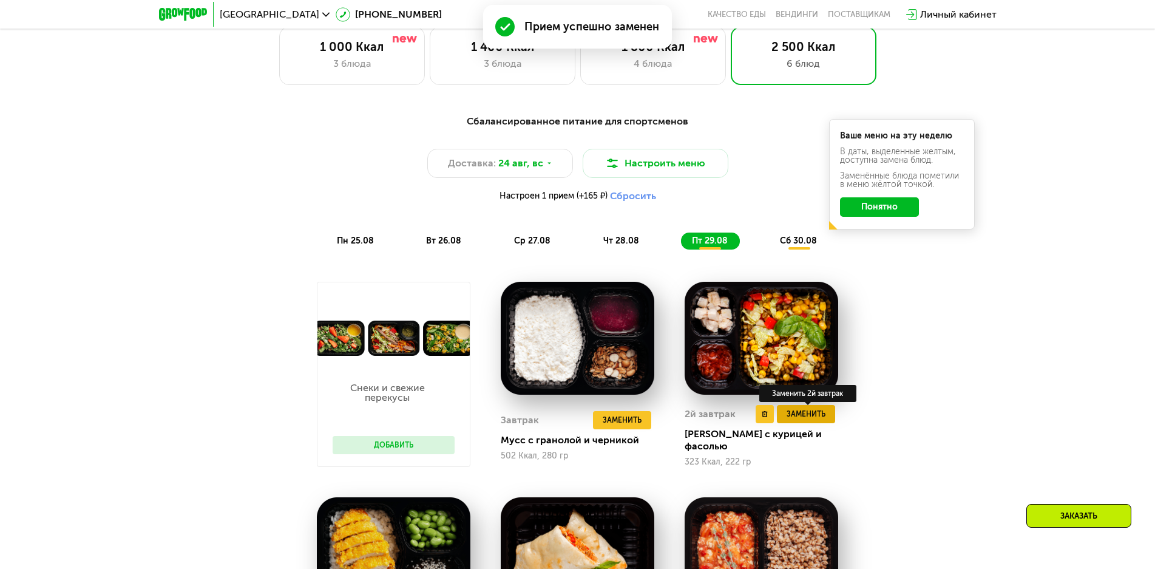
click at [803, 420] on span "Заменить" at bounding box center [805, 414] width 39 height 12
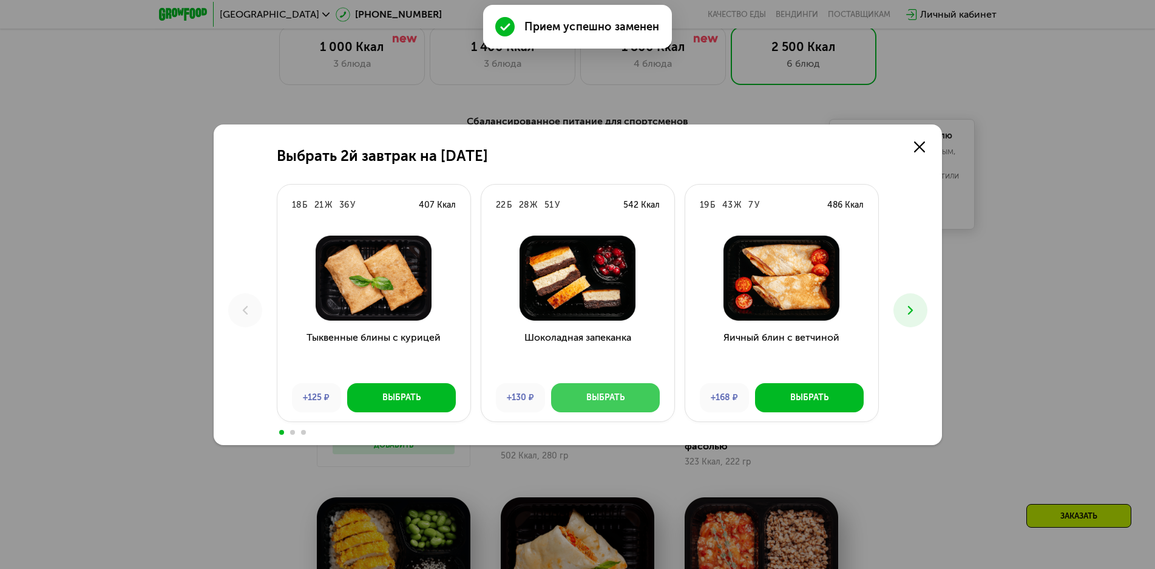
click at [641, 396] on button "Выбрать" at bounding box center [605, 397] width 109 height 29
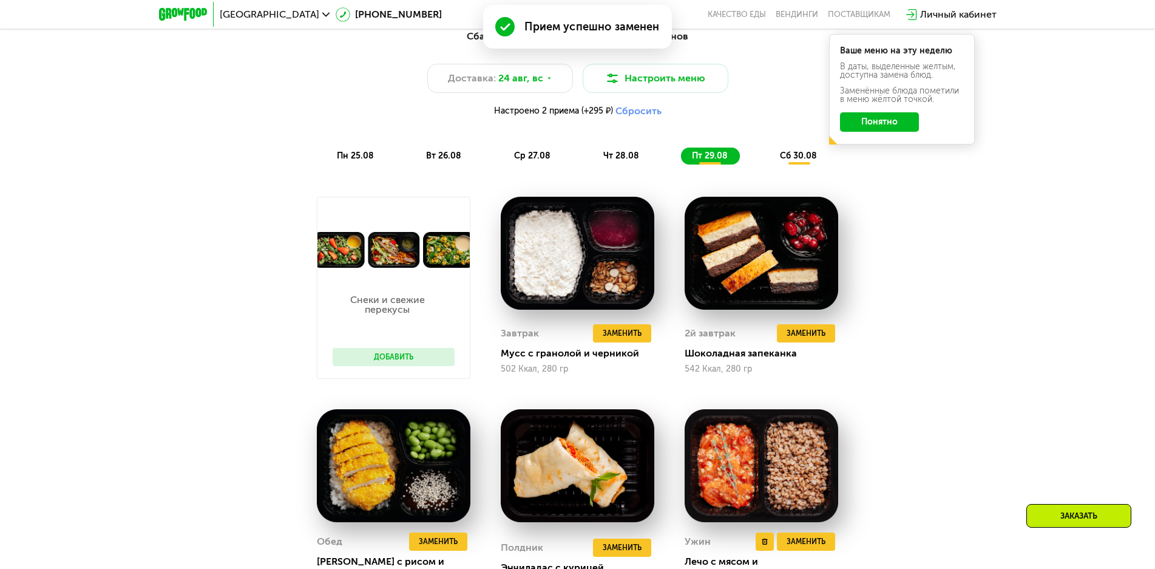
scroll to position [939, 0]
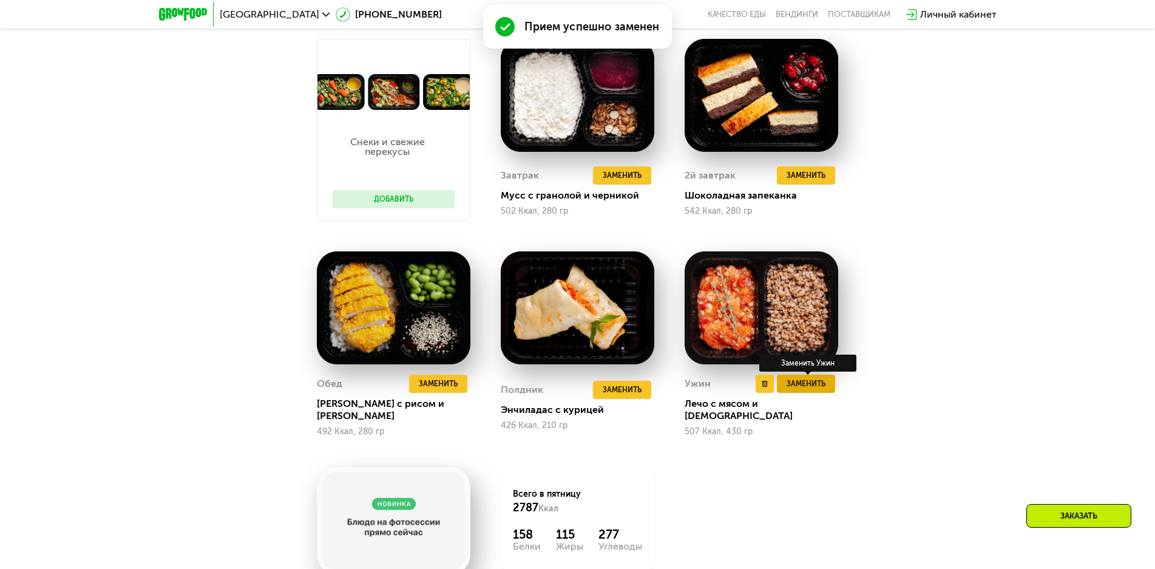
click at [809, 384] on span "Заменить" at bounding box center [805, 383] width 39 height 12
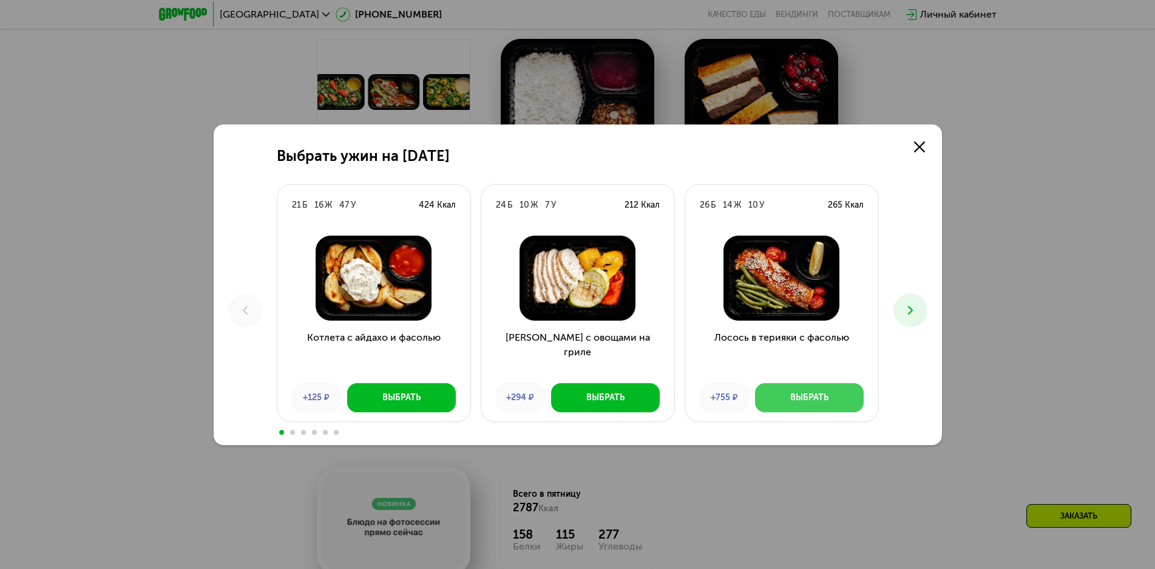
click at [785, 405] on button "Выбрать" at bounding box center [809, 397] width 109 height 29
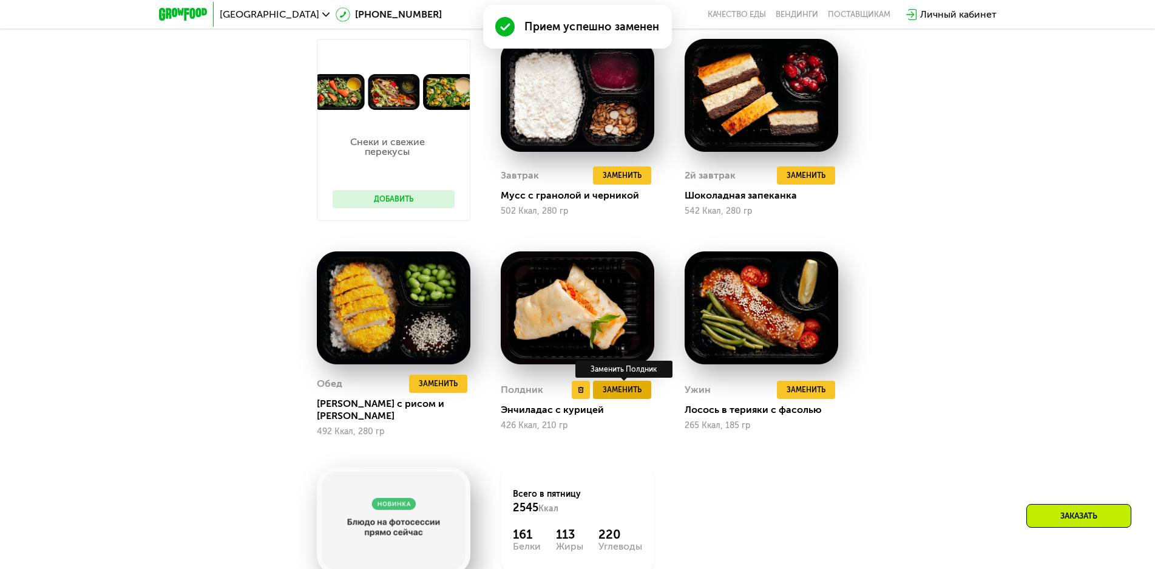
click at [626, 390] on span "Заменить" at bounding box center [622, 390] width 39 height 12
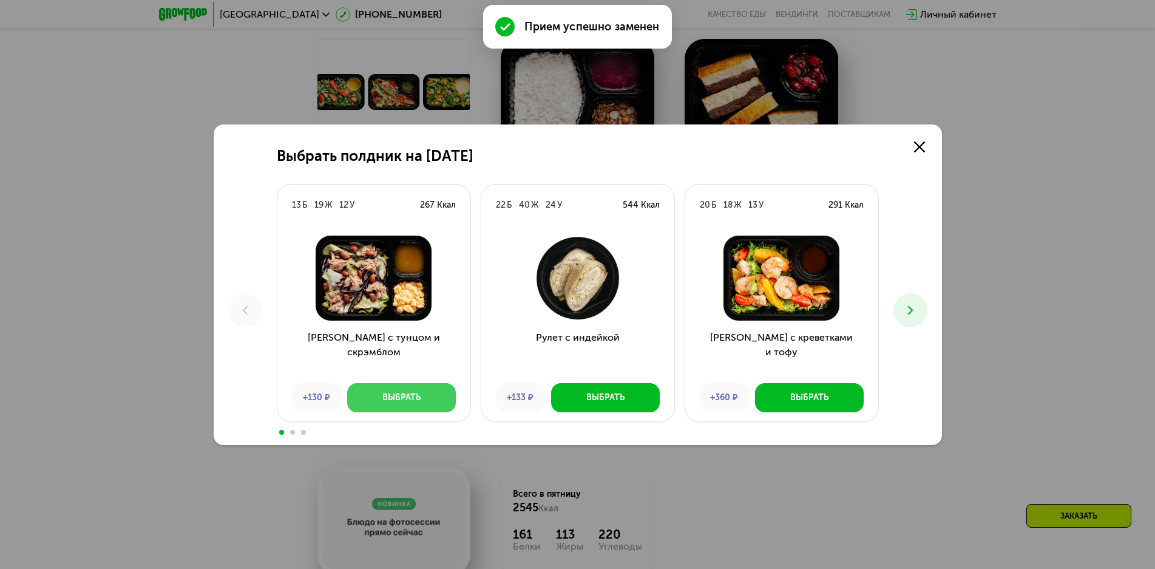
click at [441, 388] on button "Выбрать" at bounding box center [401, 397] width 109 height 29
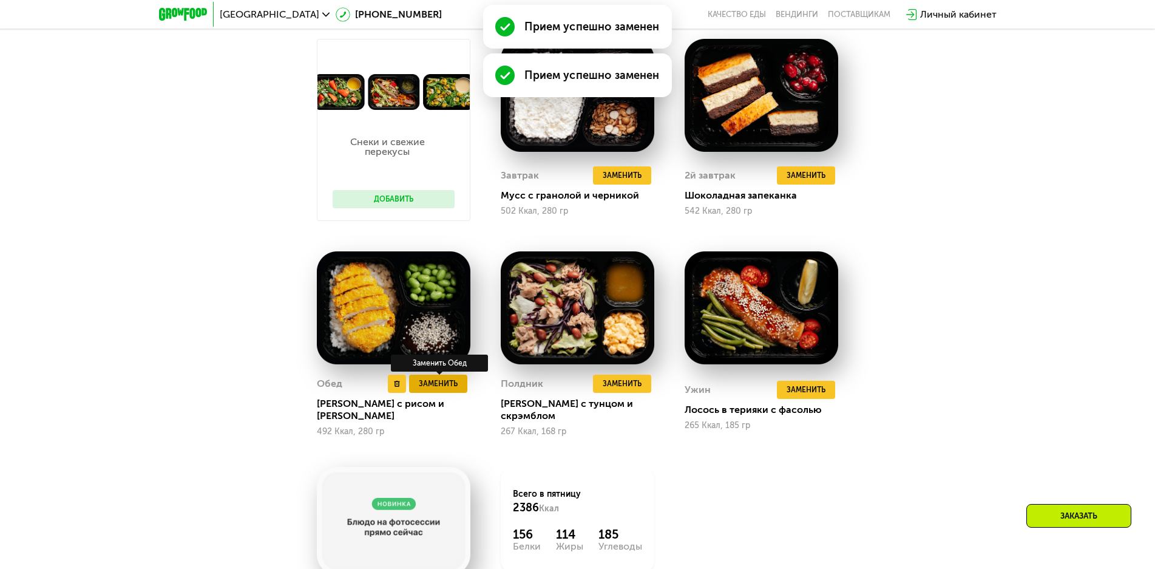
click at [453, 390] on span "Заменить" at bounding box center [438, 383] width 39 height 12
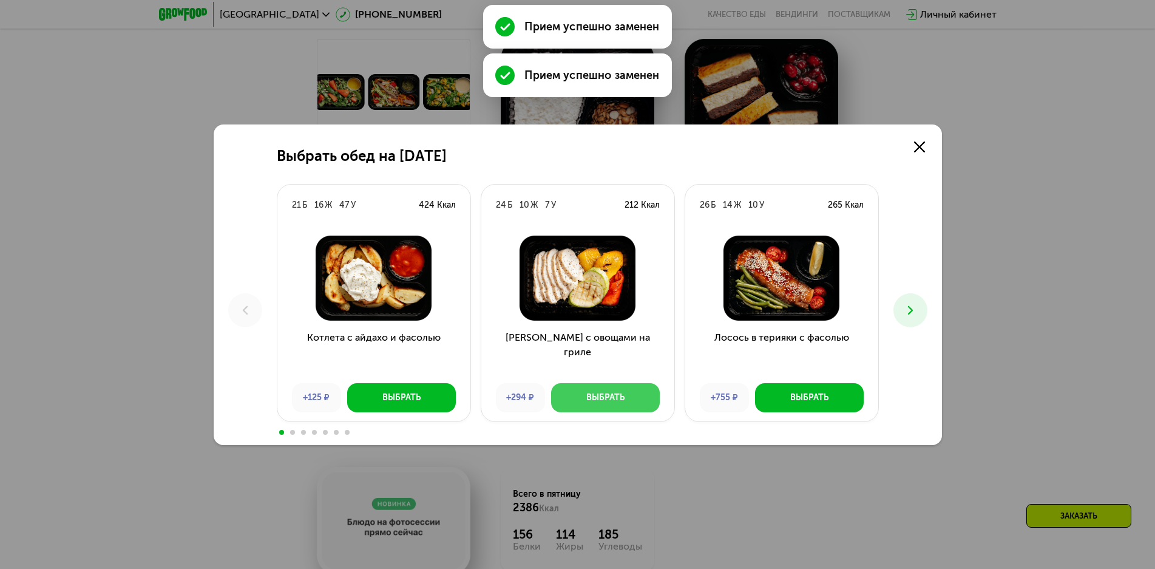
click at [617, 397] on div "Выбрать" at bounding box center [605, 397] width 38 height 12
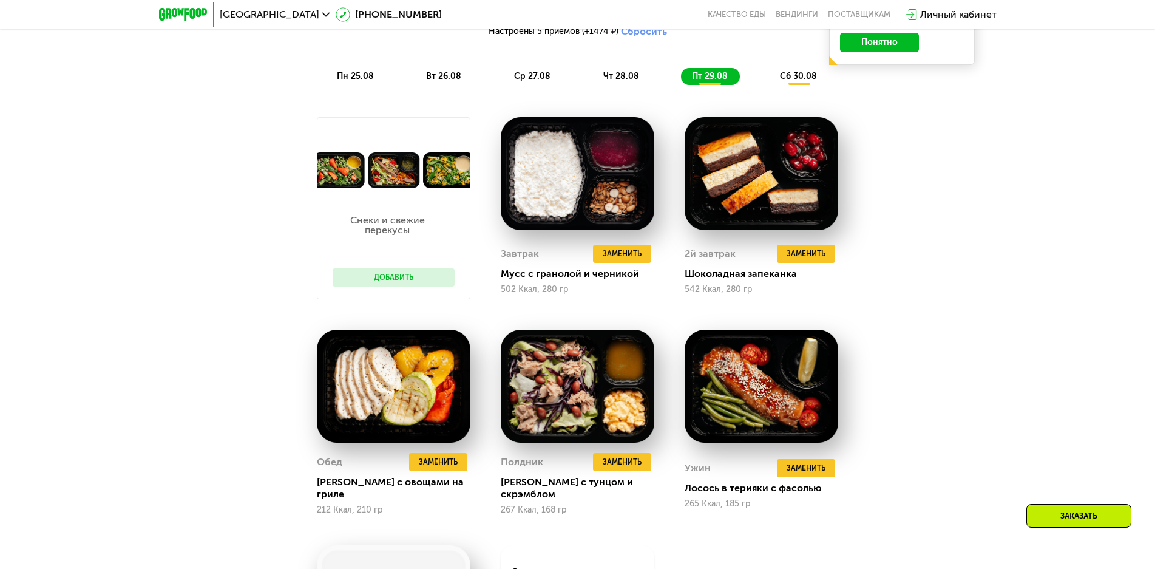
scroll to position [757, 0]
